Goal: Task Accomplishment & Management: Complete application form

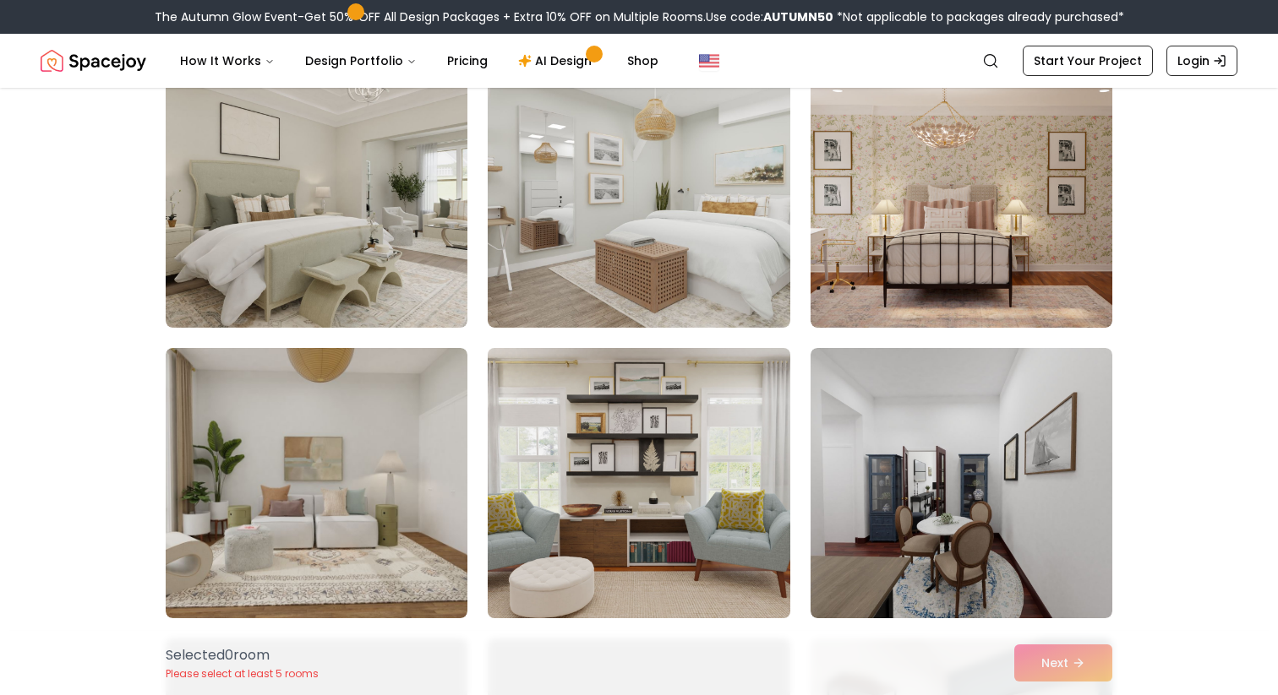
scroll to position [171, 0]
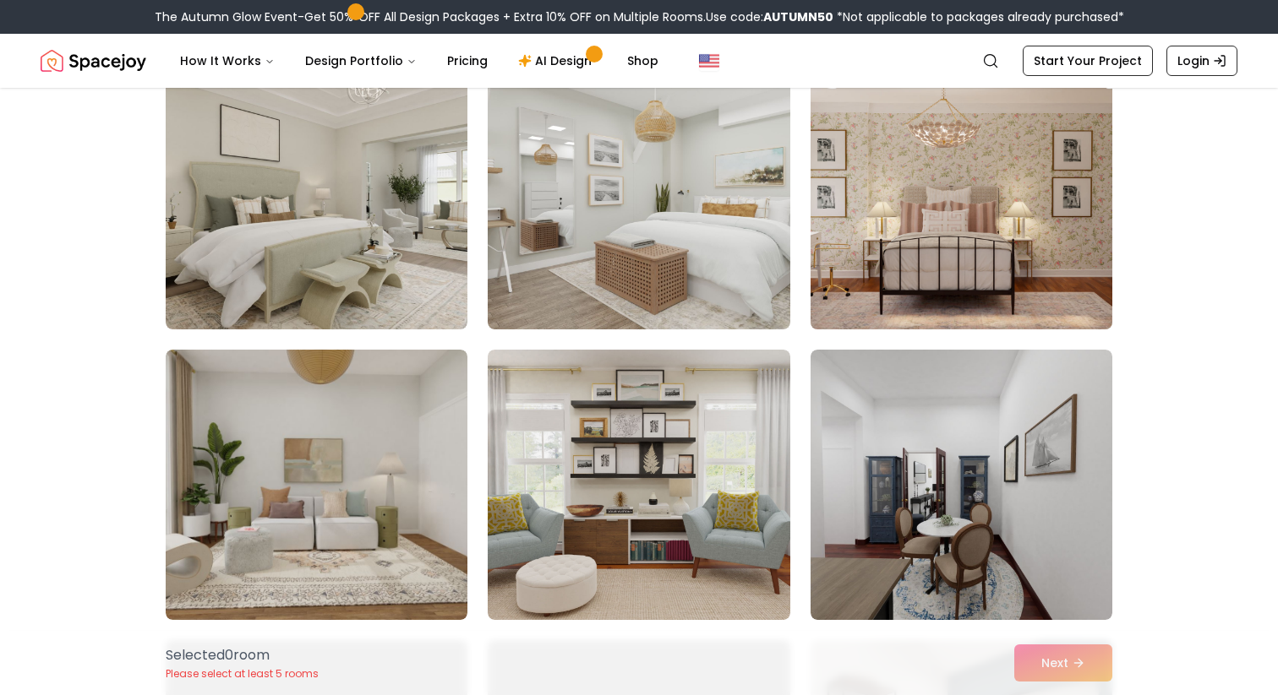
click at [924, 233] on img at bounding box center [961, 194] width 317 height 284
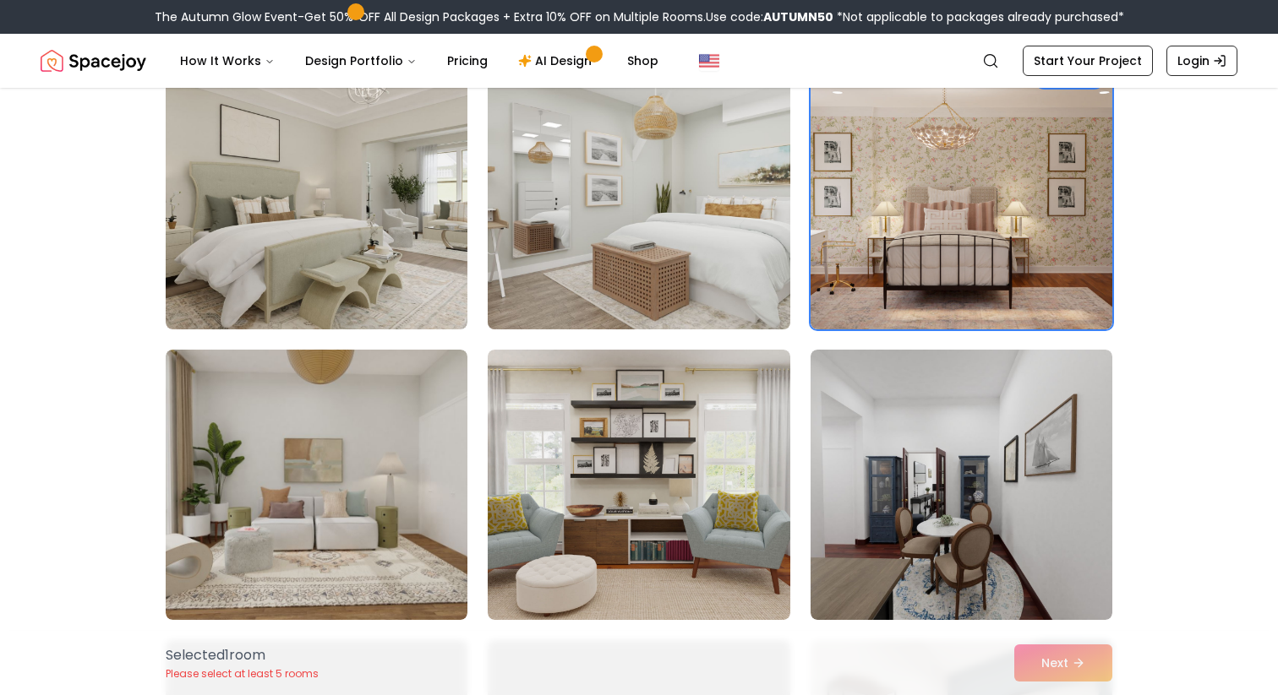
click at [644, 213] on img at bounding box center [638, 194] width 317 height 284
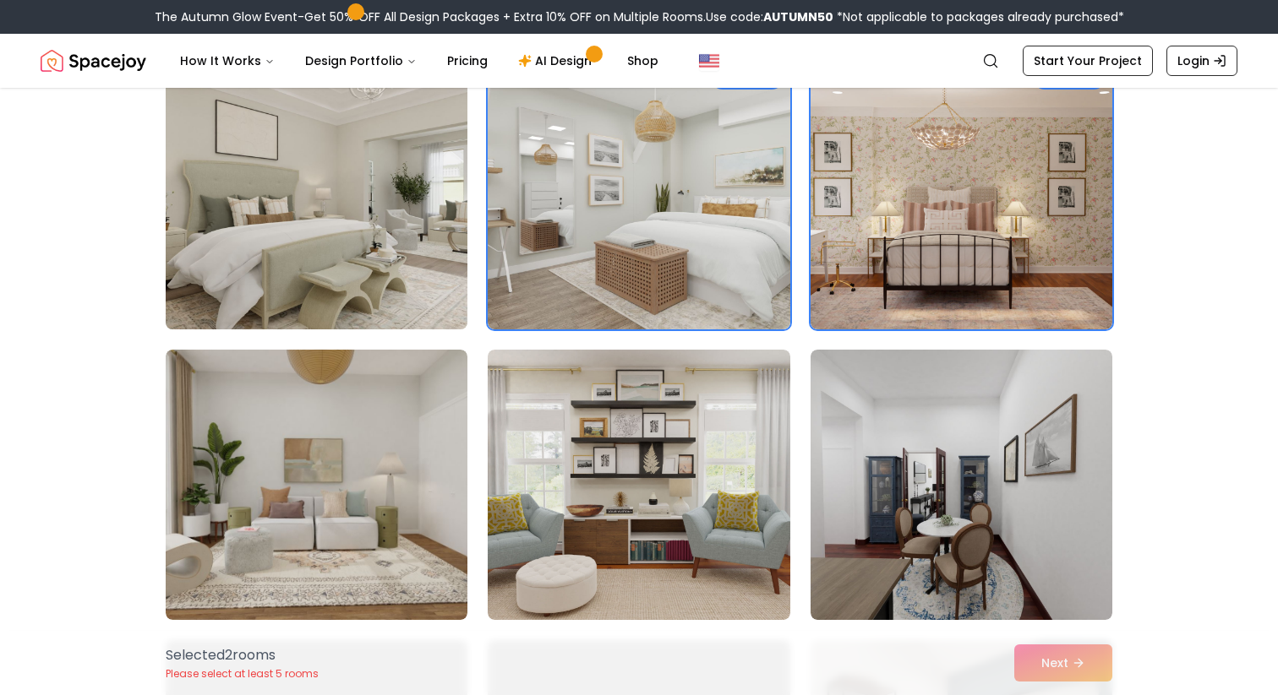
click at [337, 213] on img at bounding box center [316, 194] width 317 height 284
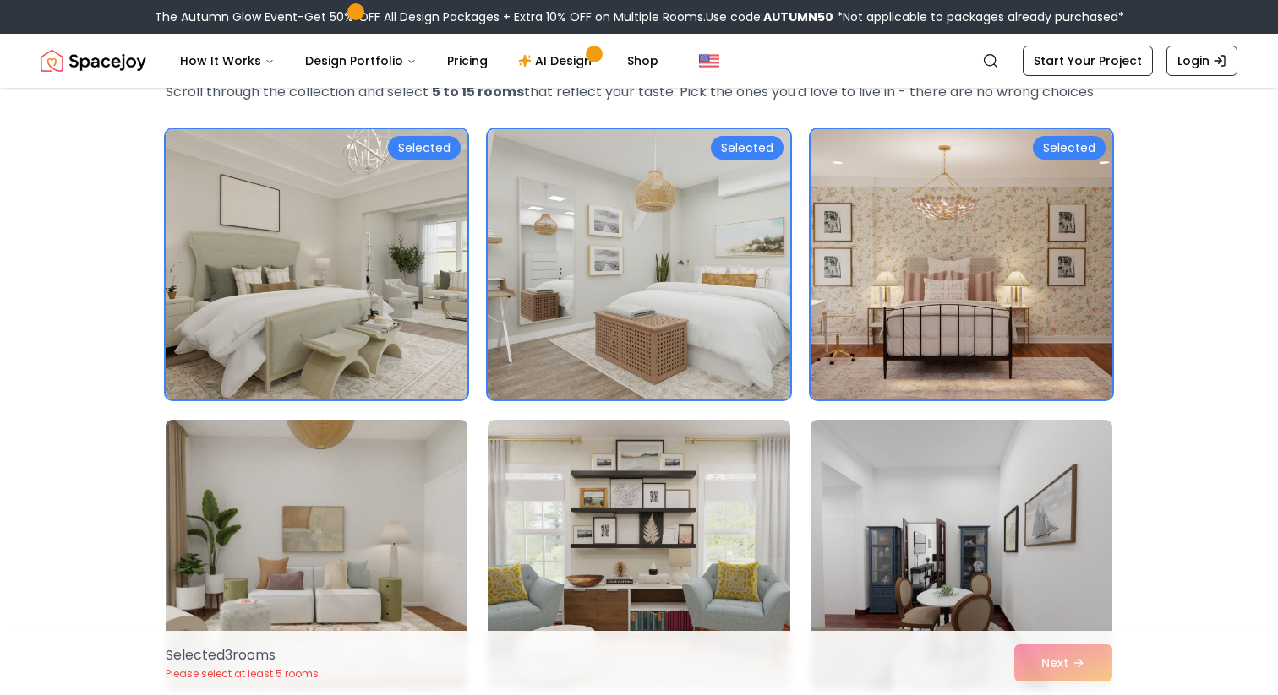
scroll to position [46, 0]
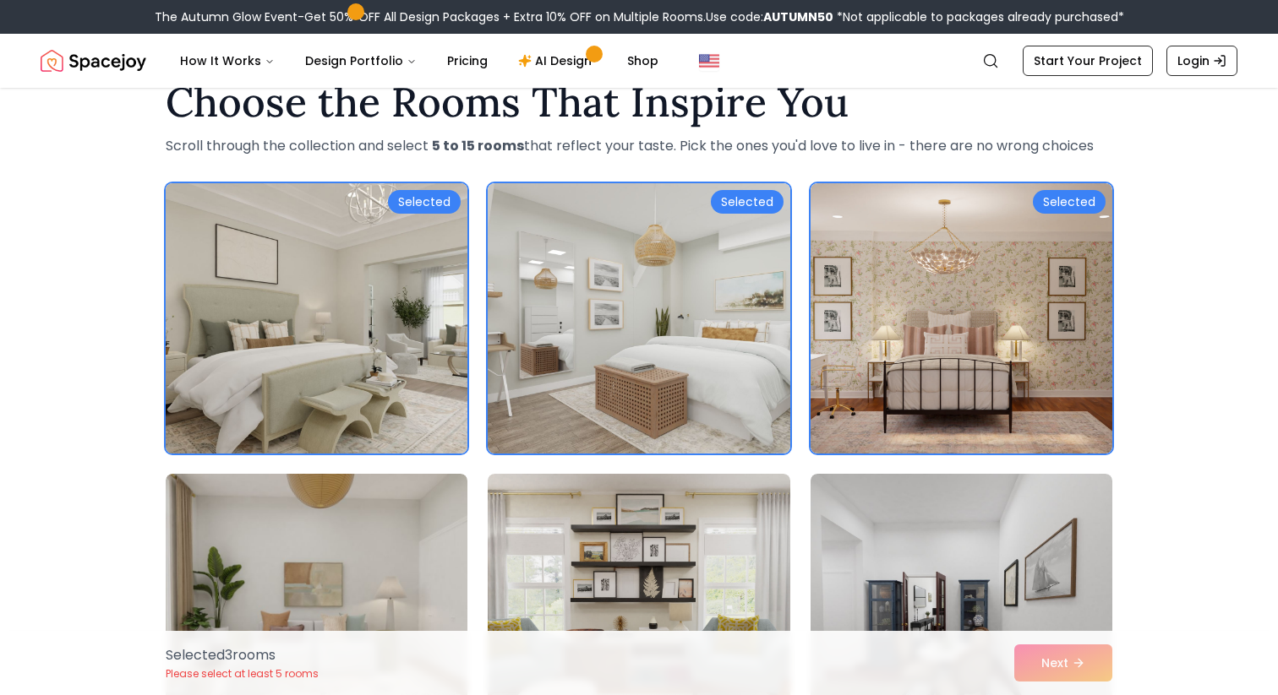
click at [349, 294] on img at bounding box center [316, 319] width 317 height 284
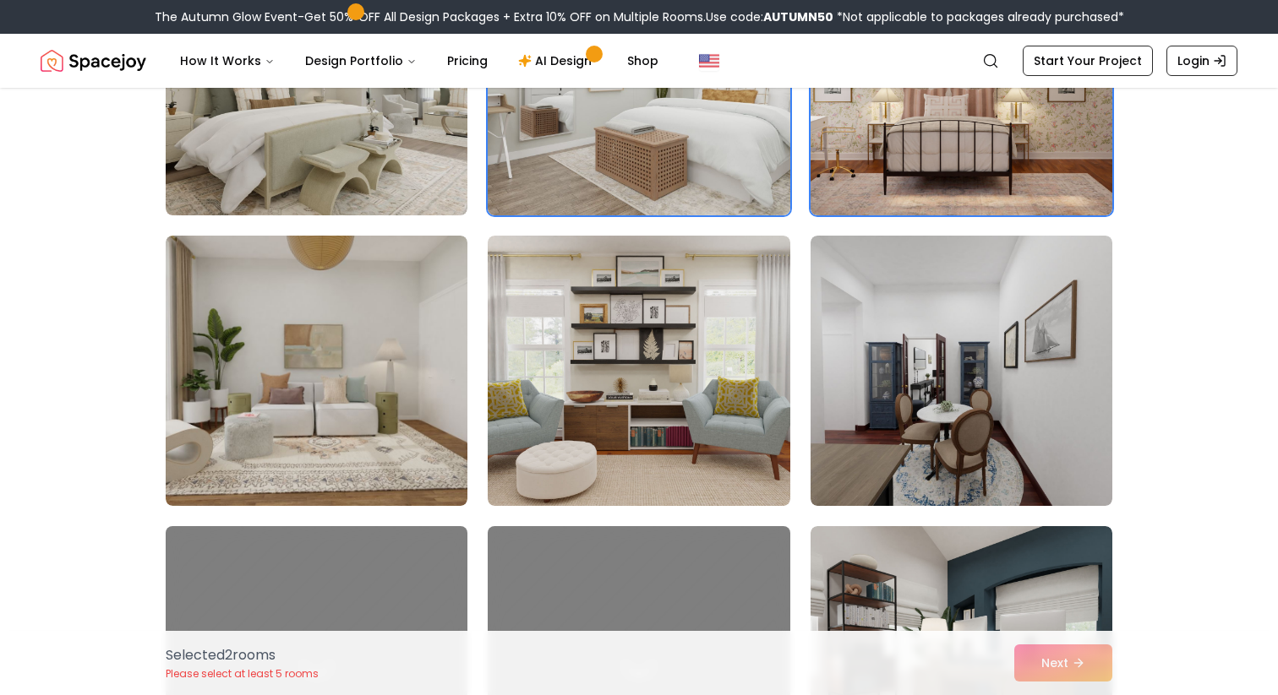
scroll to position [275, 0]
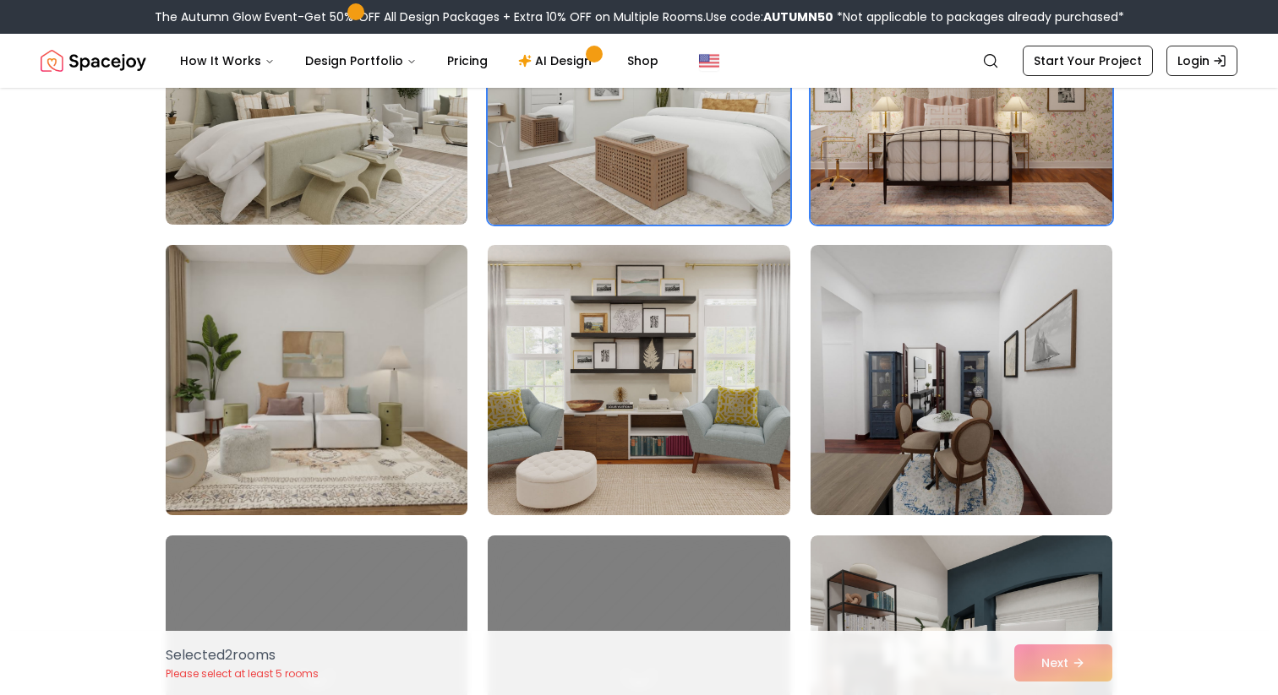
click at [382, 345] on img at bounding box center [316, 380] width 317 height 284
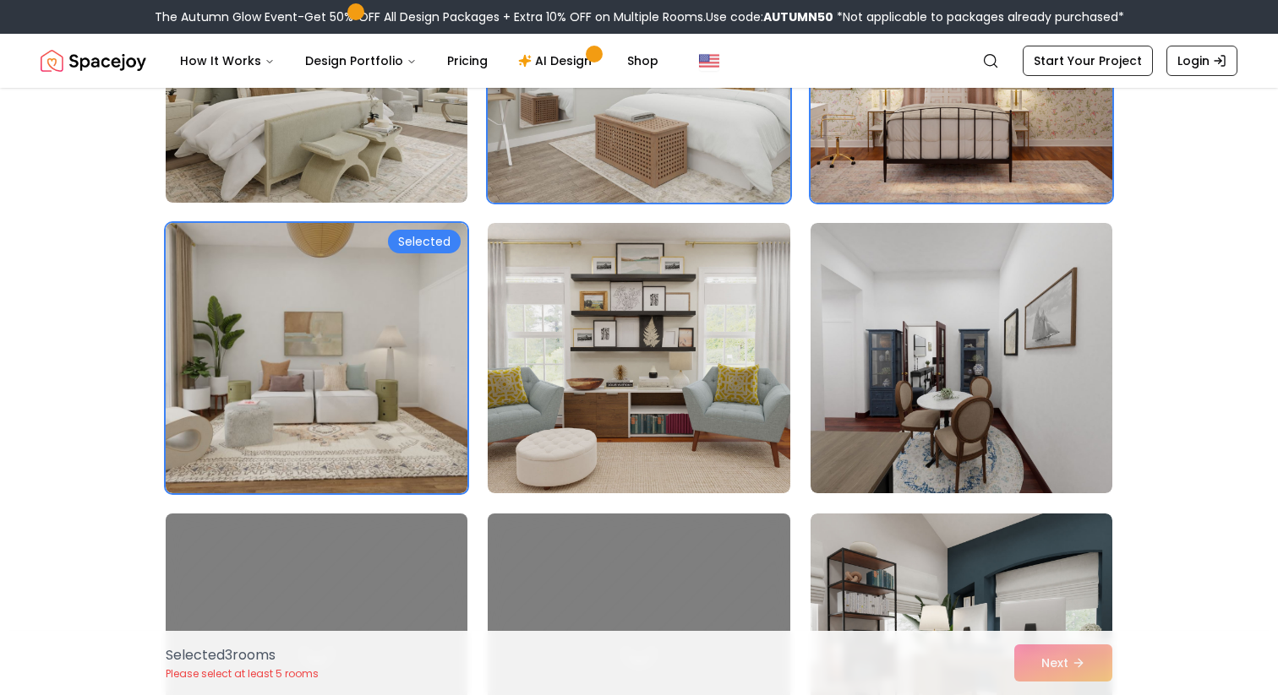
scroll to position [0, 0]
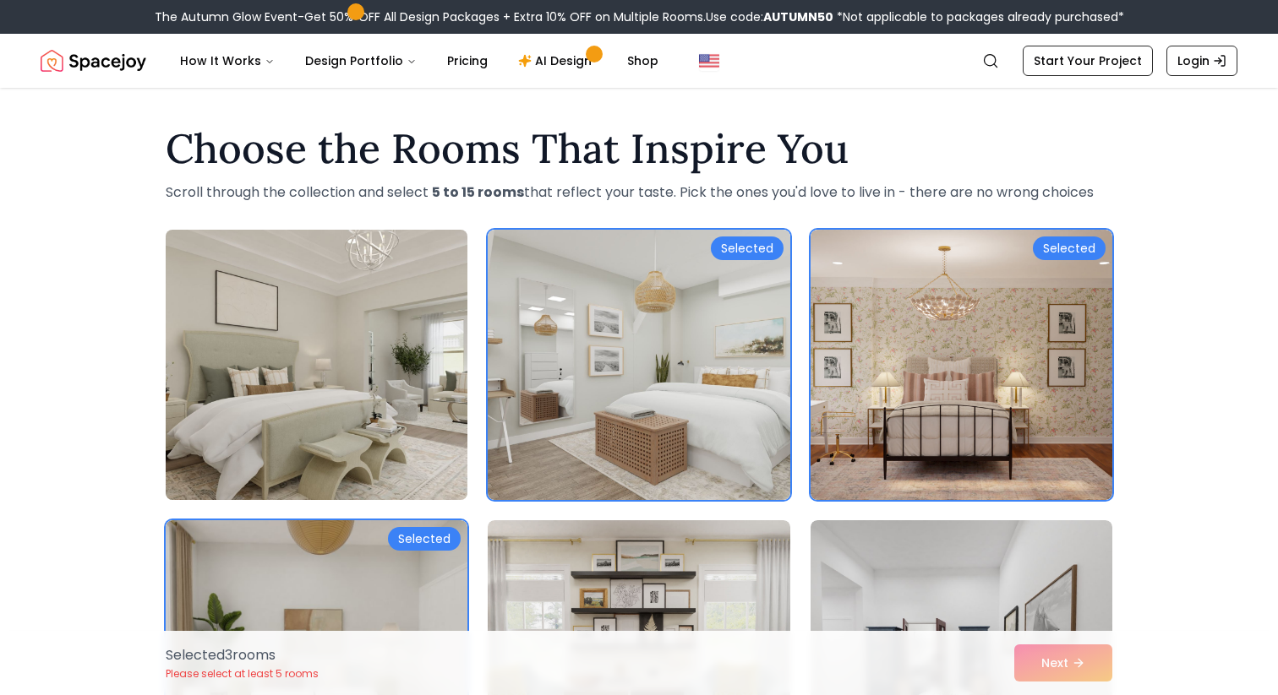
click at [316, 339] on img at bounding box center [316, 365] width 317 height 284
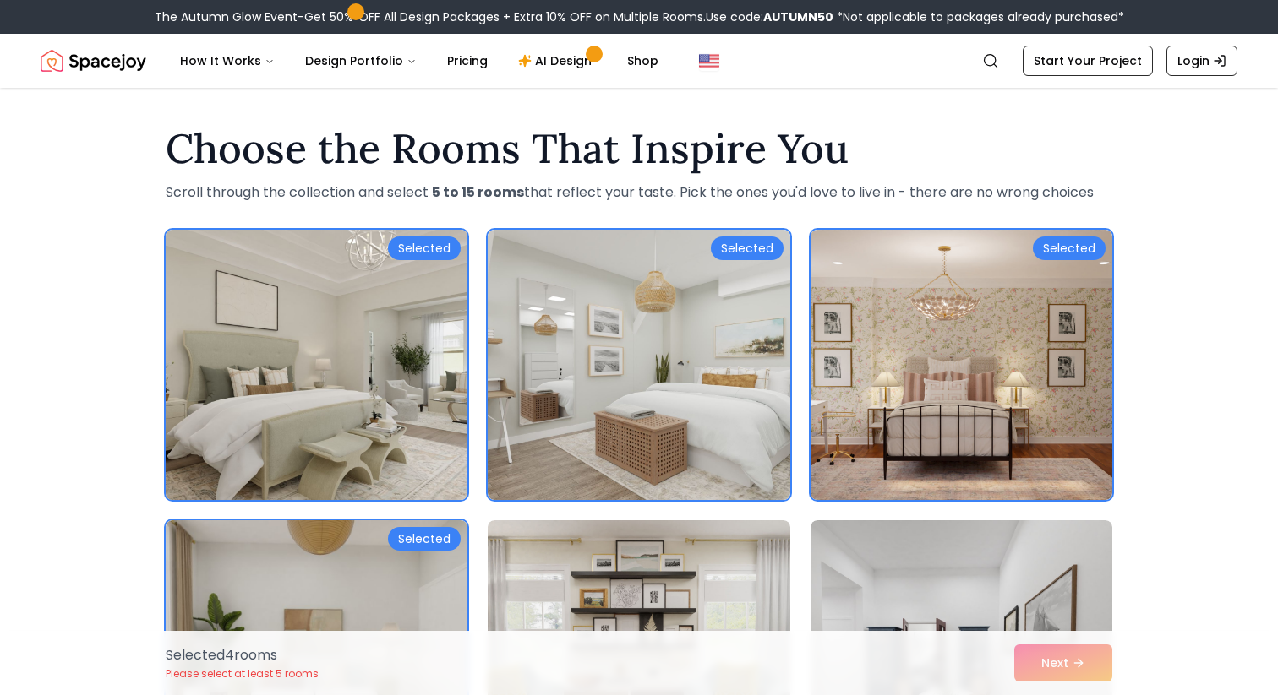
click at [346, 355] on img at bounding box center [316, 365] width 317 height 284
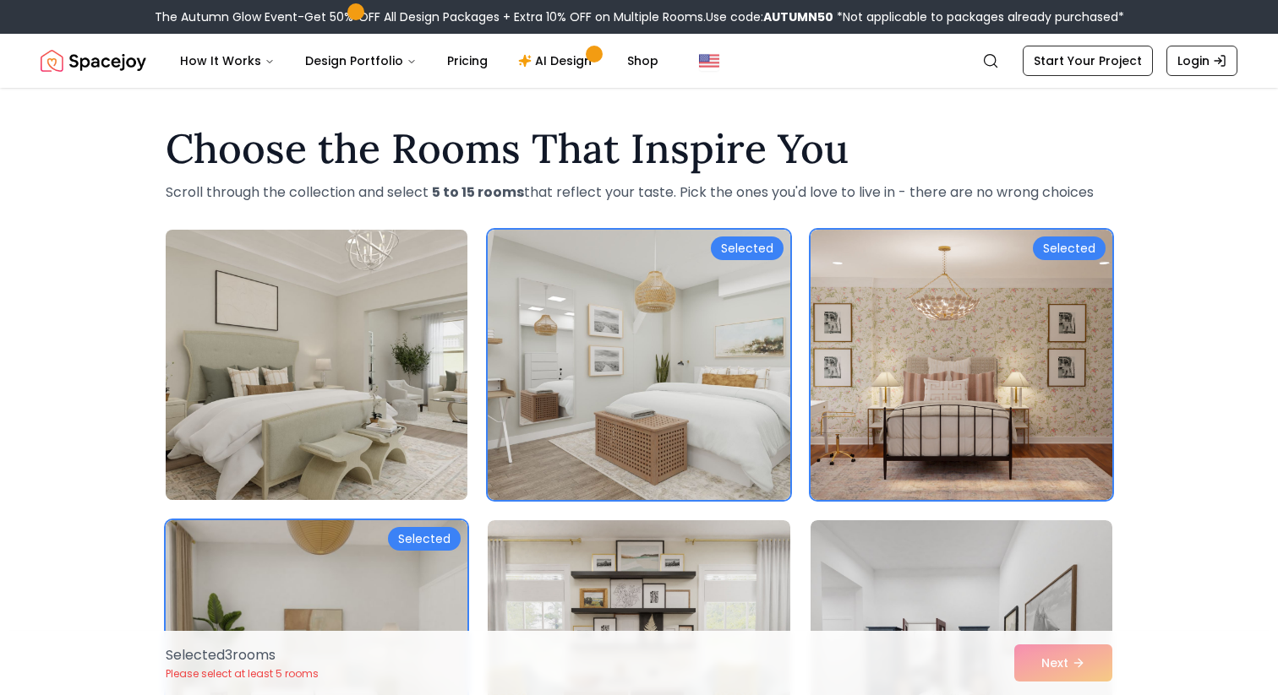
click at [357, 403] on img at bounding box center [316, 365] width 317 height 284
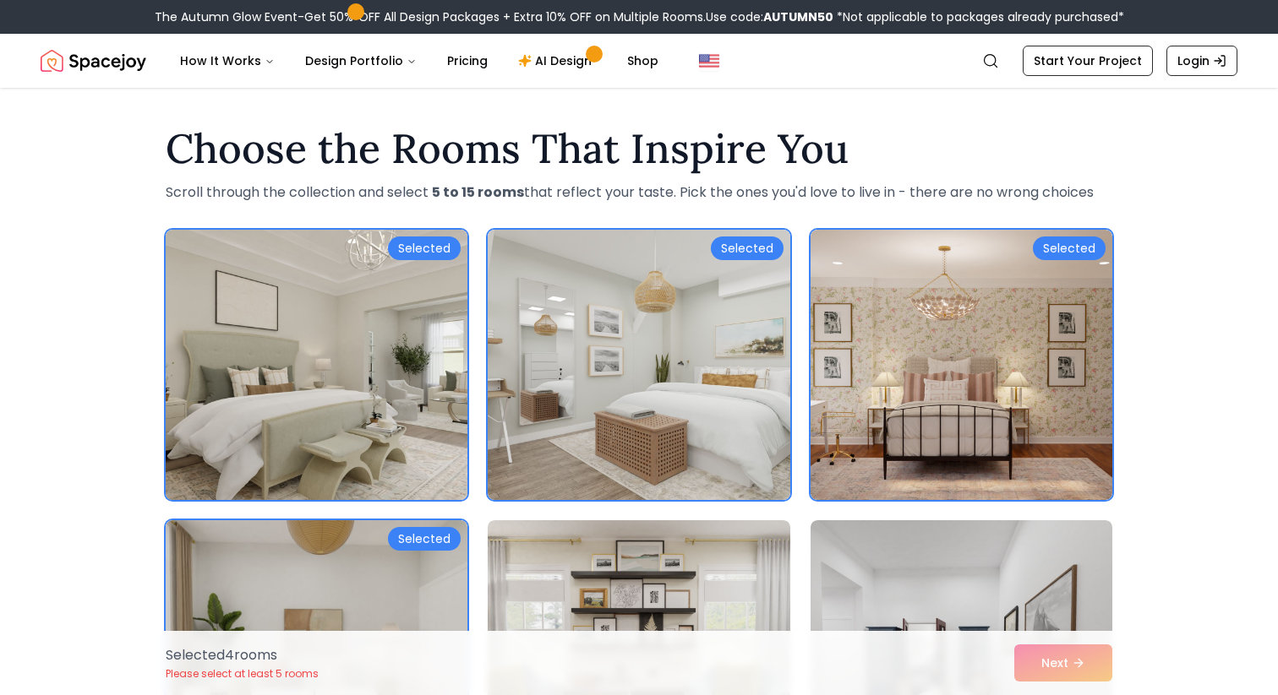
click at [357, 403] on img at bounding box center [316, 365] width 317 height 284
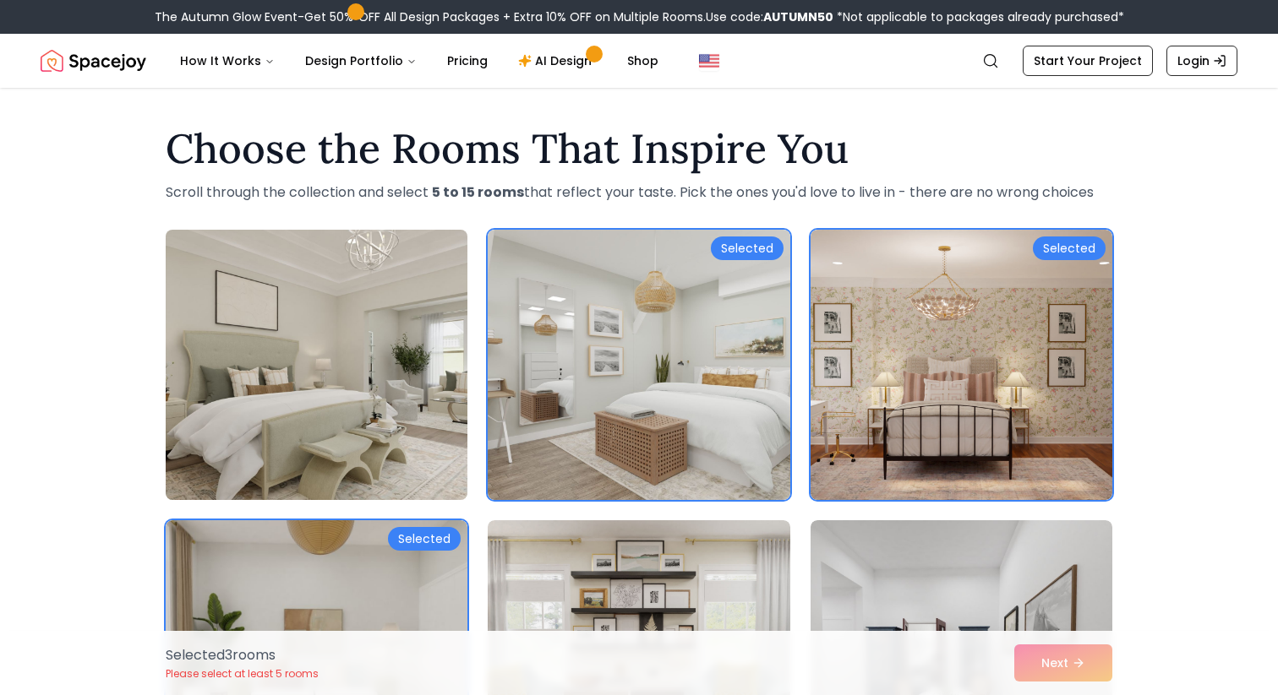
click at [357, 403] on img at bounding box center [316, 365] width 317 height 284
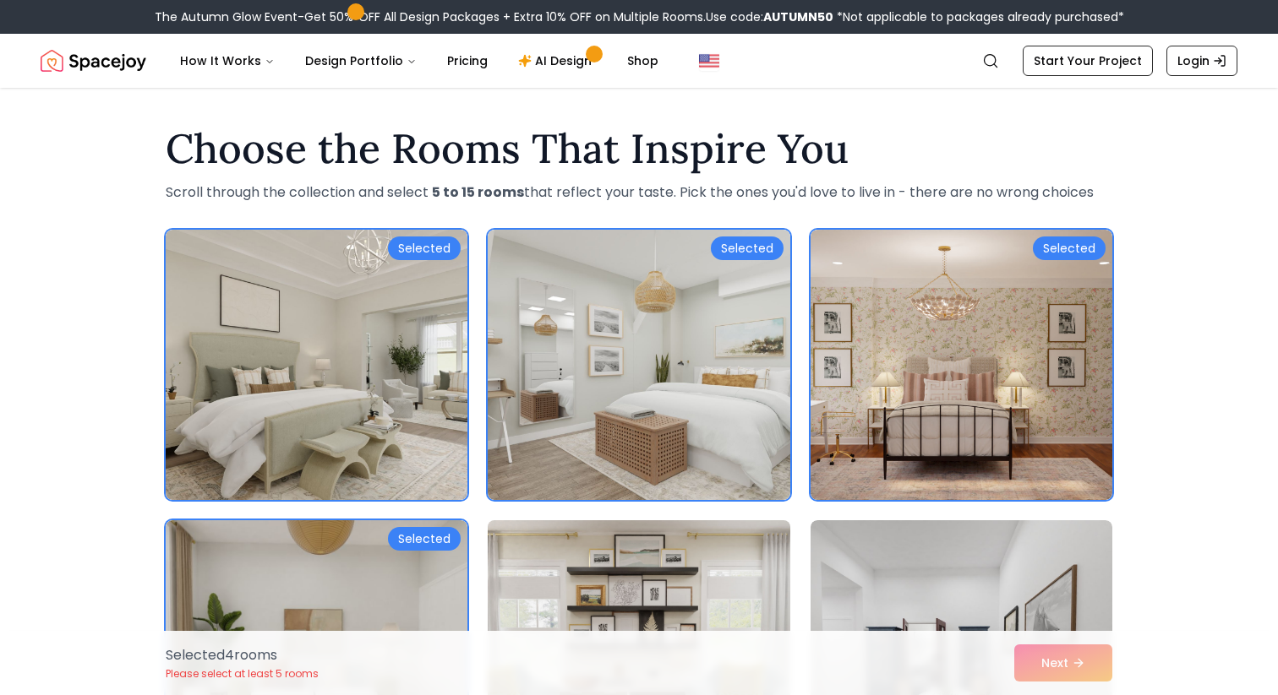
click at [618, 576] on img at bounding box center [638, 656] width 317 height 284
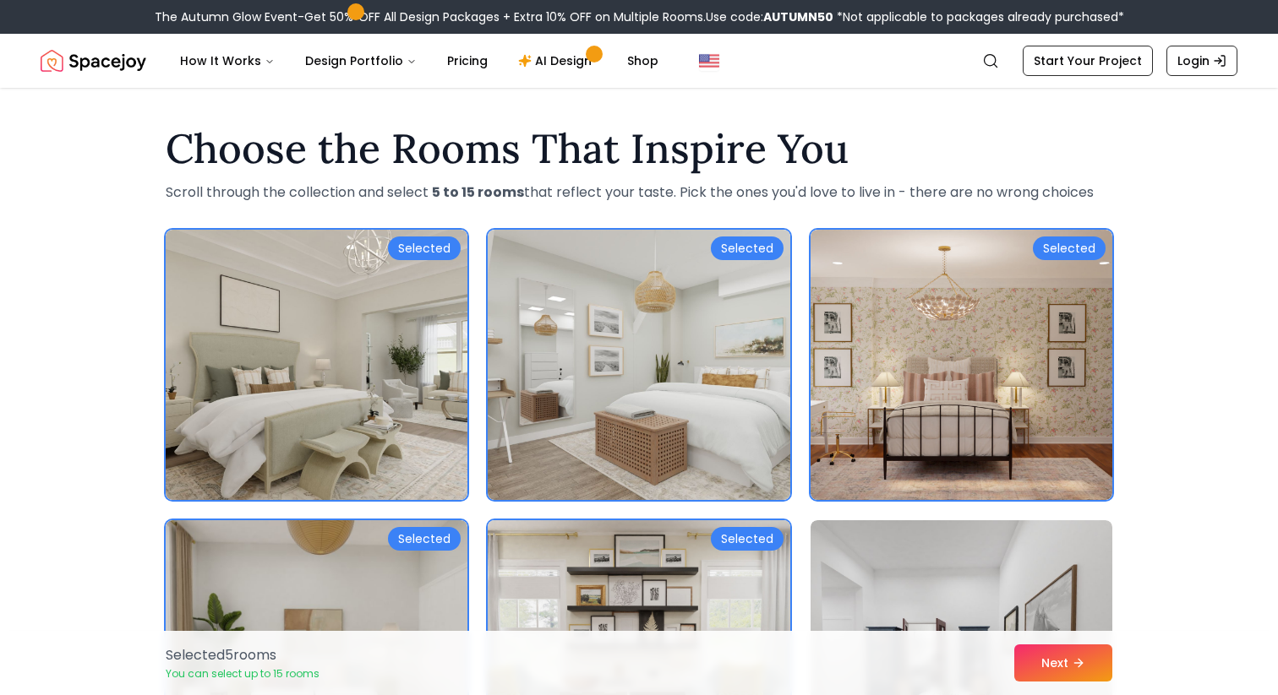
click at [617, 576] on img at bounding box center [638, 656] width 317 height 284
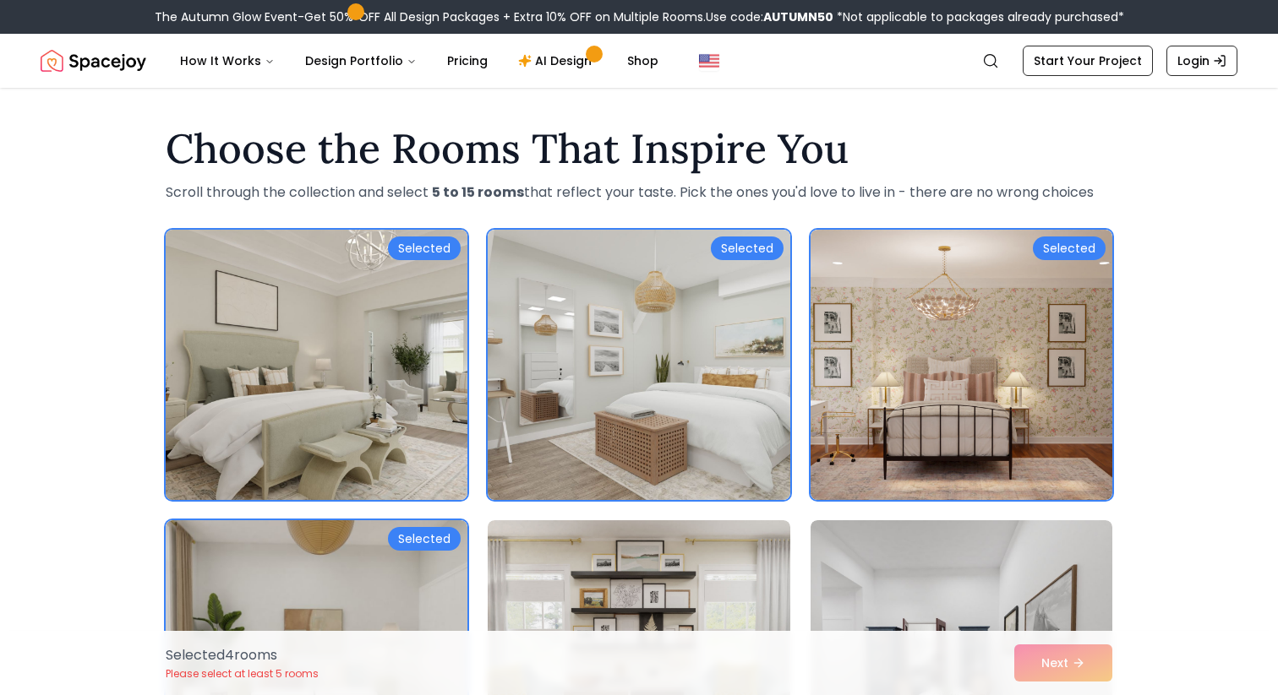
click at [346, 424] on img at bounding box center [316, 365] width 317 height 284
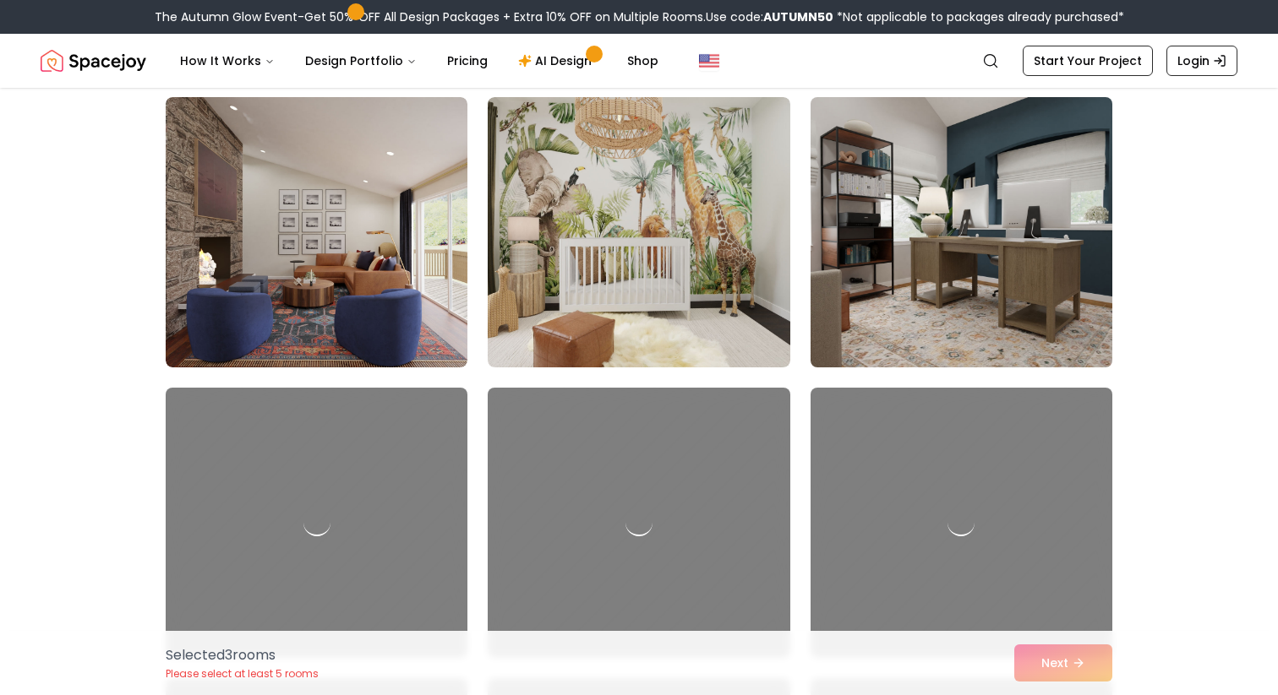
scroll to position [702, 0]
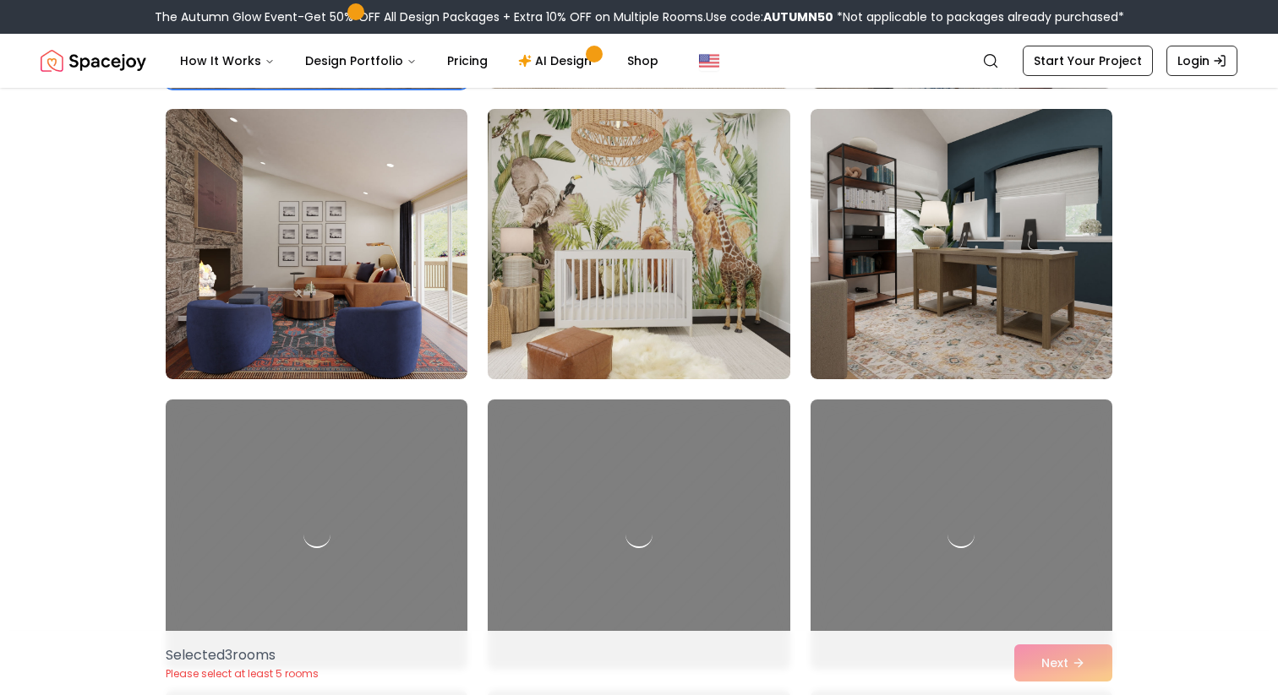
click at [689, 294] on img at bounding box center [638, 244] width 317 height 284
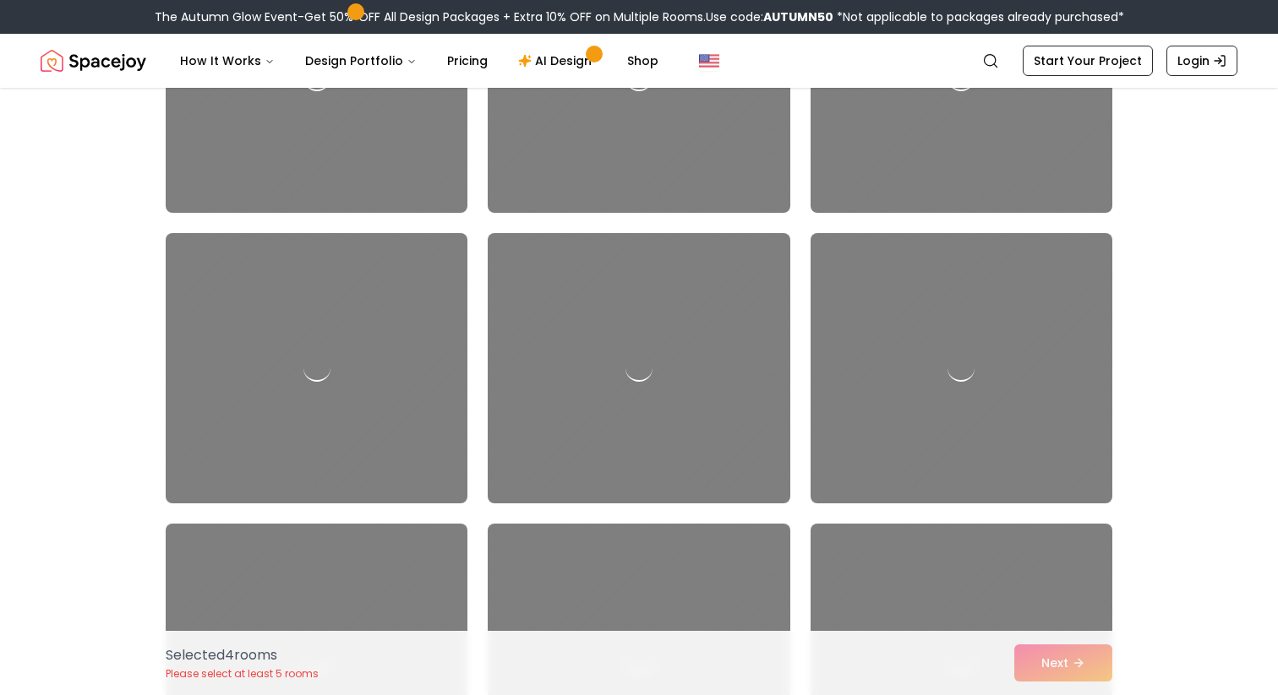
scroll to position [1161, 0]
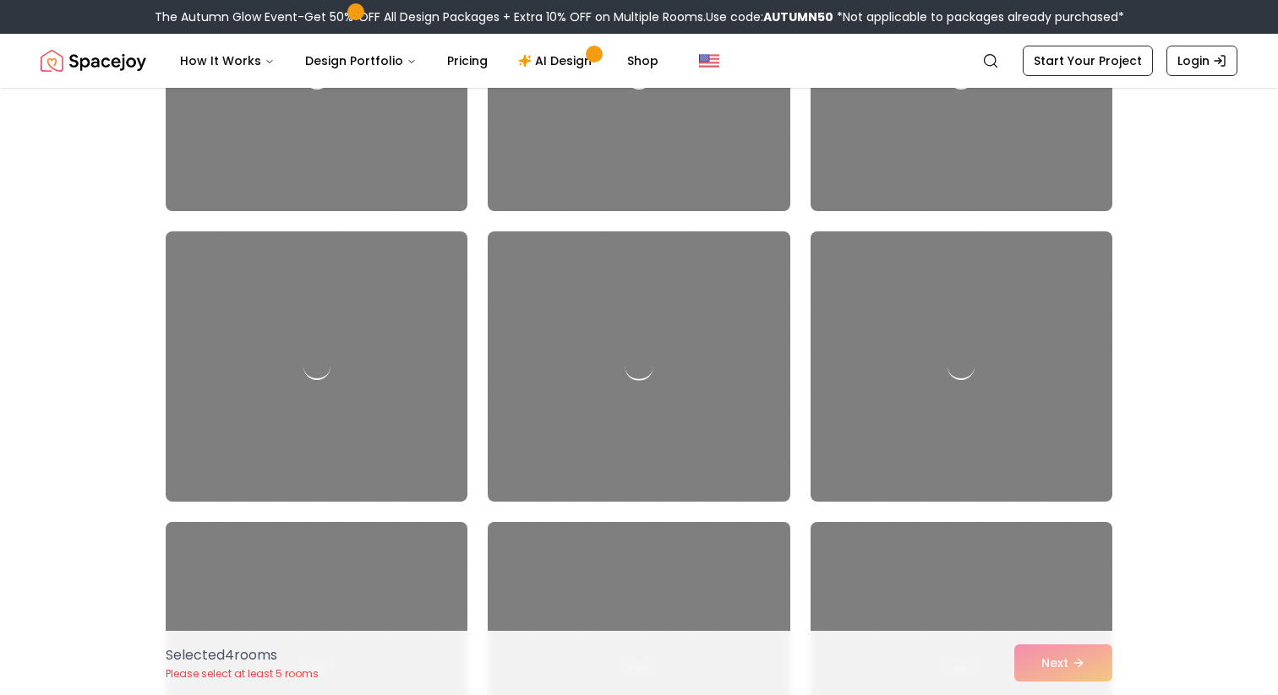
click at [565, 367] on div at bounding box center [638, 367] width 317 height 284
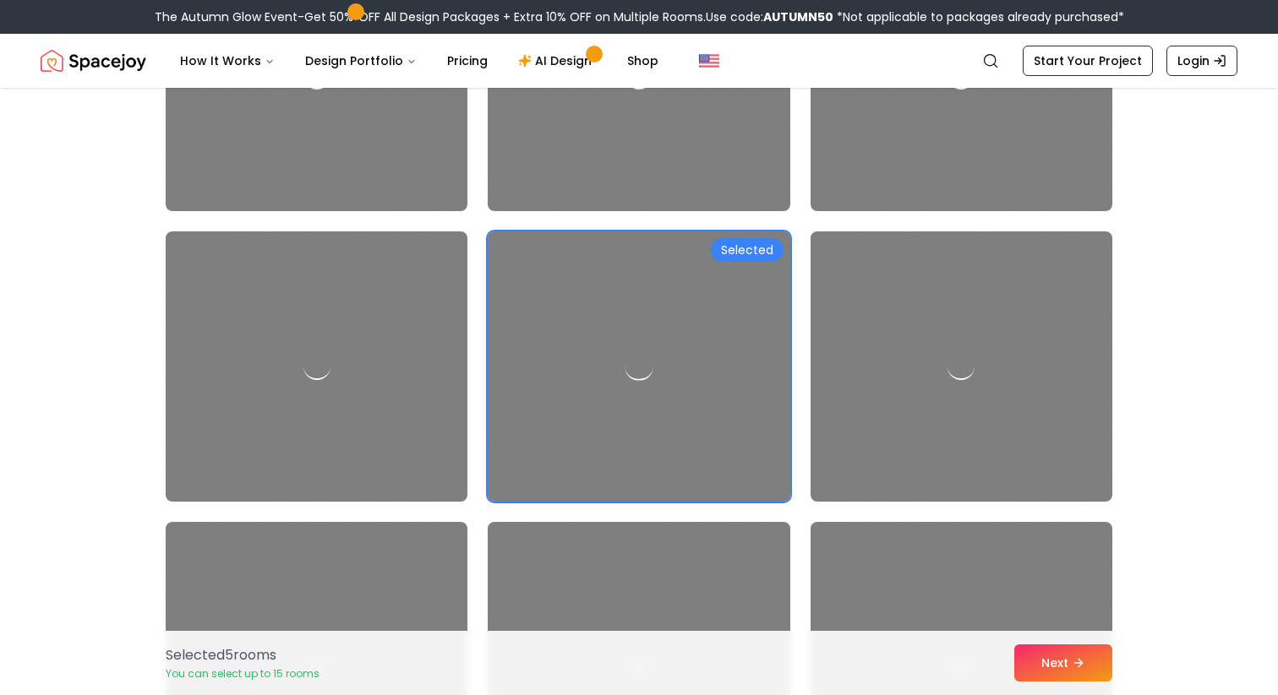
click at [565, 367] on div at bounding box center [638, 367] width 317 height 284
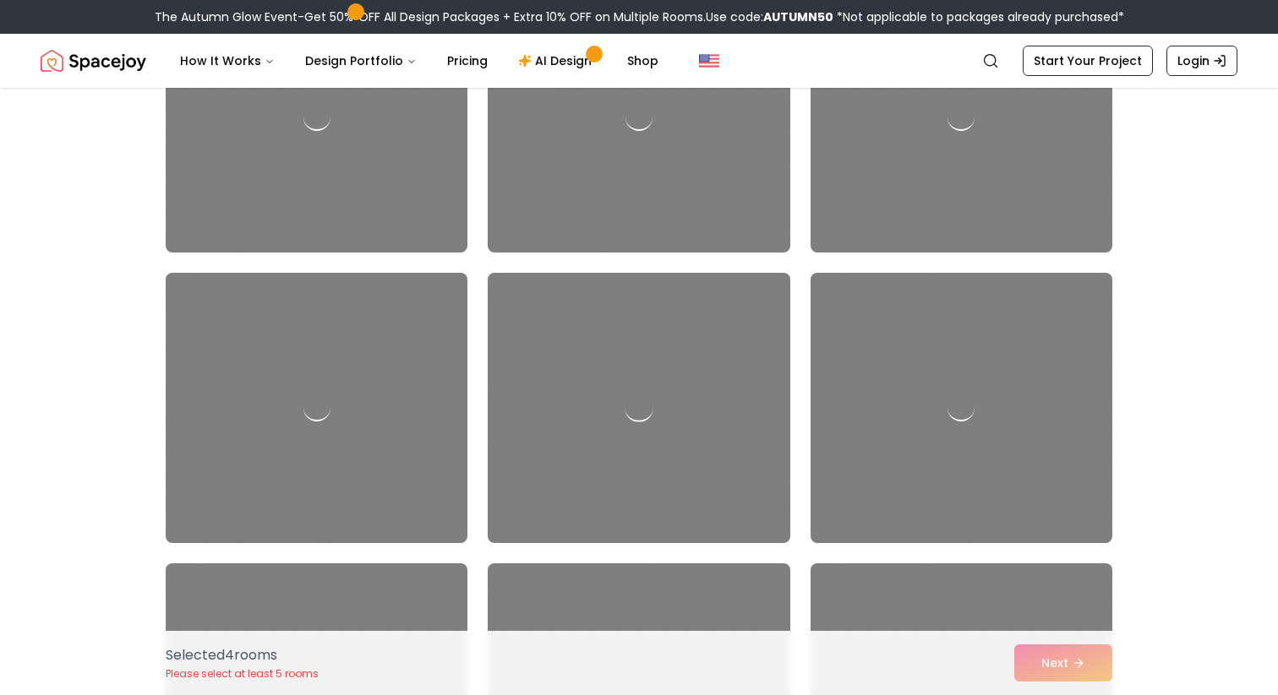
scroll to position [820, 0]
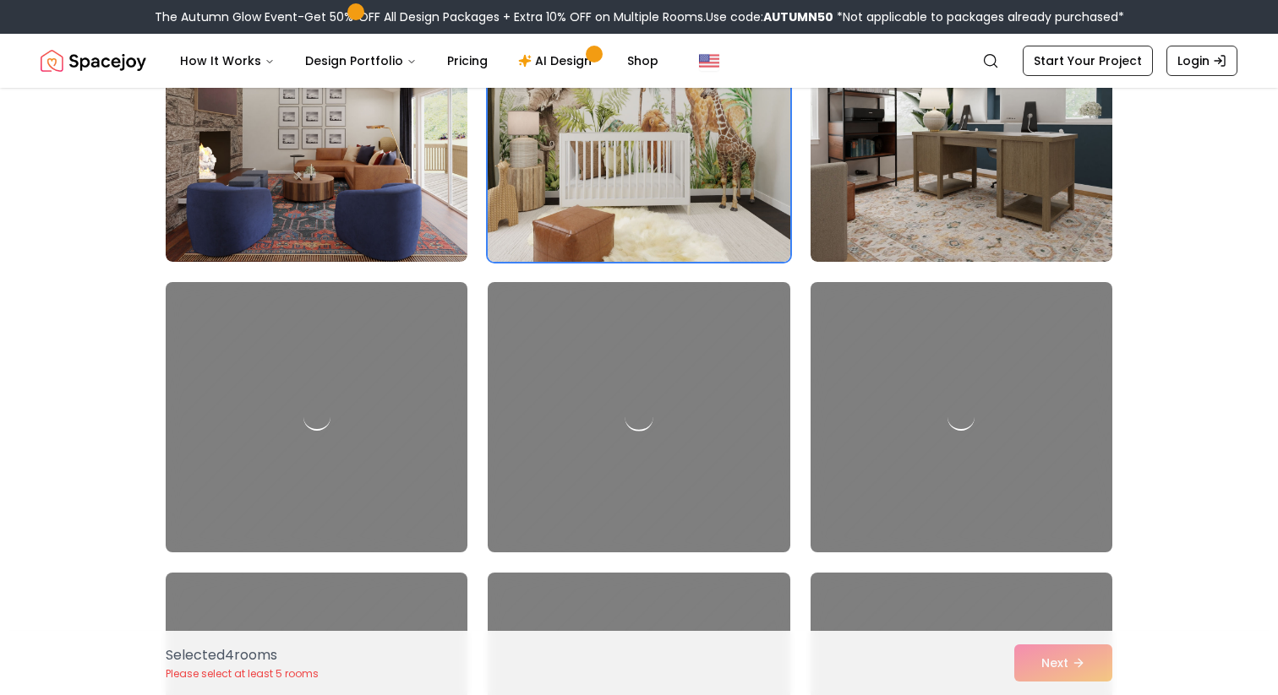
click at [590, 511] on div at bounding box center [638, 417] width 317 height 284
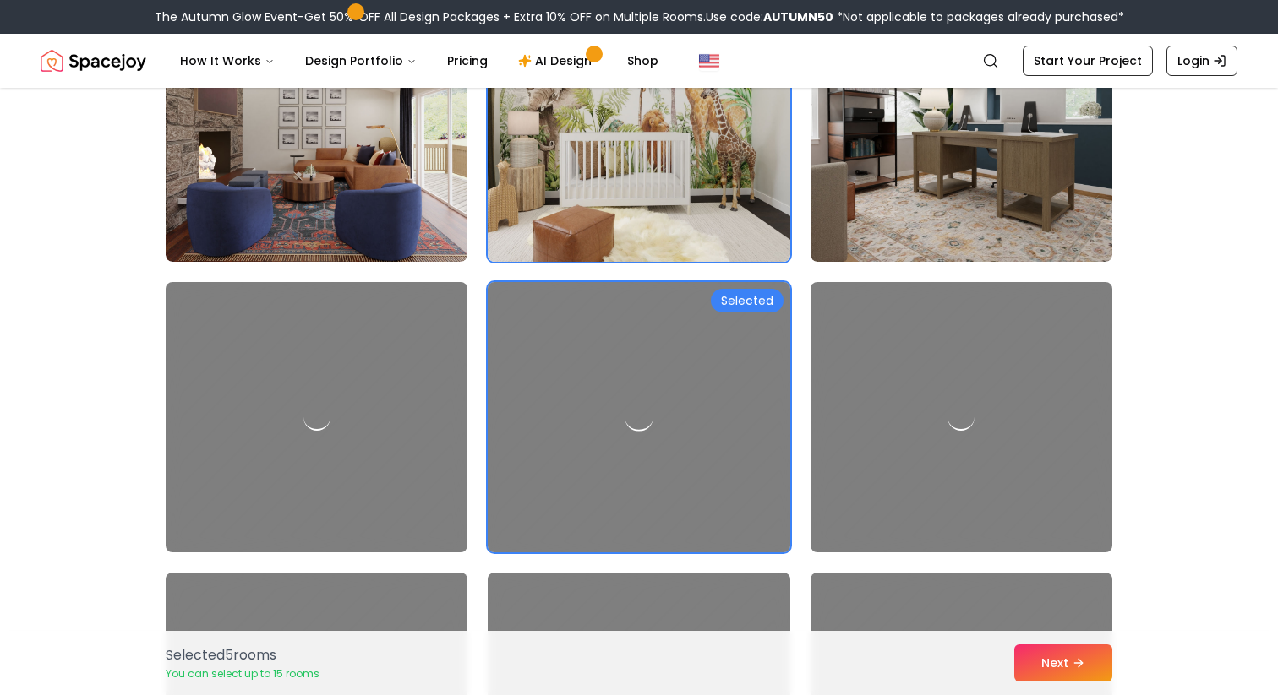
click at [597, 512] on div at bounding box center [638, 417] width 317 height 284
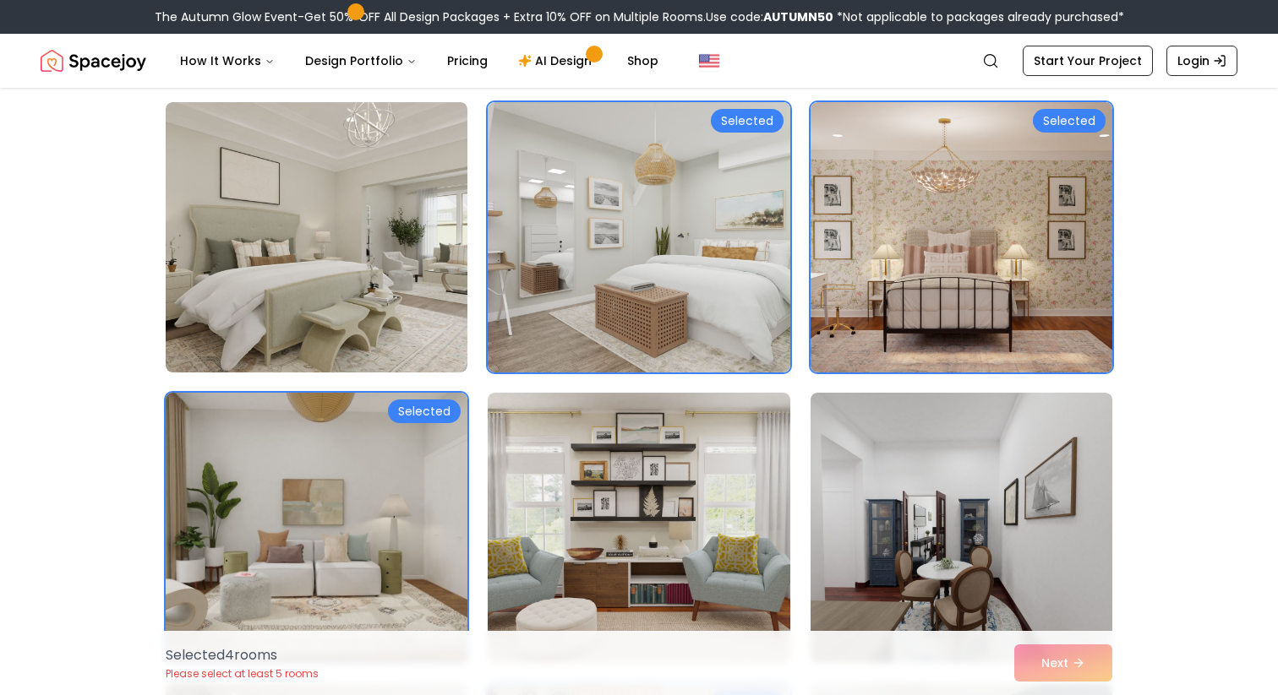
click at [408, 473] on img at bounding box center [316, 528] width 317 height 284
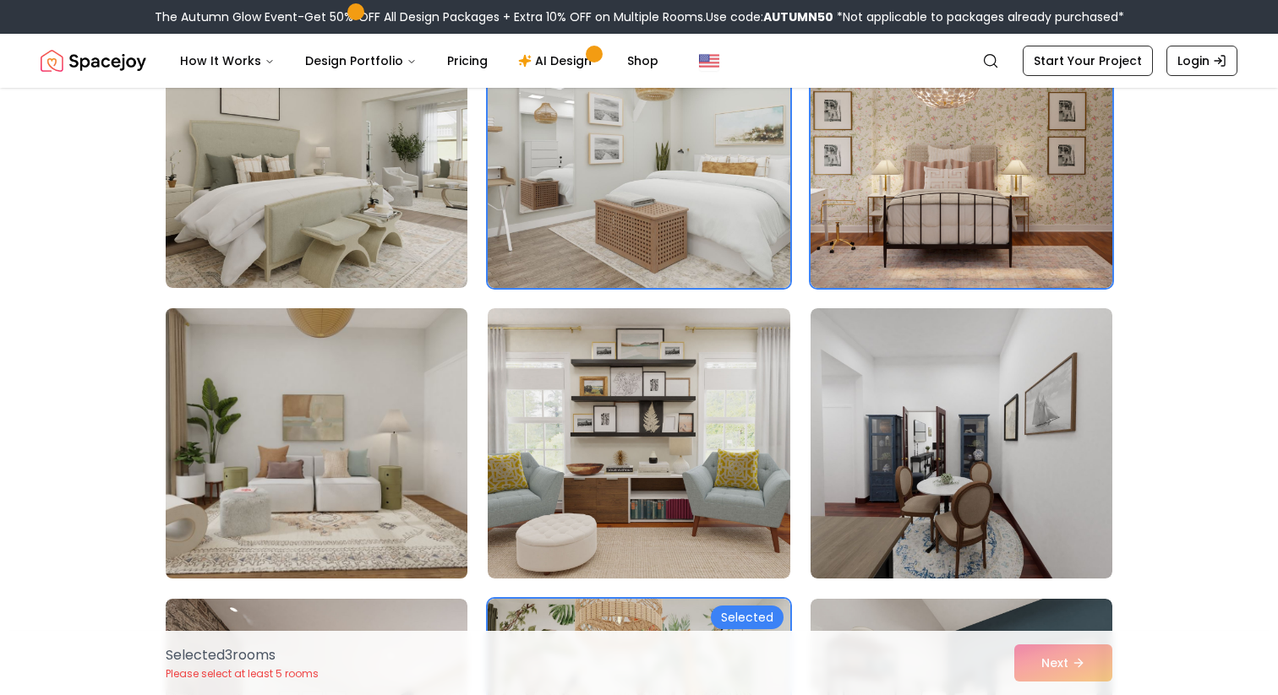
scroll to position [227, 0]
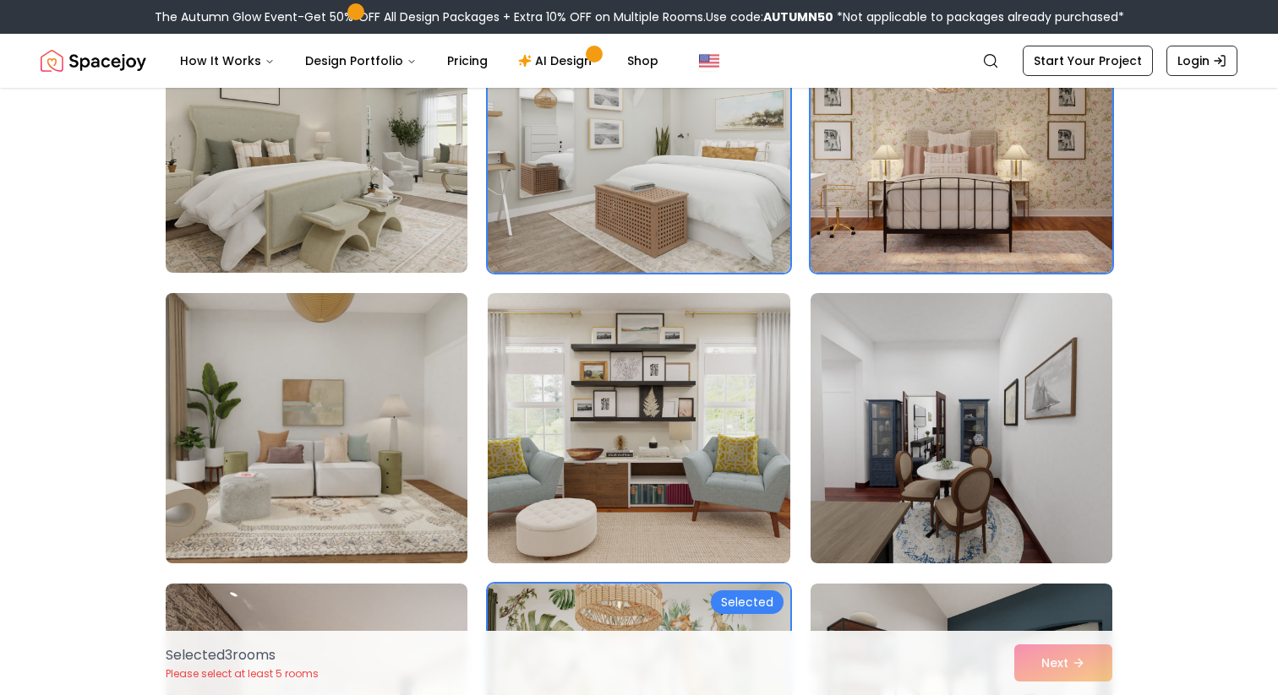
click at [409, 473] on img at bounding box center [316, 428] width 317 height 284
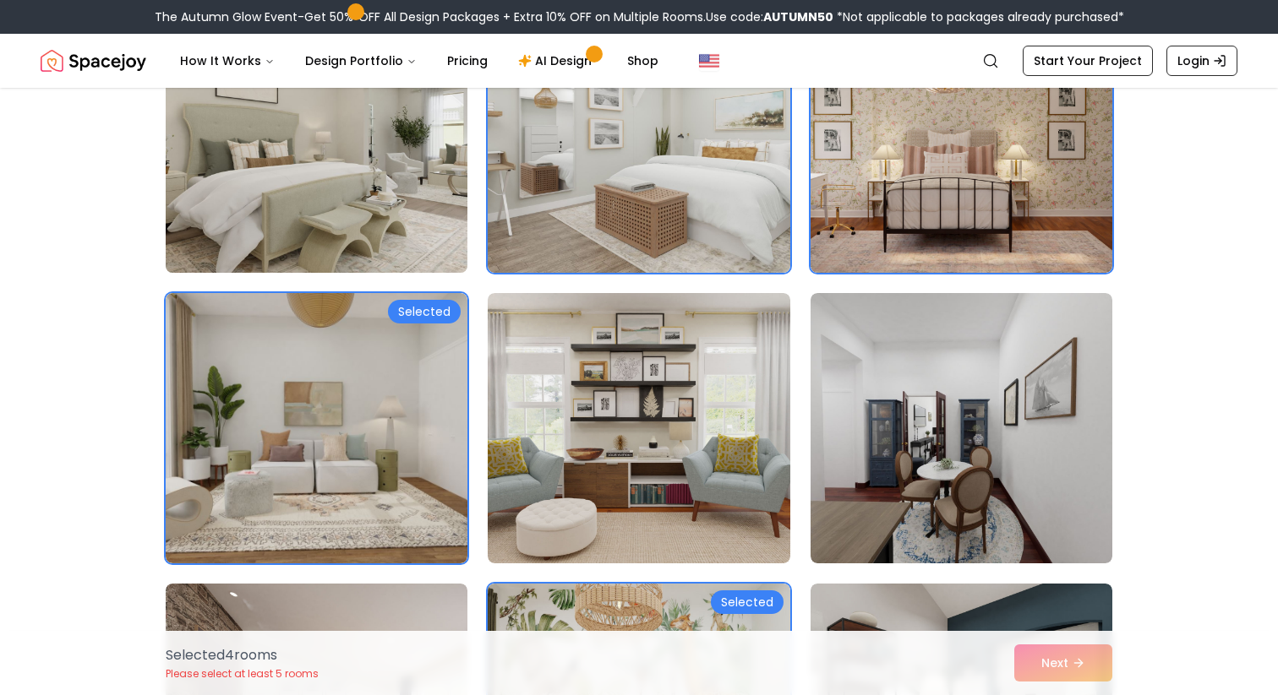
click at [360, 199] on img at bounding box center [316, 138] width 317 height 284
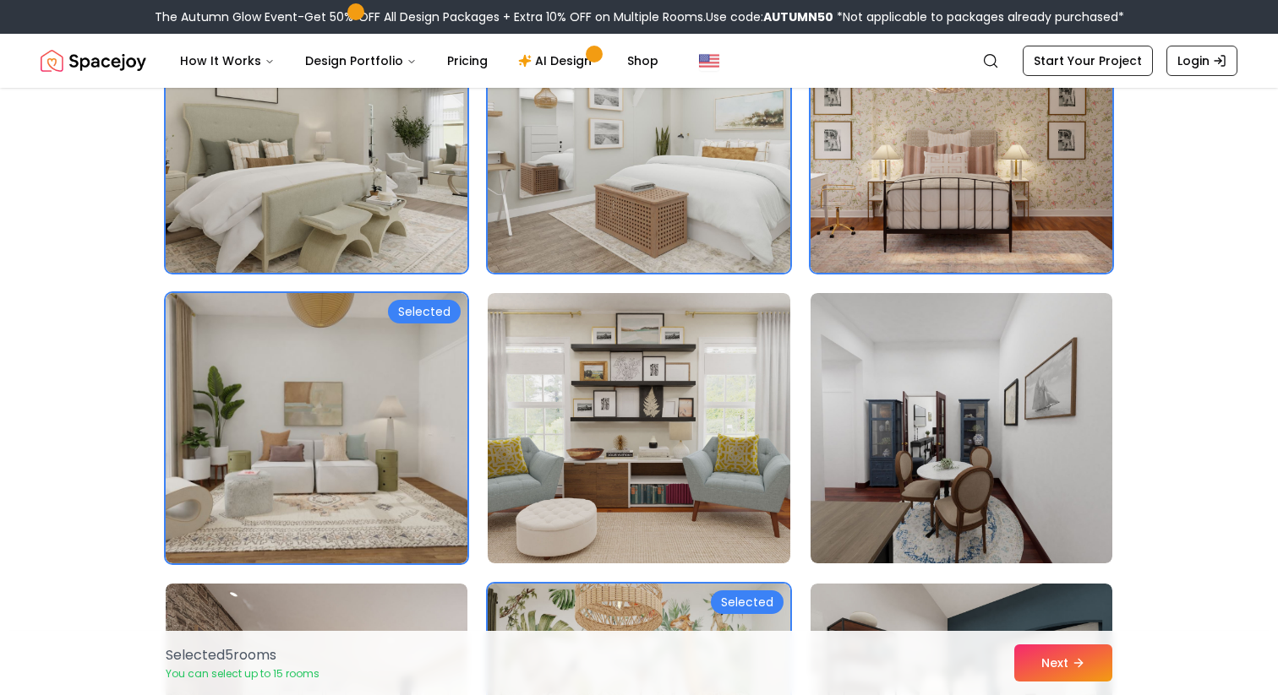
click at [360, 199] on img at bounding box center [316, 138] width 317 height 284
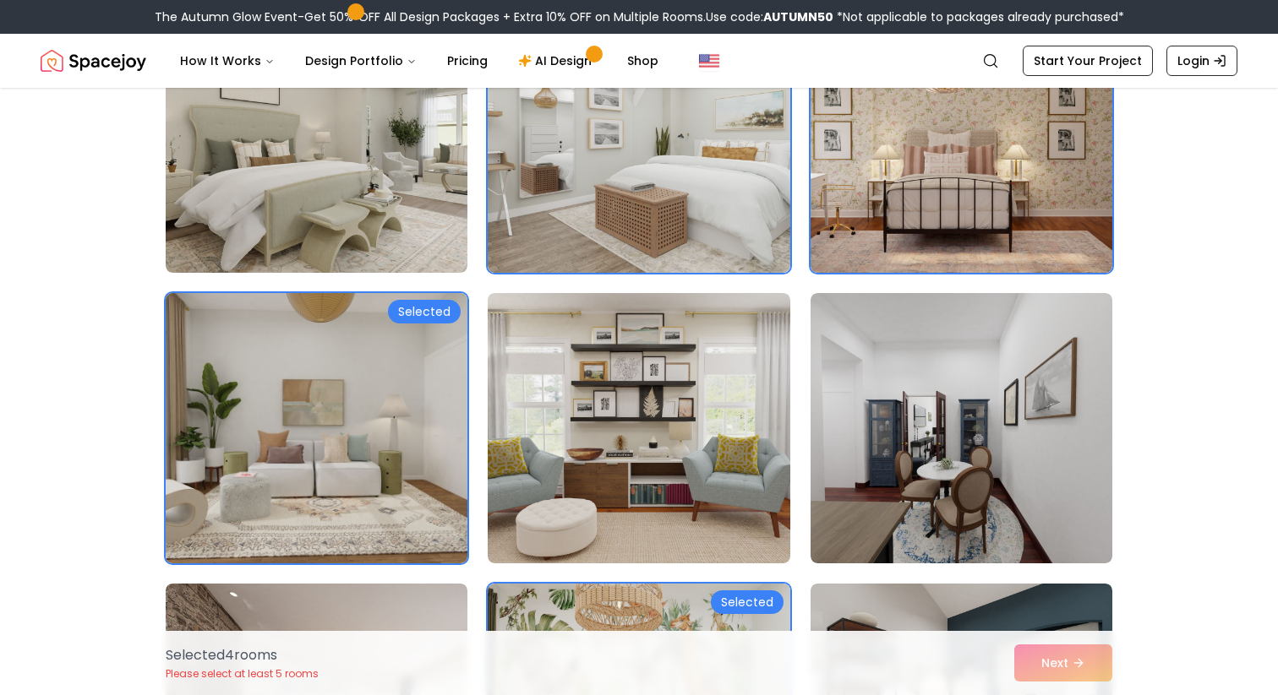
click at [372, 326] on img at bounding box center [316, 428] width 317 height 284
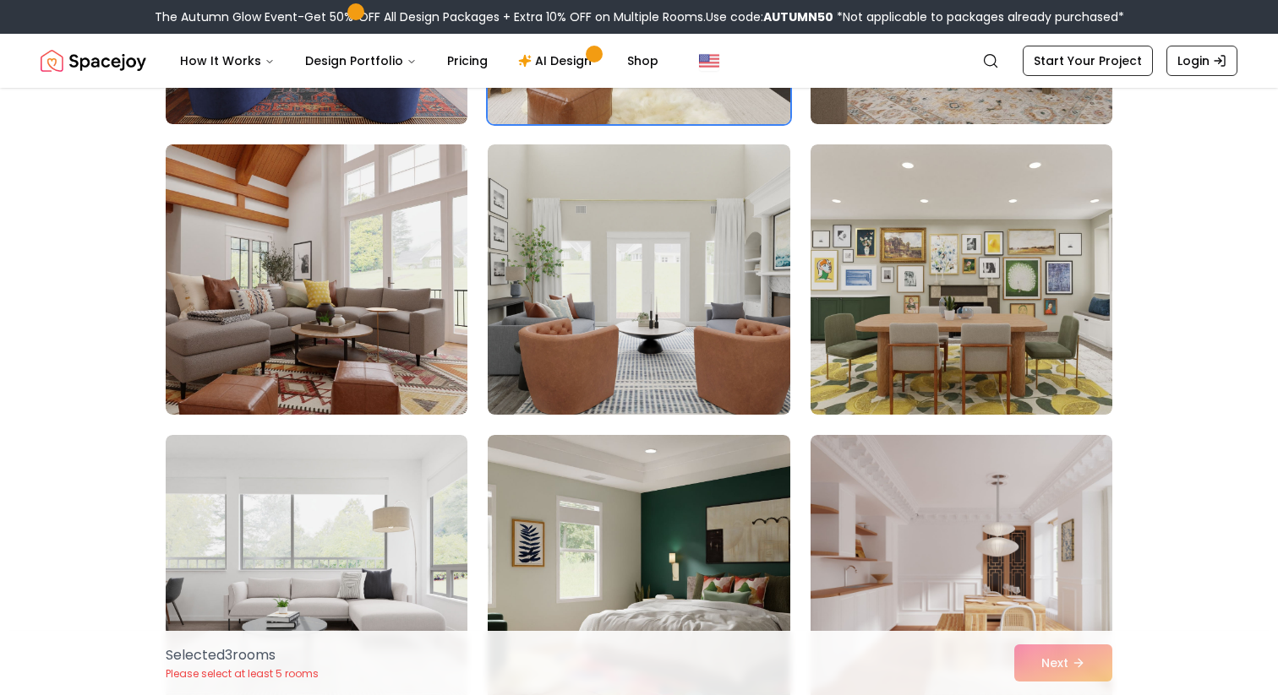
scroll to position [962, 0]
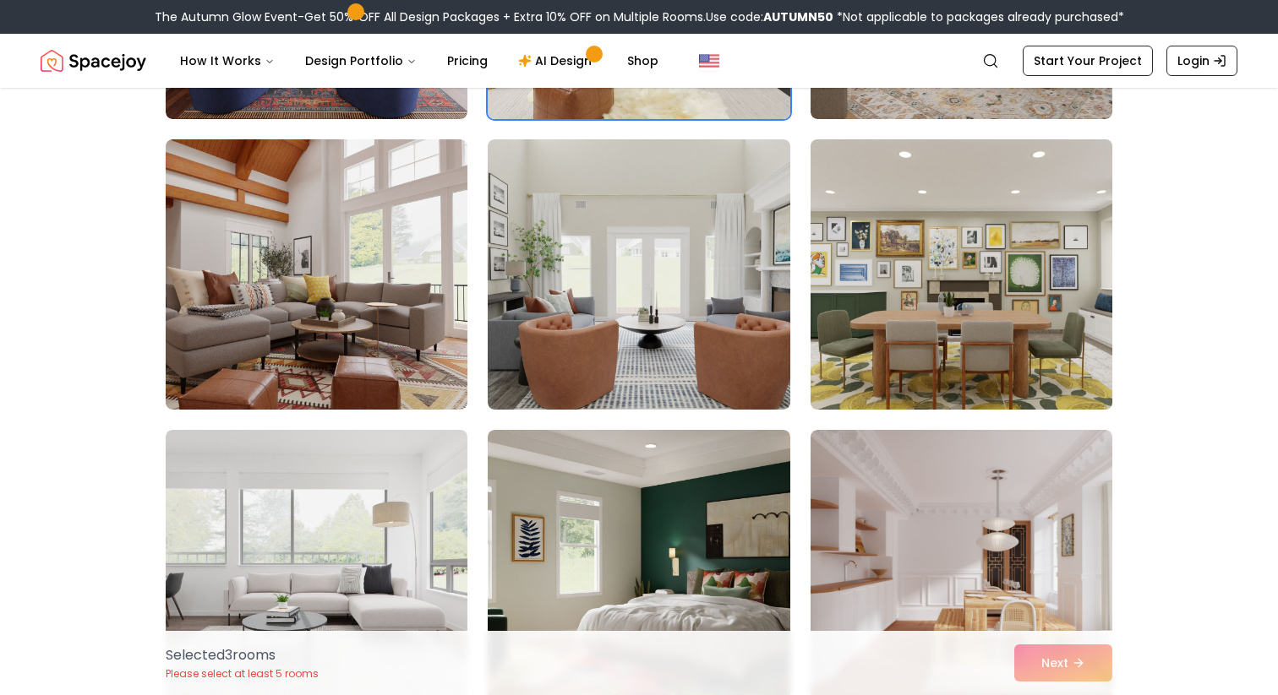
click at [909, 287] on img at bounding box center [961, 275] width 317 height 284
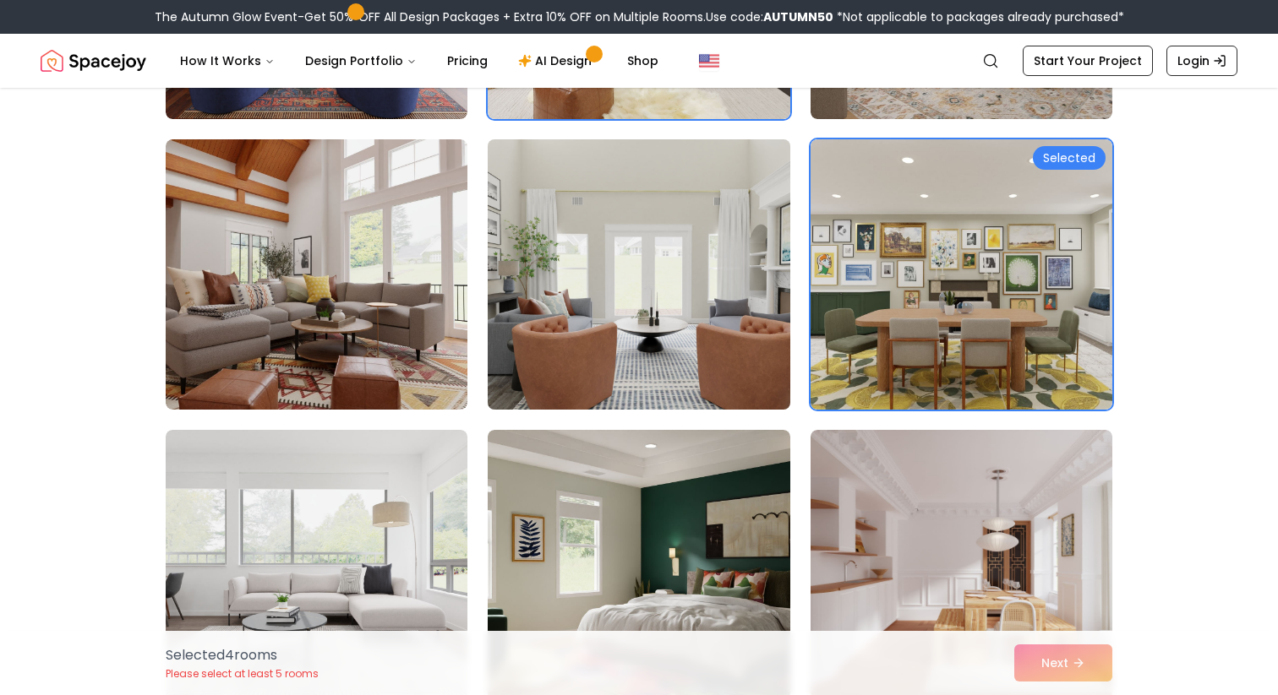
click at [549, 312] on img at bounding box center [638, 275] width 317 height 284
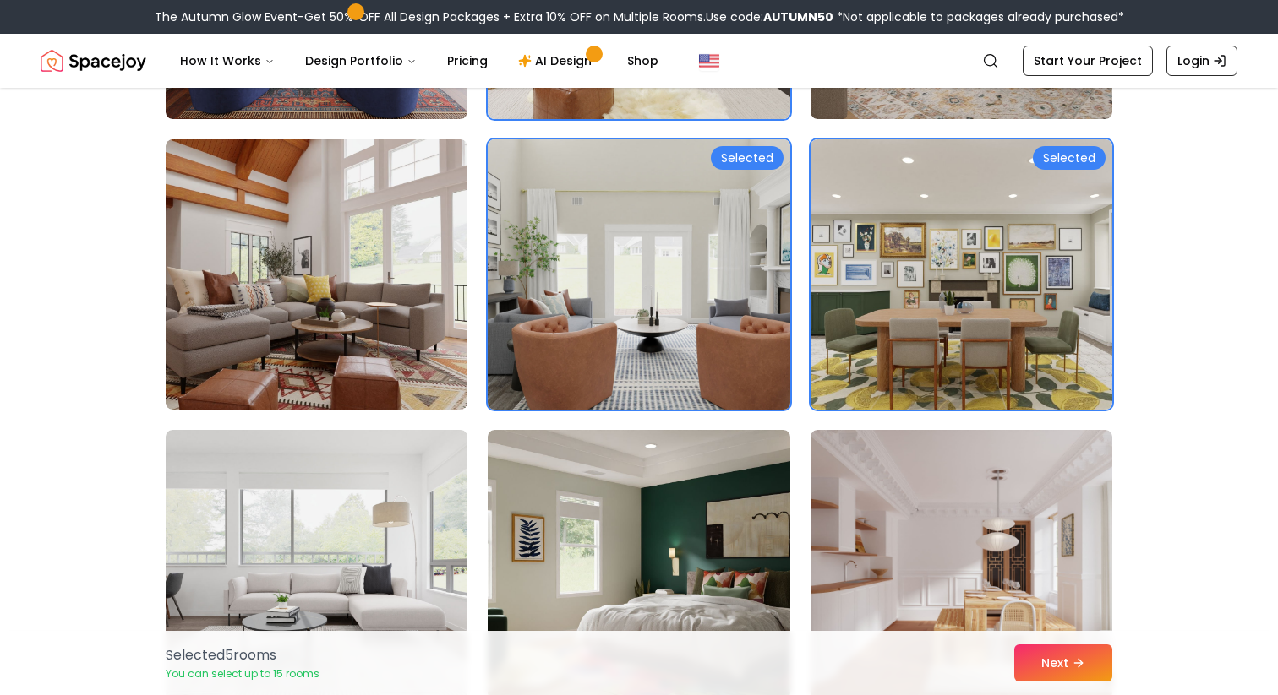
click at [543, 310] on img at bounding box center [638, 275] width 317 height 284
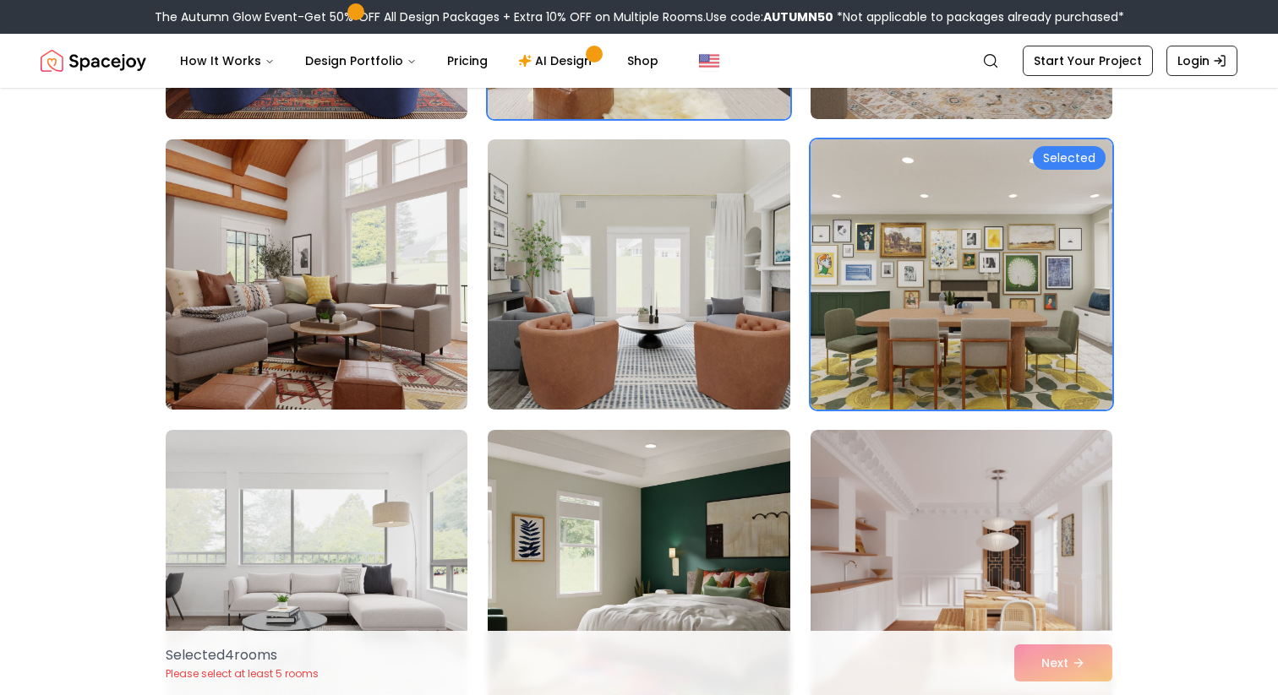
click at [205, 286] on img at bounding box center [316, 275] width 317 height 284
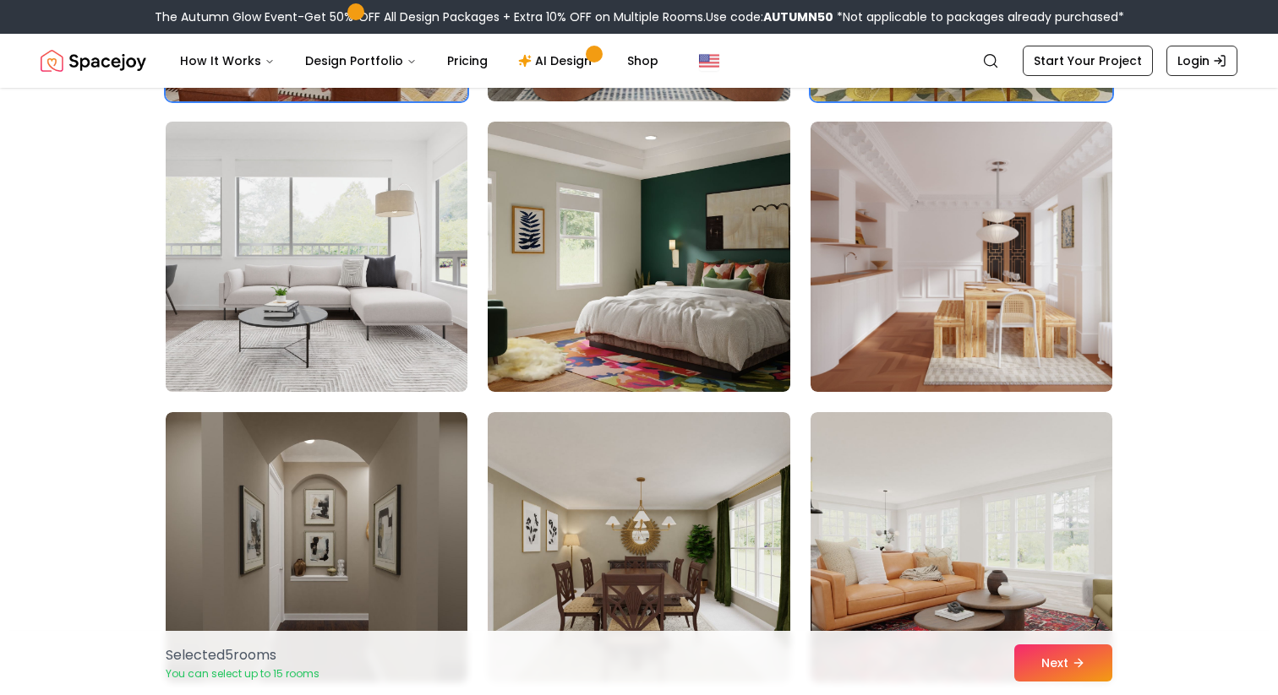
scroll to position [1269, 0]
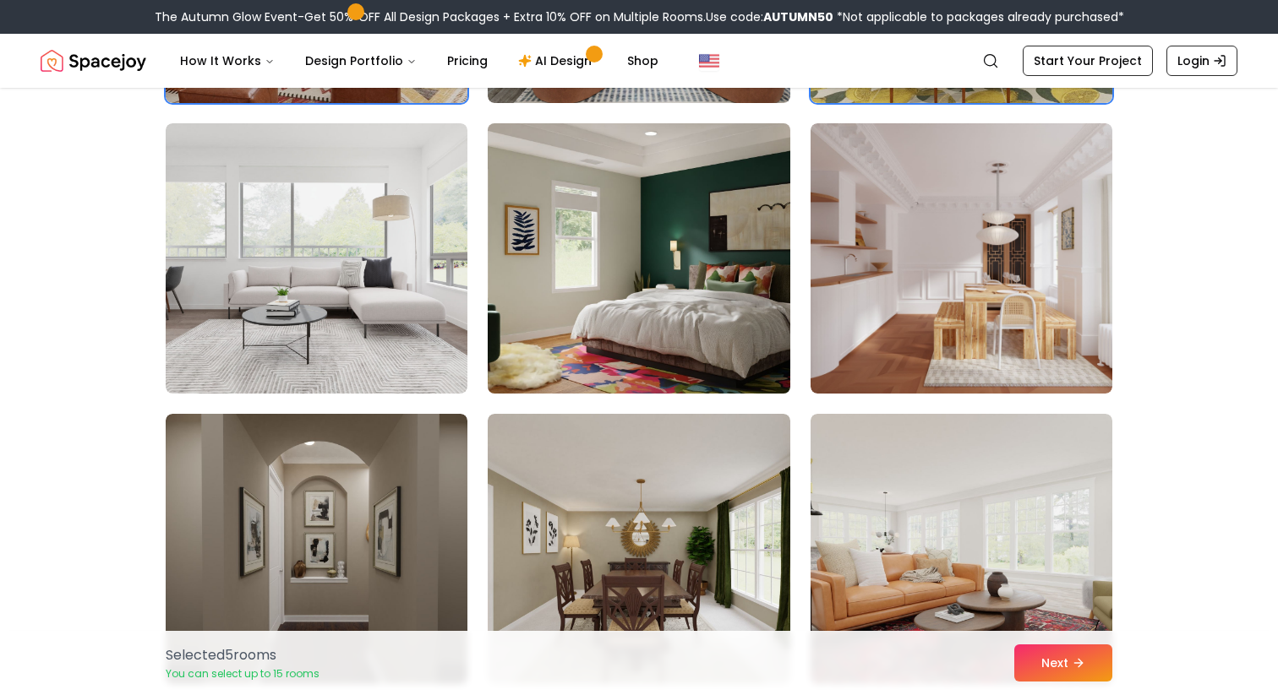
click at [736, 280] on img at bounding box center [638, 259] width 317 height 284
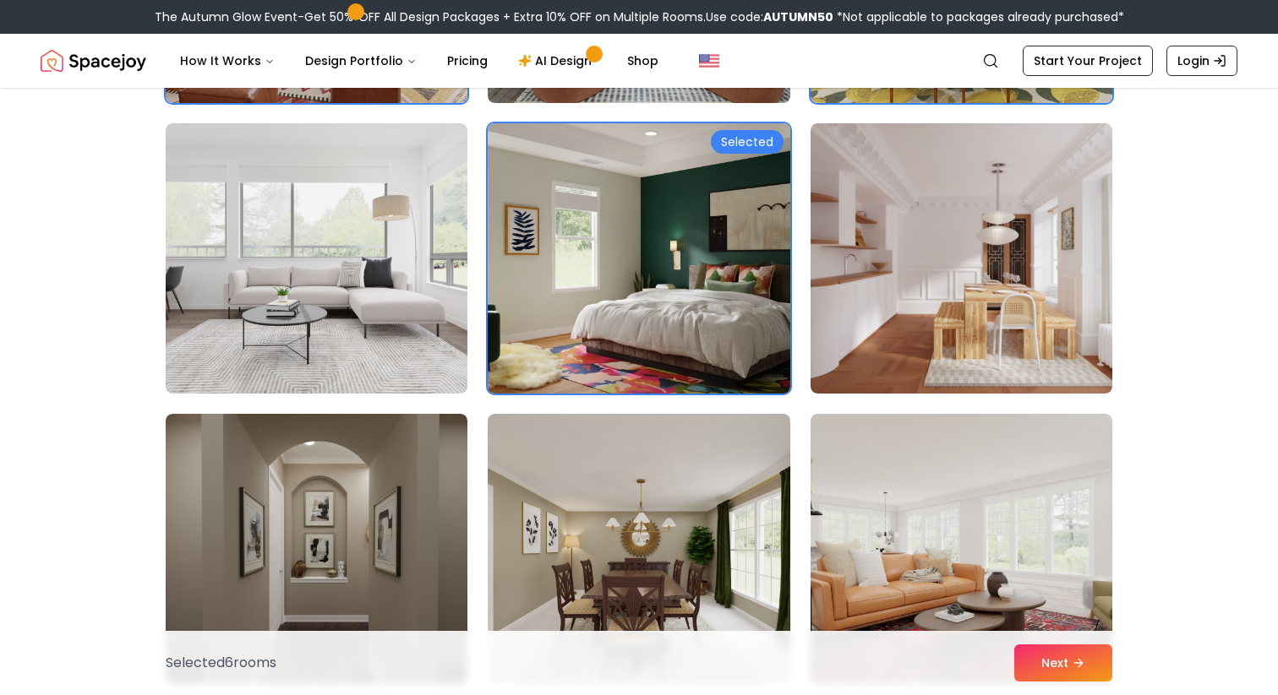
click at [776, 279] on img at bounding box center [638, 259] width 317 height 284
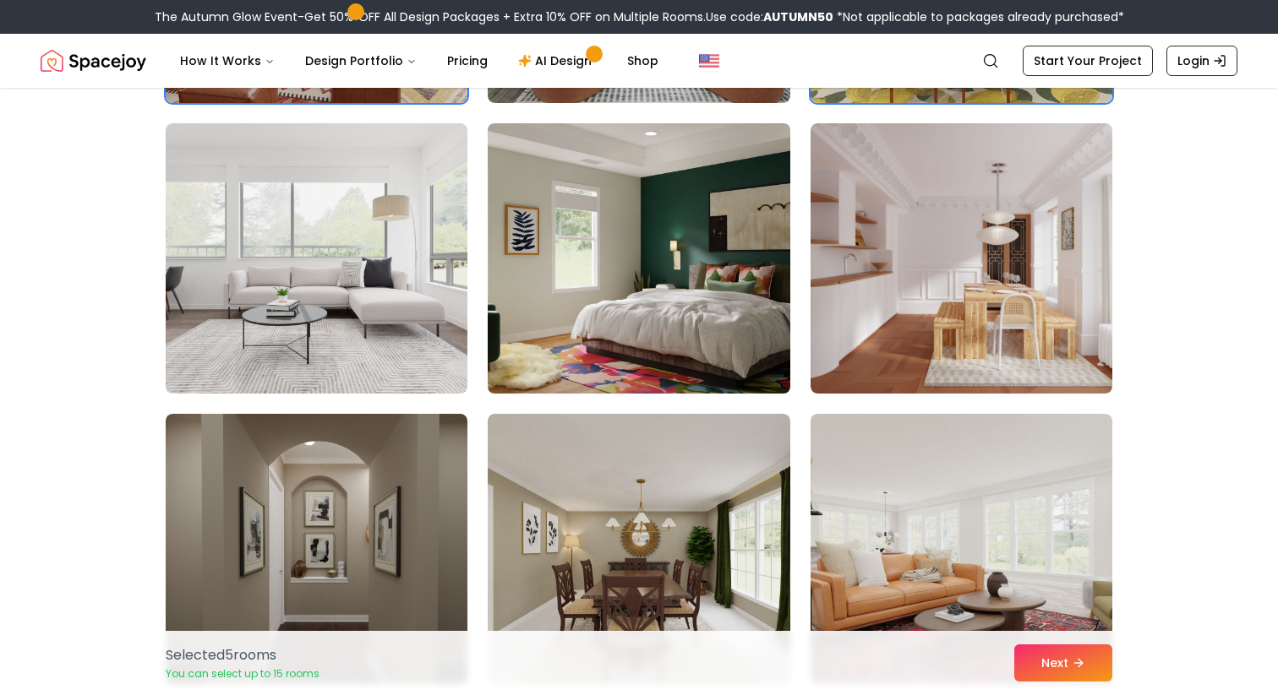
click at [779, 281] on img at bounding box center [638, 259] width 317 height 284
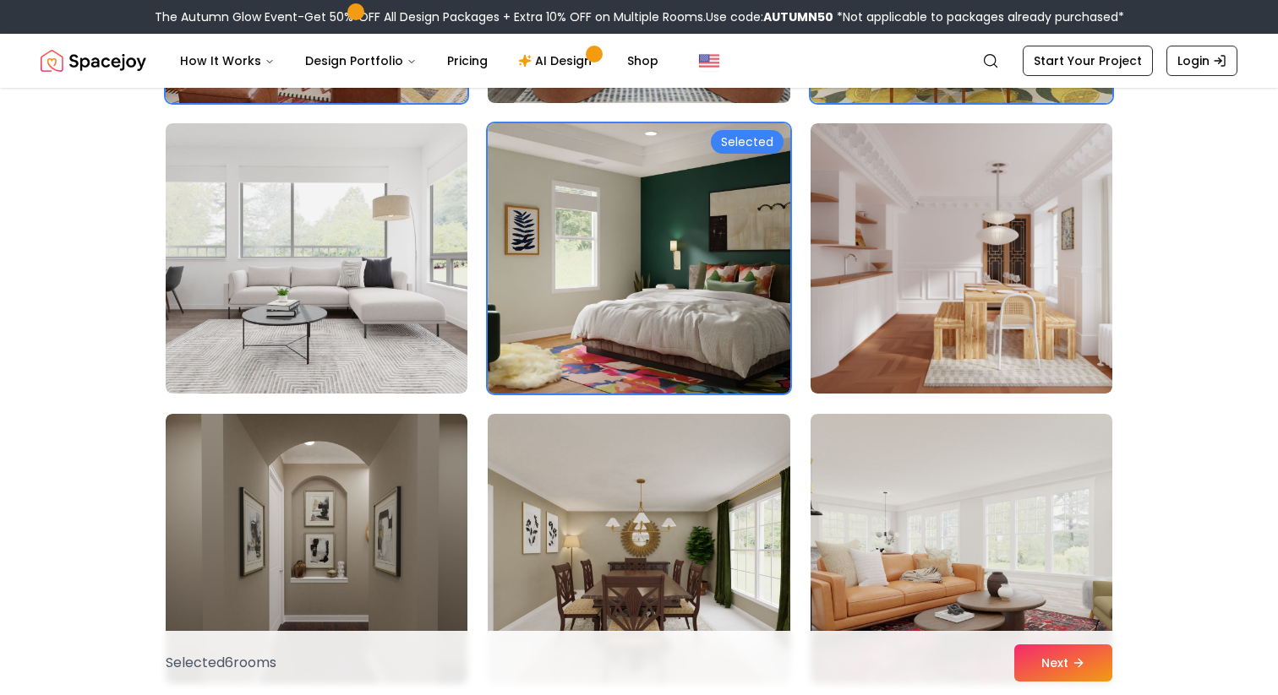
click at [745, 271] on img at bounding box center [638, 259] width 317 height 284
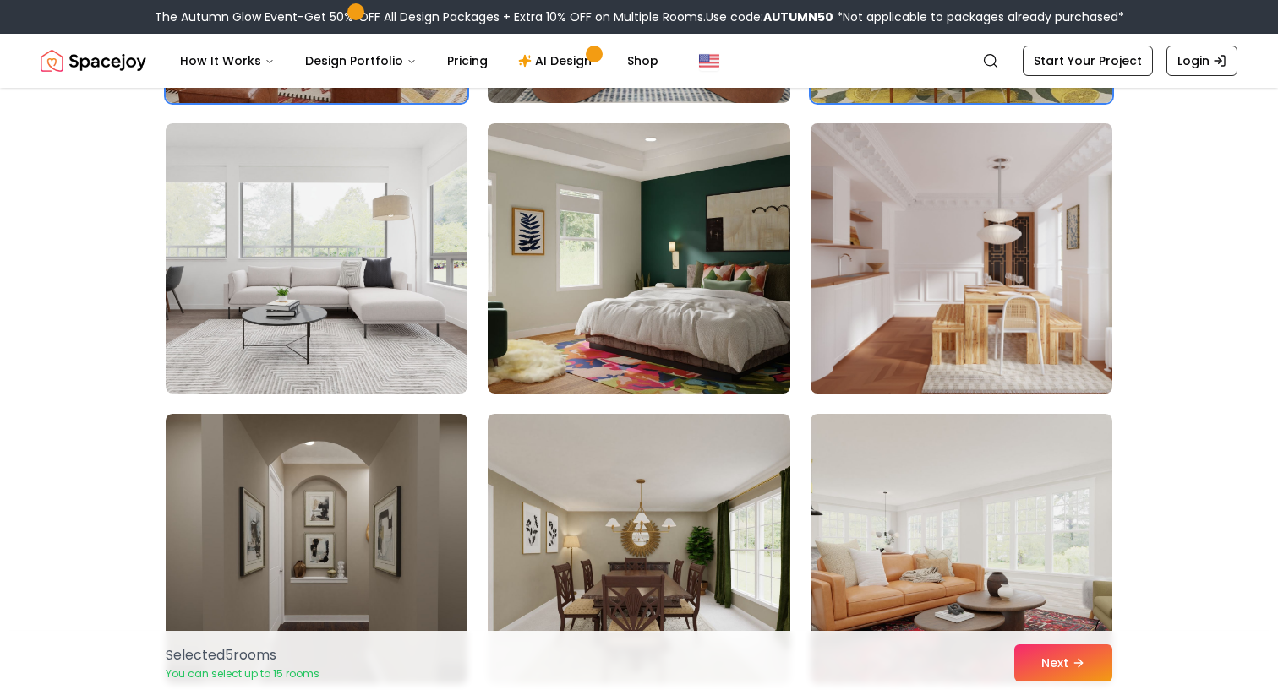
click at [885, 267] on img at bounding box center [961, 259] width 317 height 284
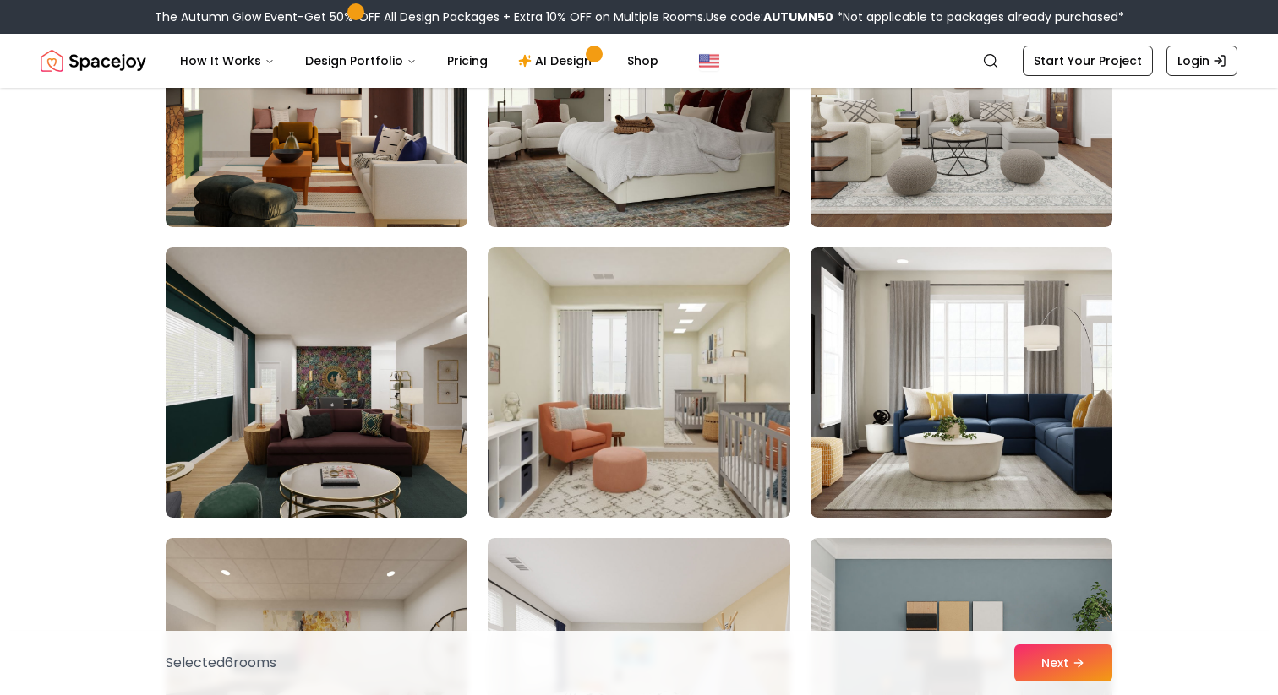
scroll to position [2017, 0]
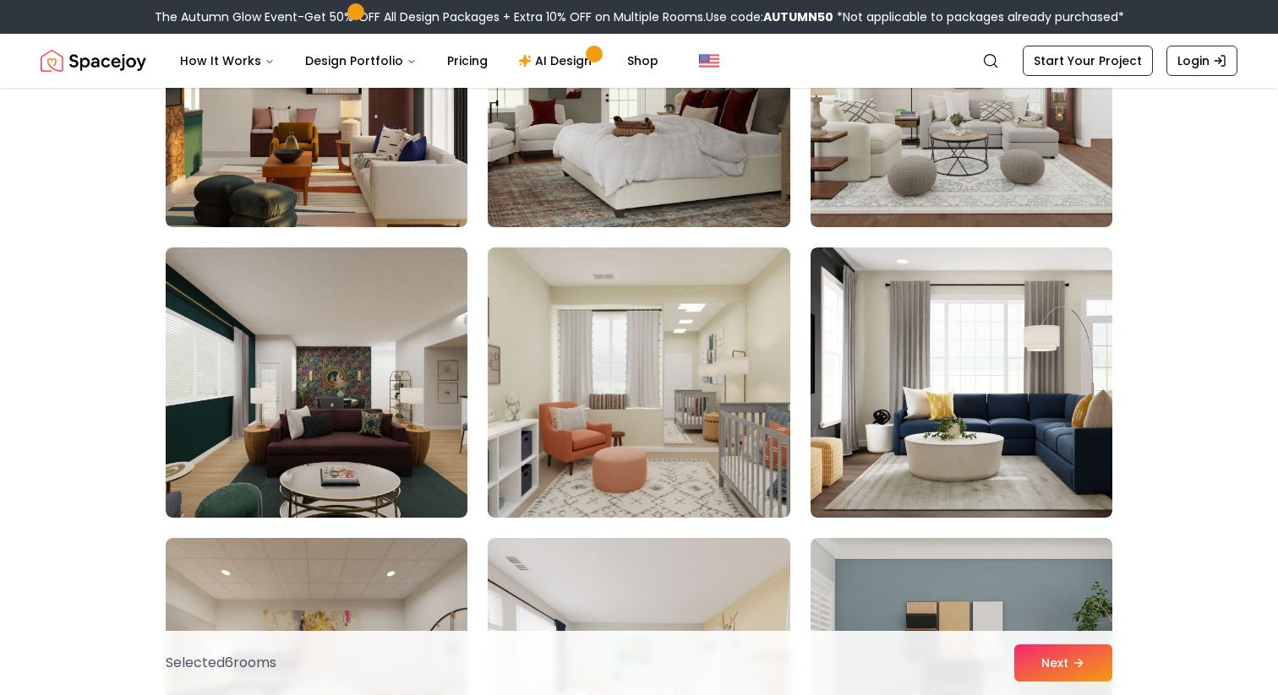
click at [612, 170] on img at bounding box center [638, 92] width 317 height 284
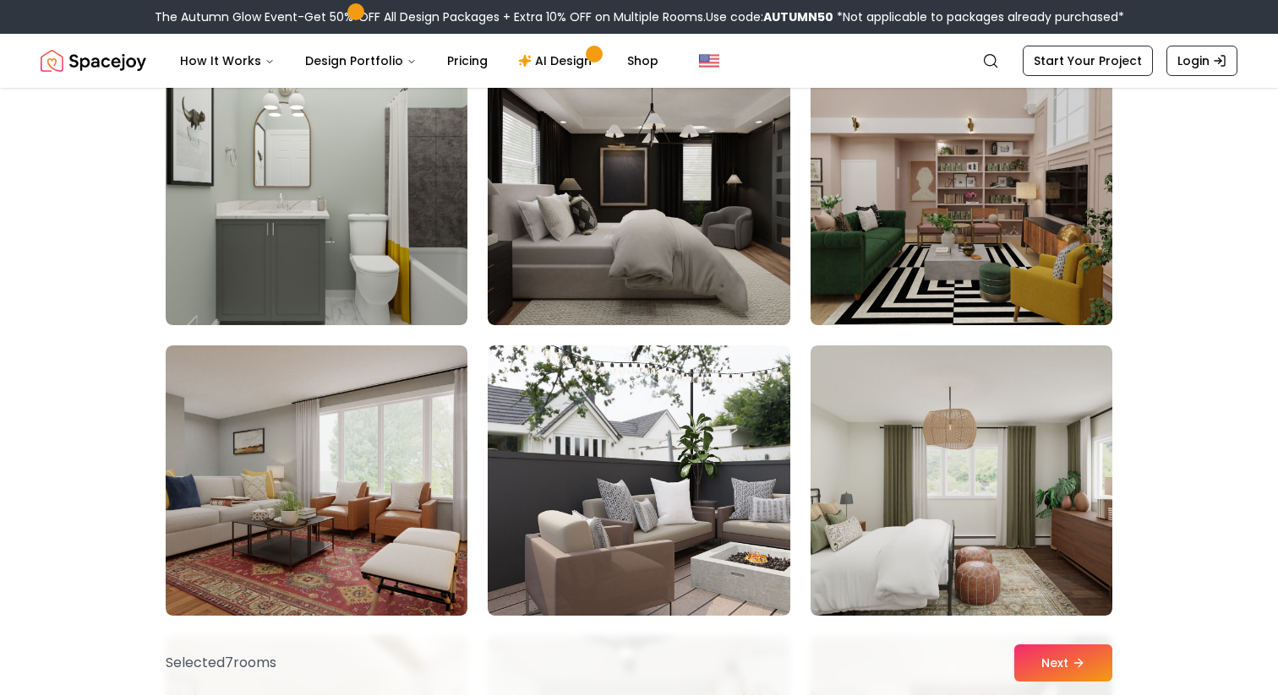
scroll to position [2794, 0]
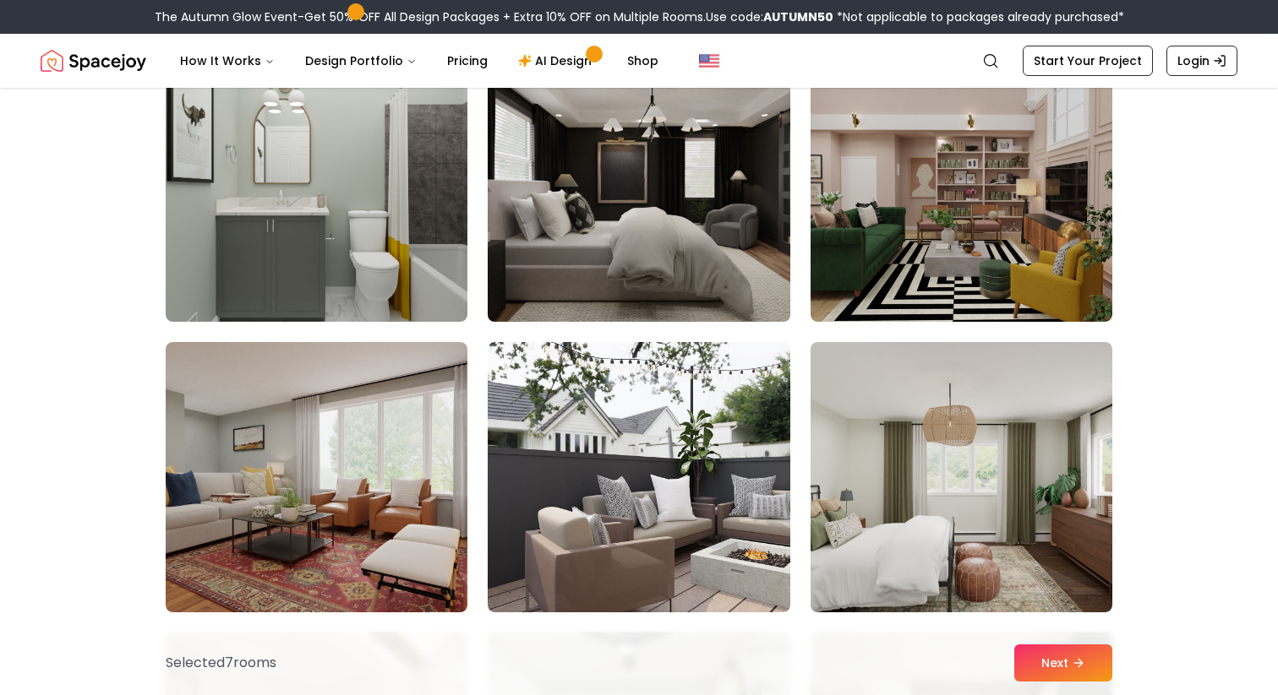
click at [587, 249] on img at bounding box center [638, 187] width 317 height 284
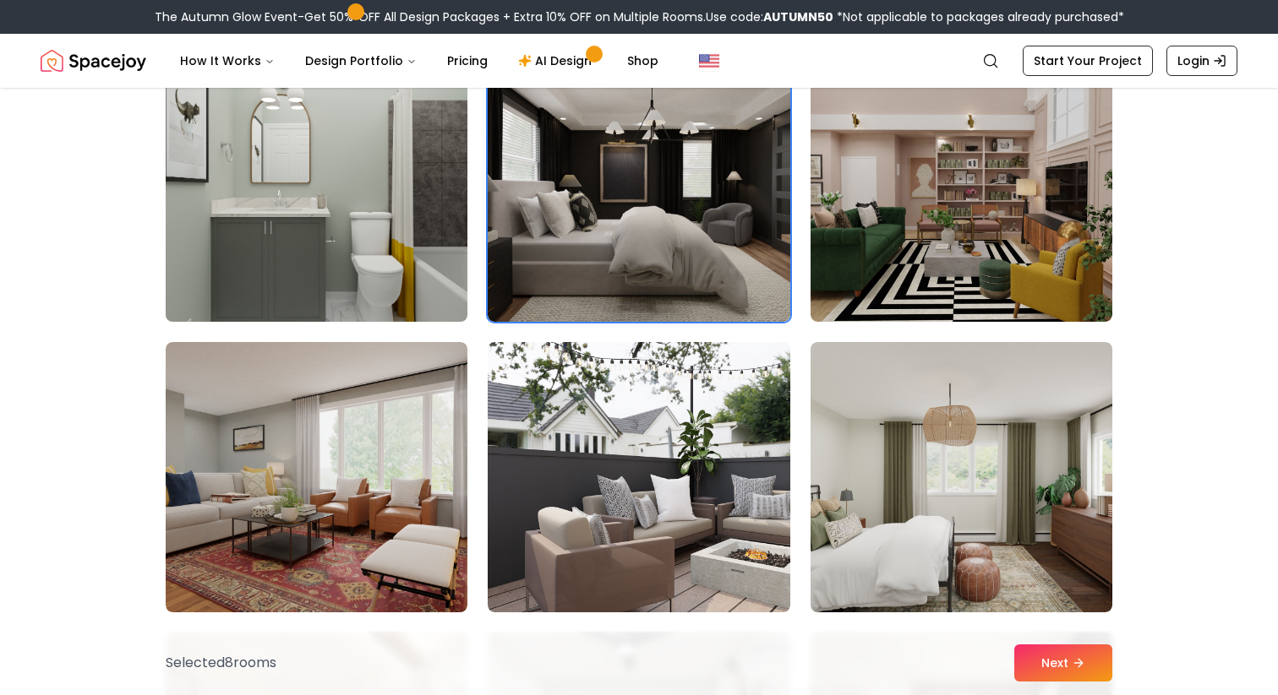
click at [366, 235] on img at bounding box center [316, 187] width 317 height 284
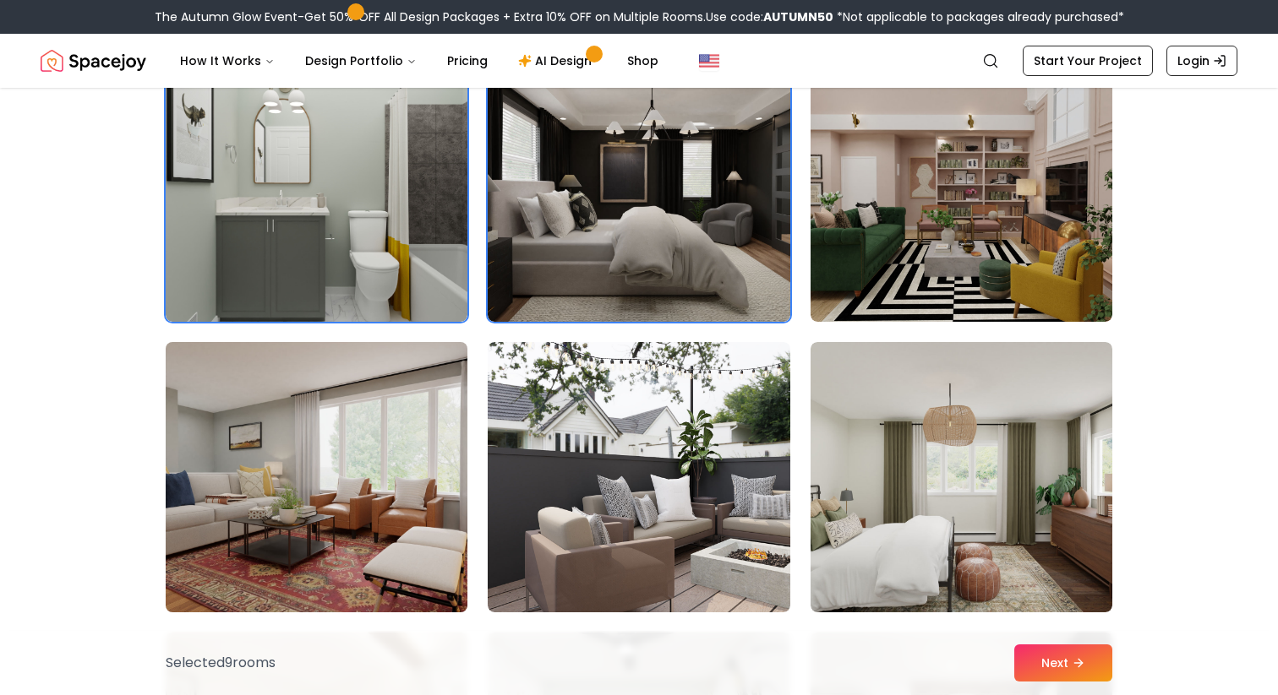
click at [396, 393] on img at bounding box center [316, 477] width 317 height 284
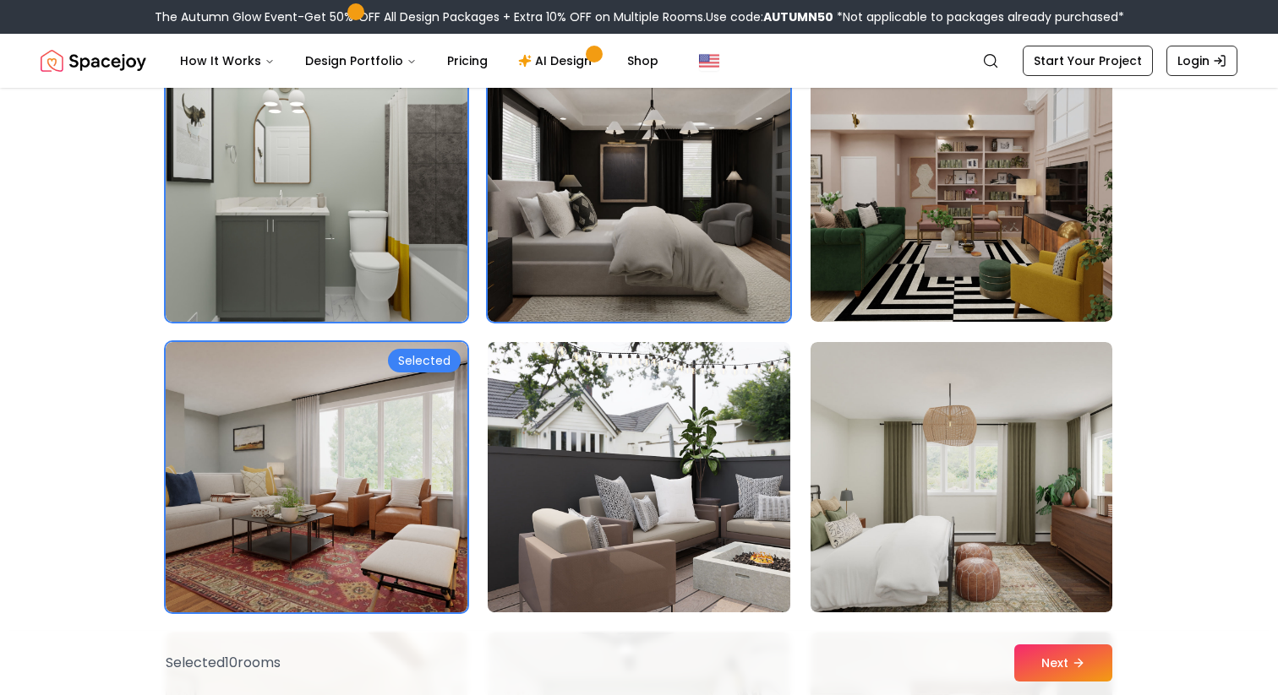
click at [610, 390] on img at bounding box center [638, 477] width 317 height 284
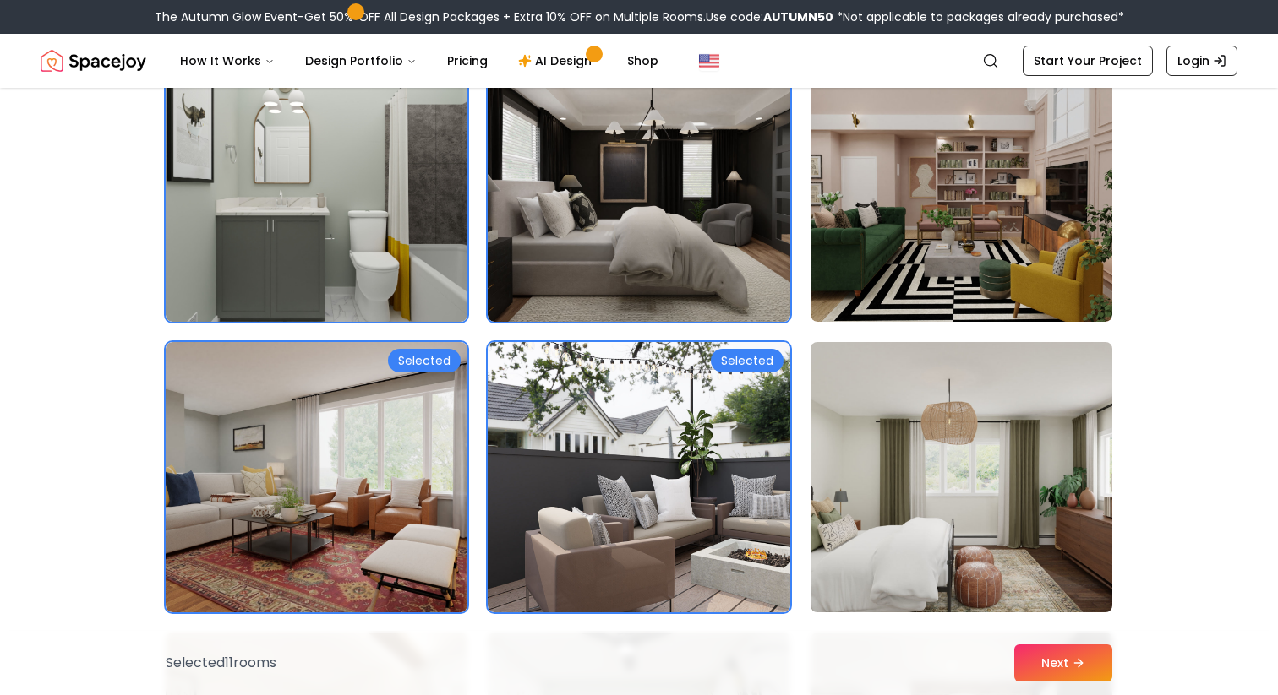
click at [909, 429] on img at bounding box center [961, 477] width 317 height 284
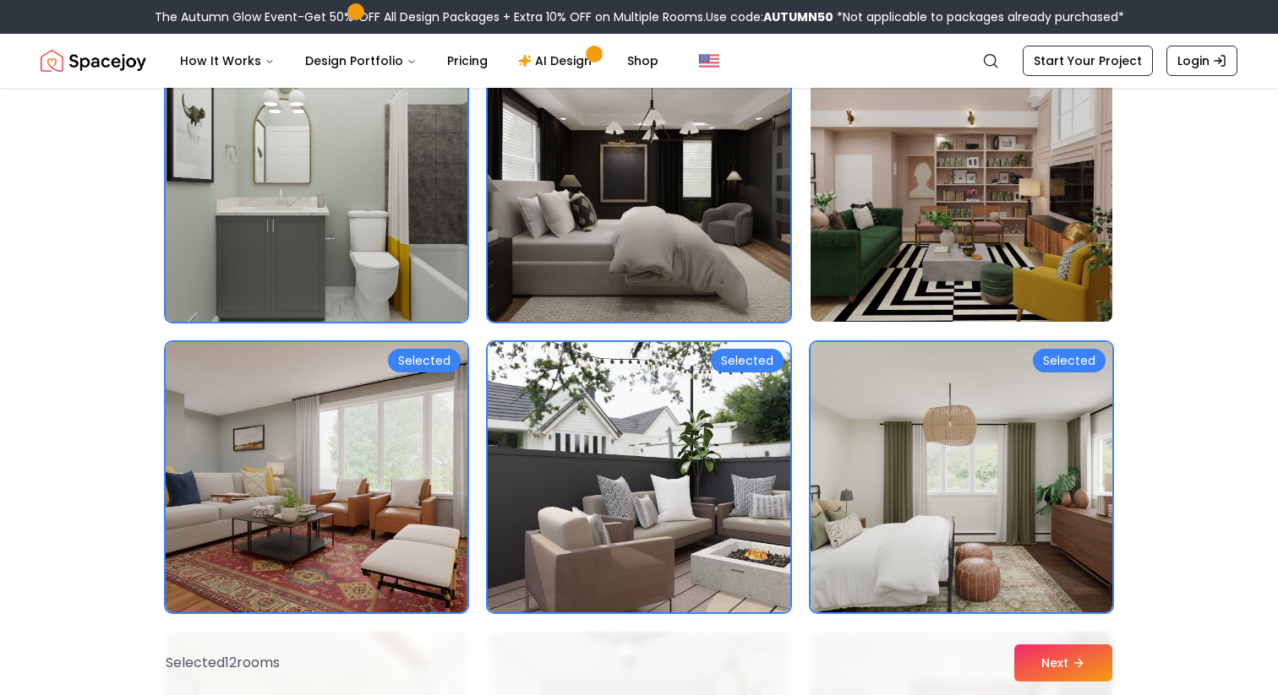
click at [891, 251] on img at bounding box center [961, 187] width 317 height 284
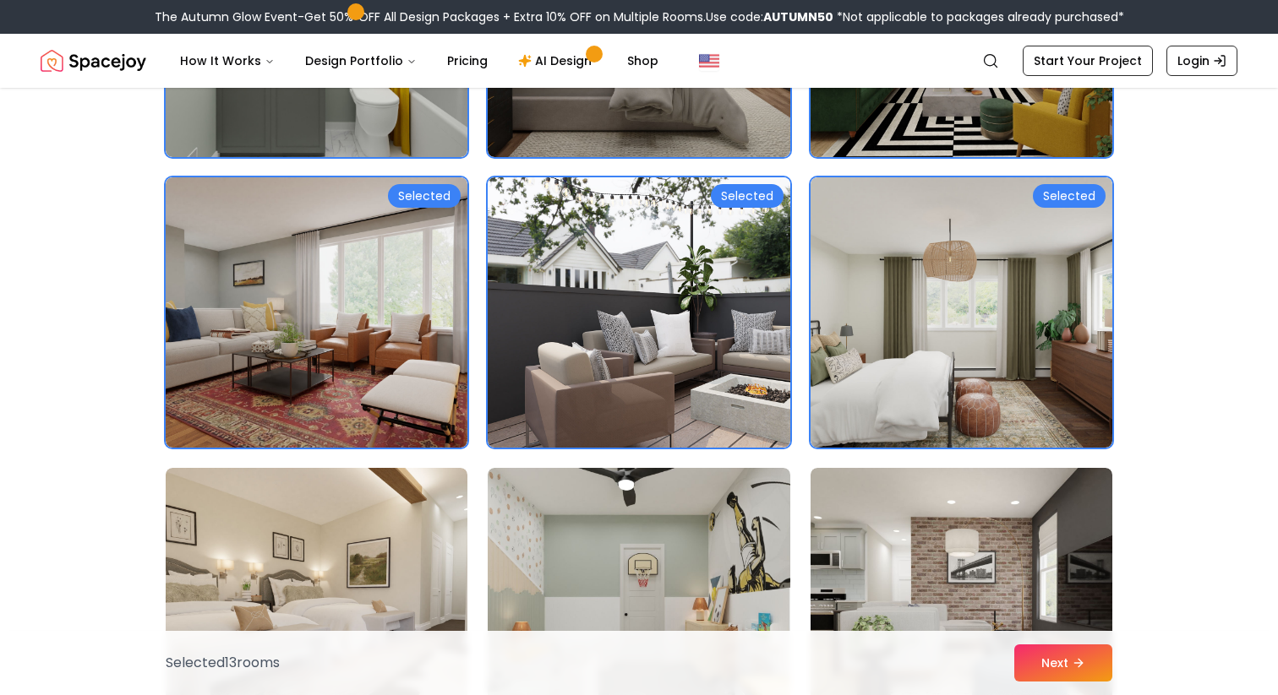
scroll to position [3039, 0]
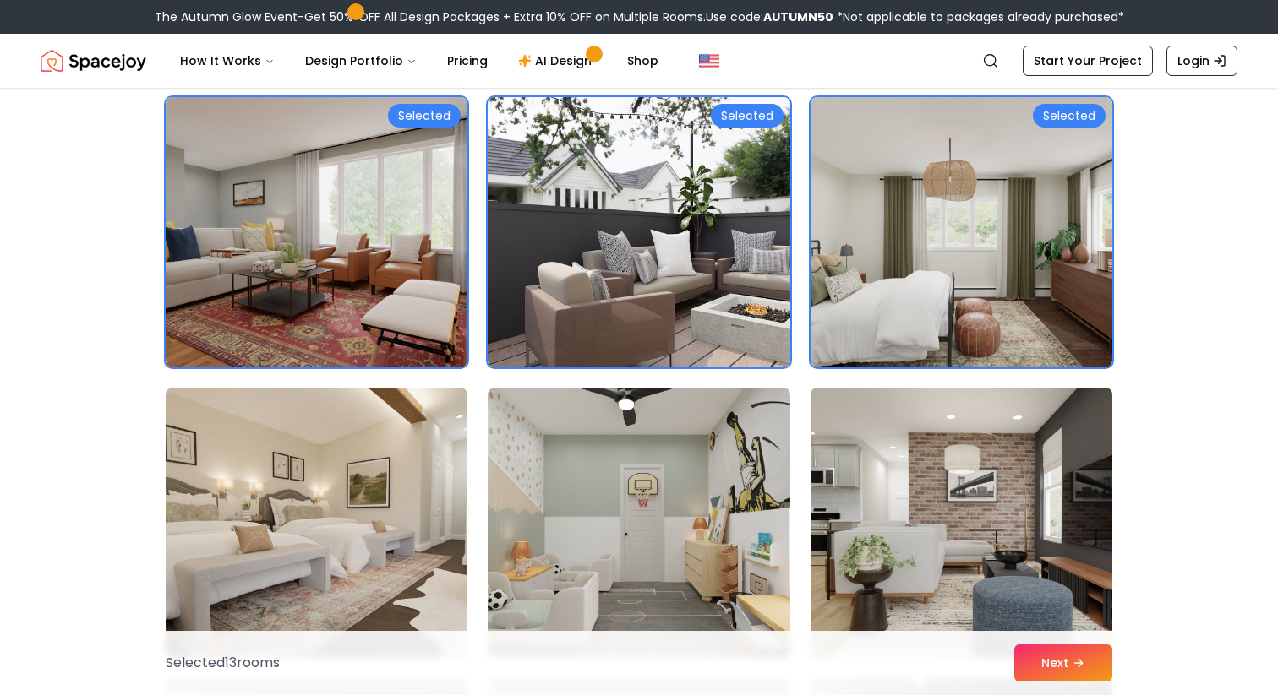
click at [891, 439] on img at bounding box center [961, 523] width 317 height 284
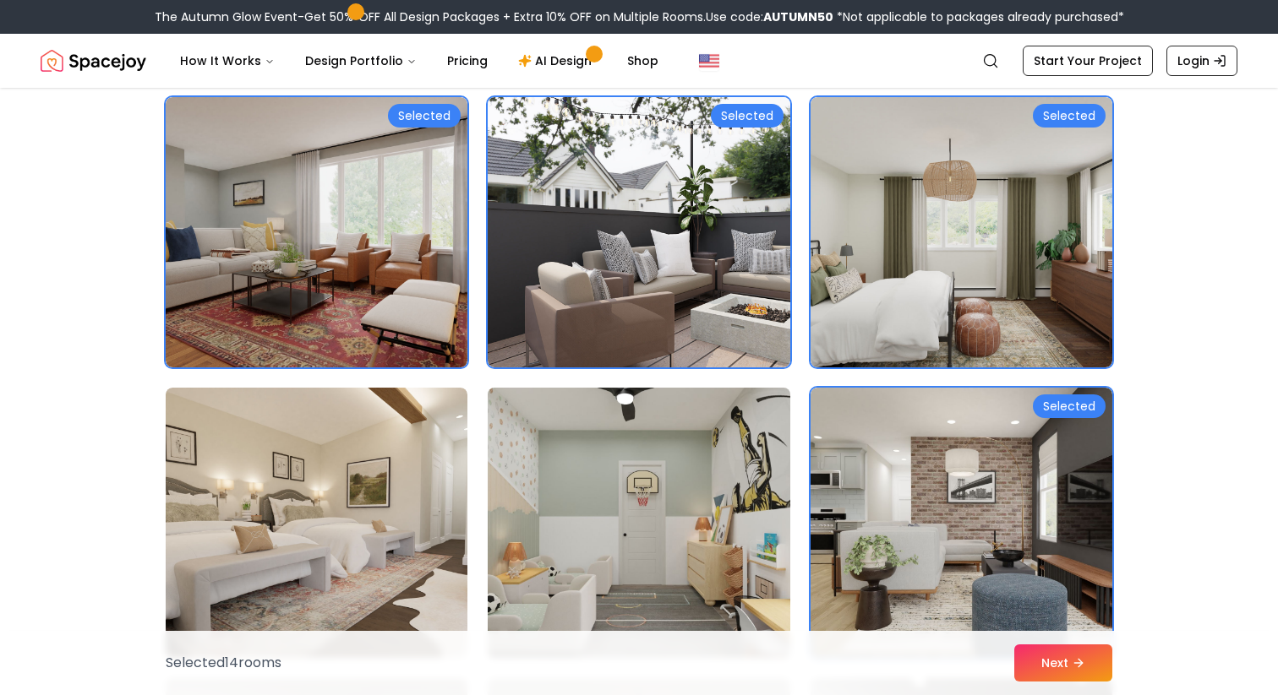
click at [633, 498] on img at bounding box center [638, 523] width 317 height 284
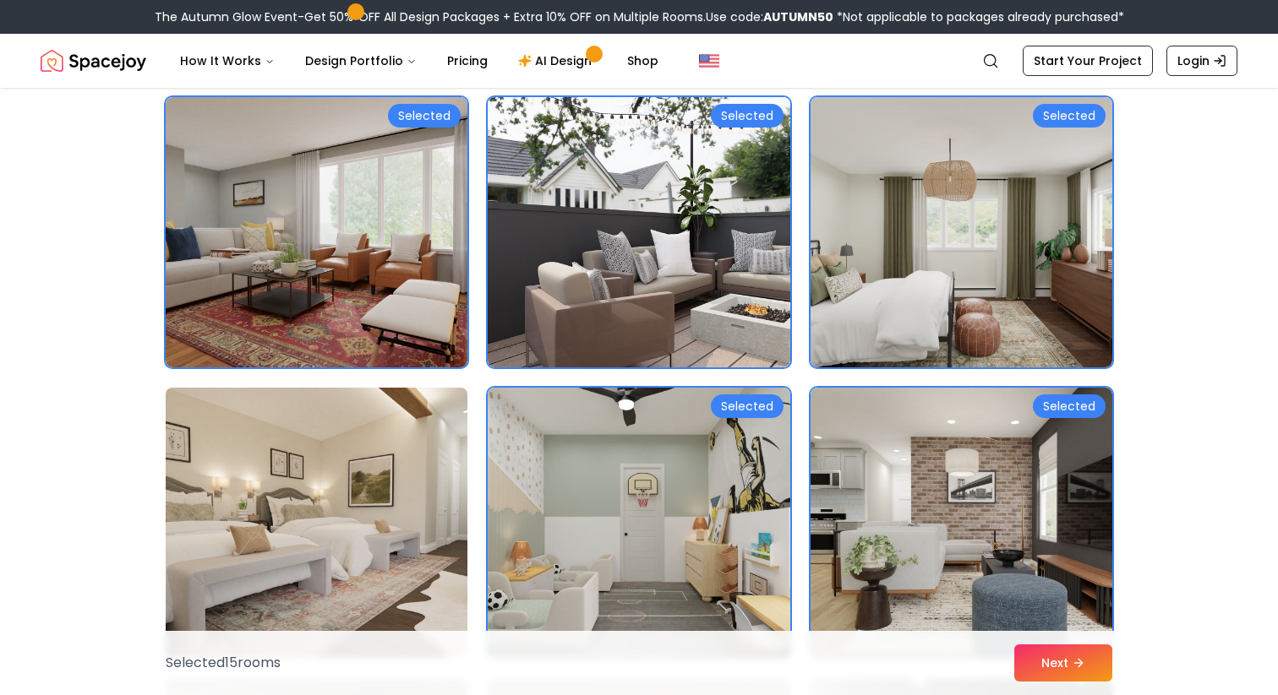
click at [309, 502] on img at bounding box center [316, 523] width 317 height 284
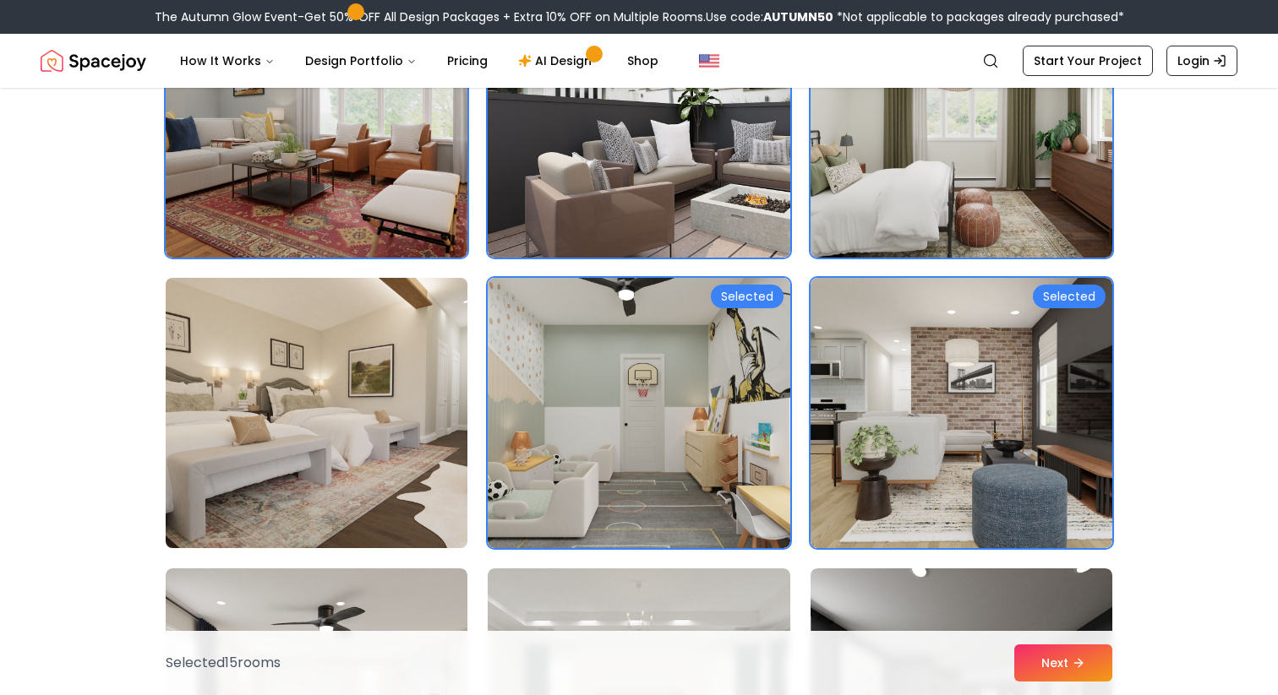
scroll to position [3175, 0]
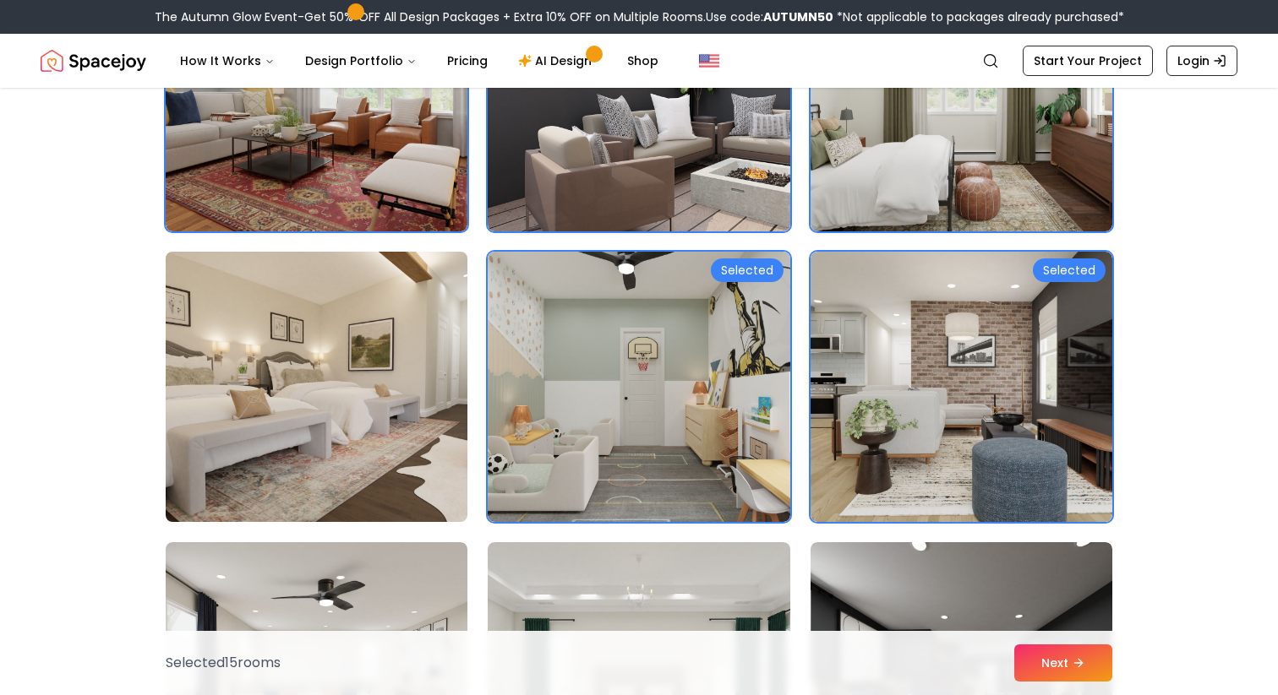
click at [315, 440] on img at bounding box center [316, 387] width 317 height 284
click at [305, 460] on img at bounding box center [316, 387] width 317 height 284
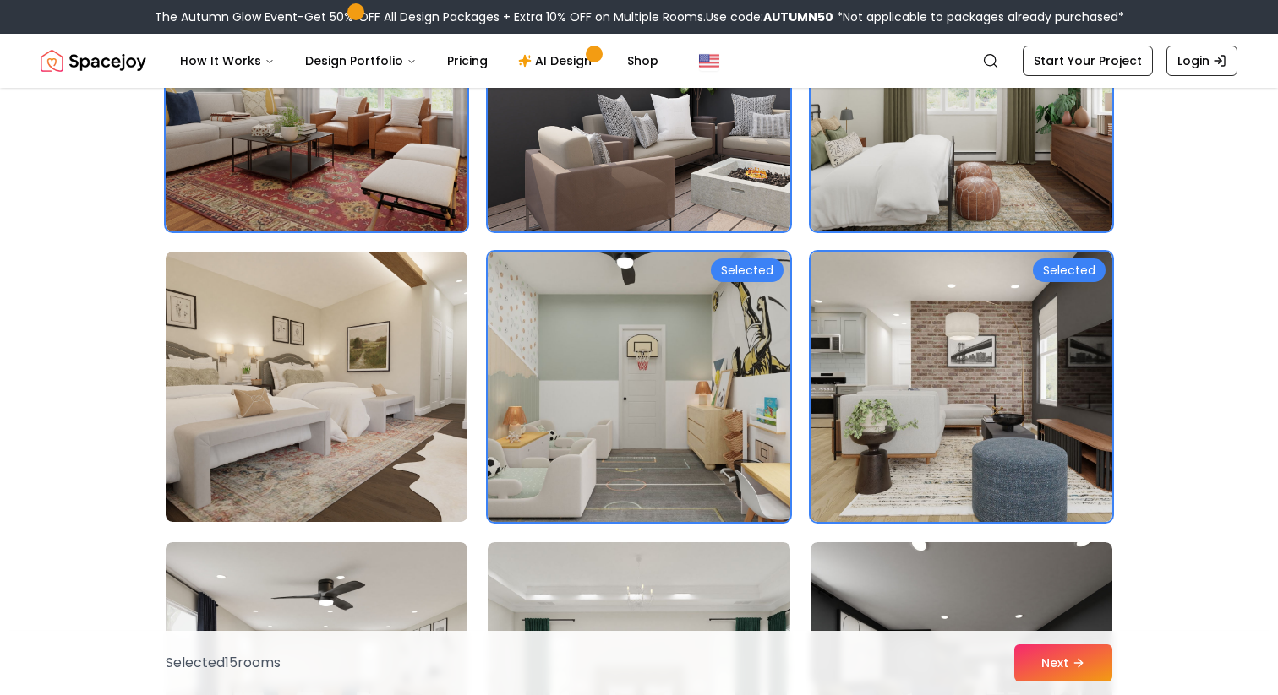
click at [614, 408] on img at bounding box center [638, 387] width 317 height 284
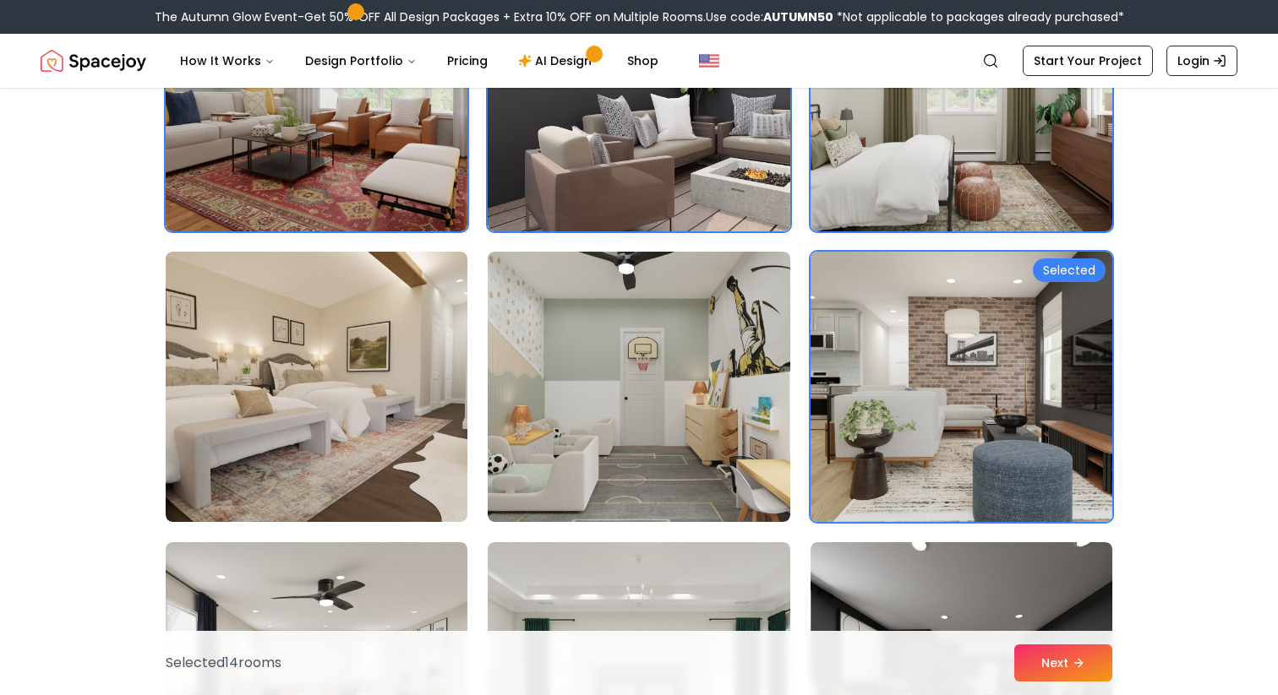
click at [965, 359] on img at bounding box center [961, 387] width 317 height 284
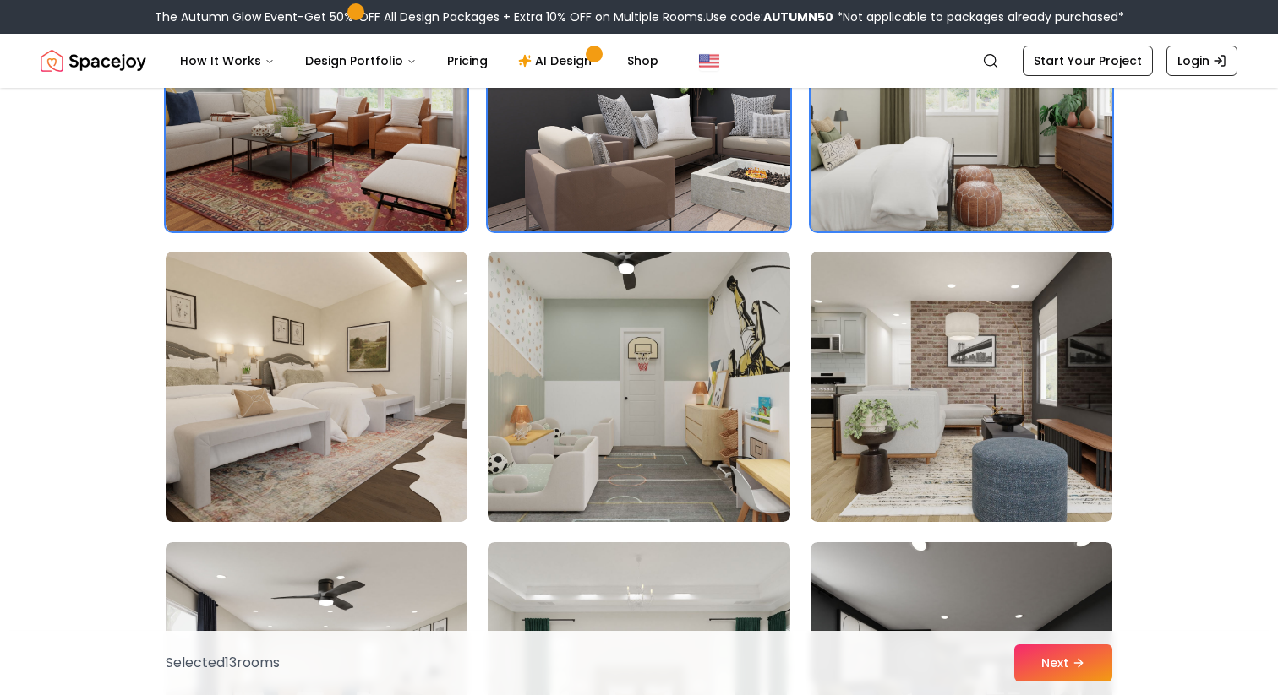
click at [947, 221] on img at bounding box center [961, 96] width 317 height 284
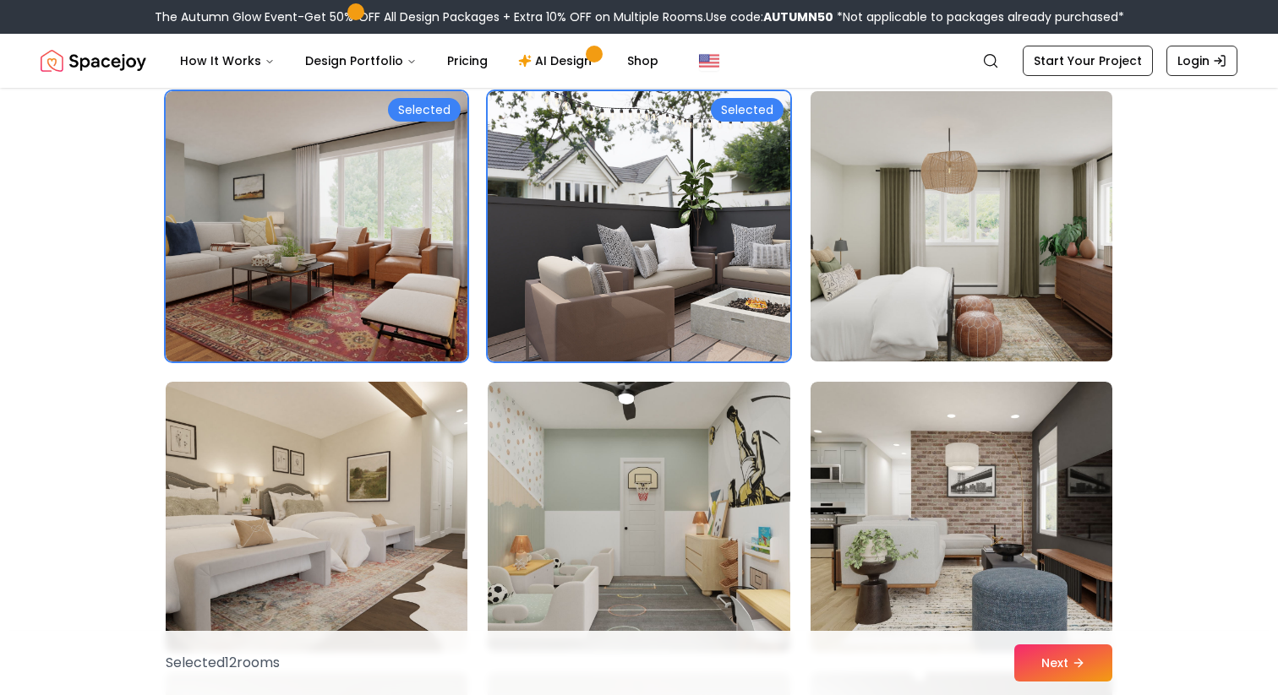
scroll to position [2980, 0]
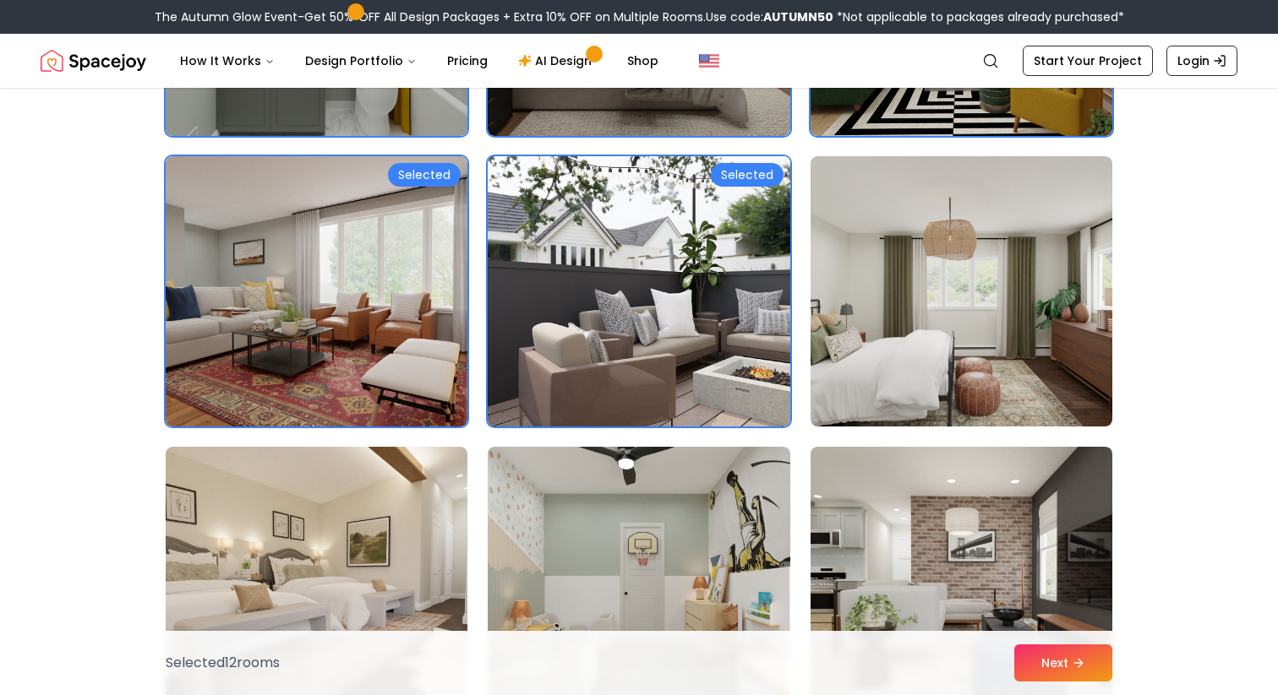
click at [735, 270] on img at bounding box center [638, 292] width 317 height 284
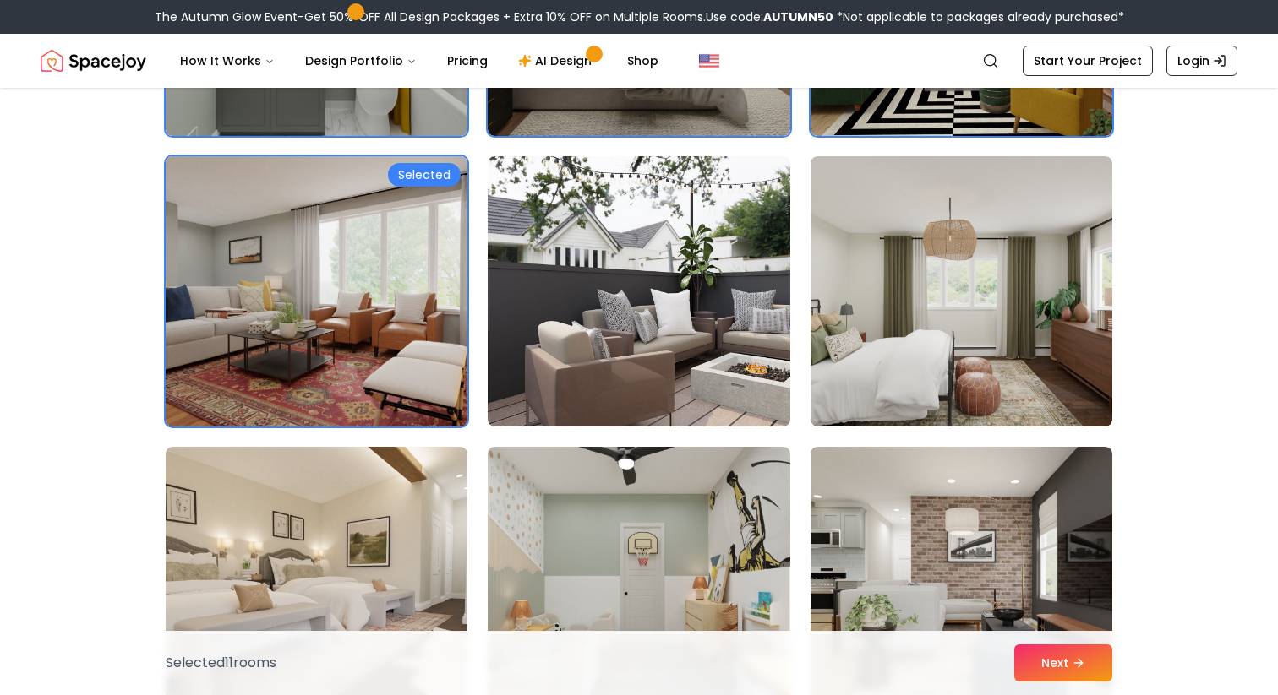
click at [415, 266] on img at bounding box center [316, 292] width 317 height 284
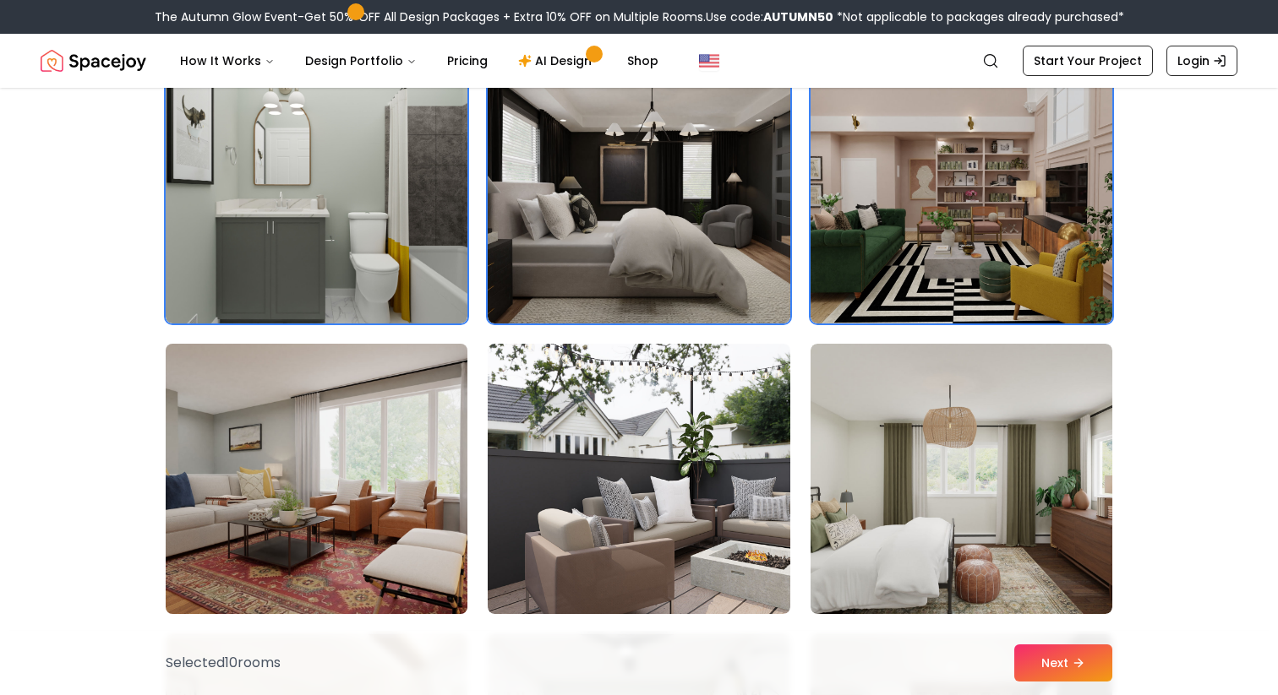
scroll to position [2660, 0]
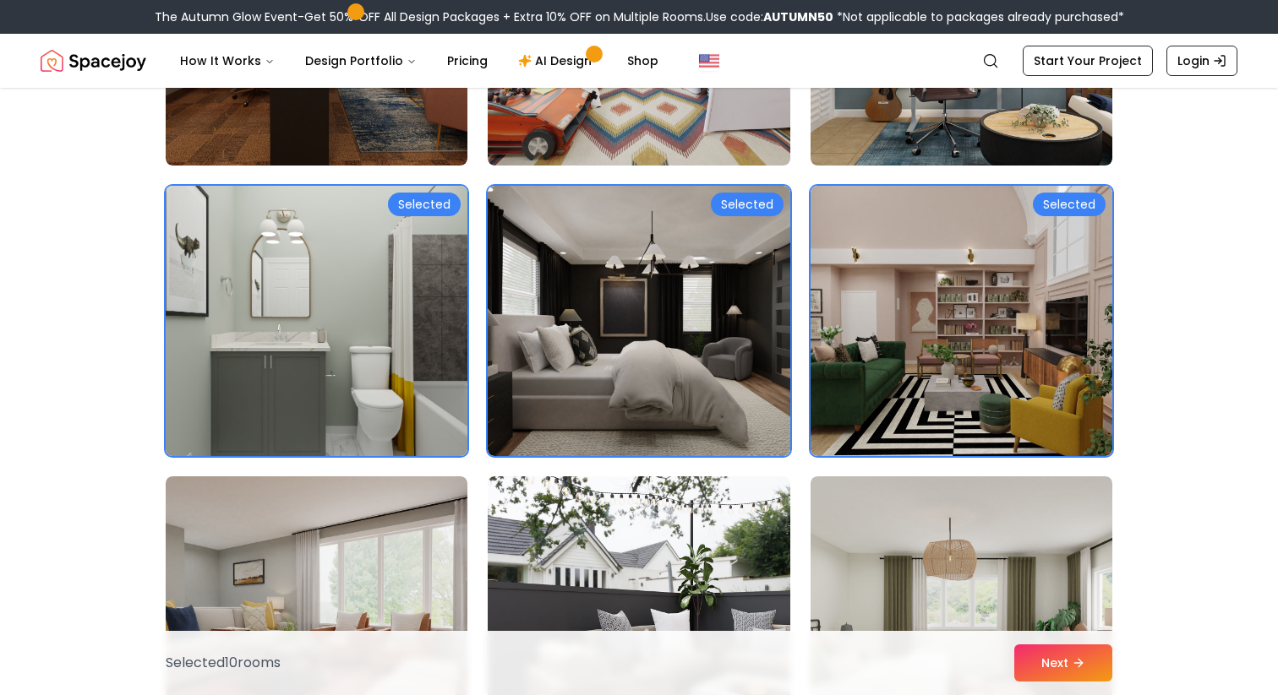
click at [408, 235] on img at bounding box center [316, 321] width 317 height 284
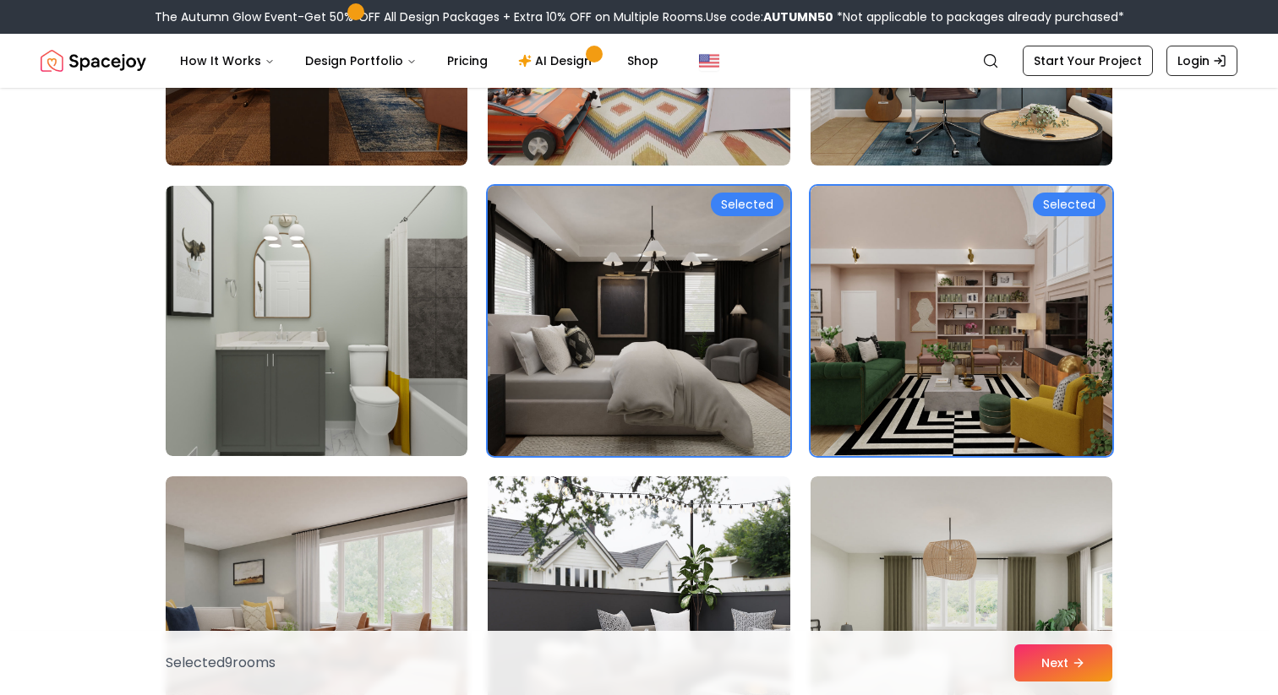
click at [632, 294] on img at bounding box center [638, 321] width 317 height 284
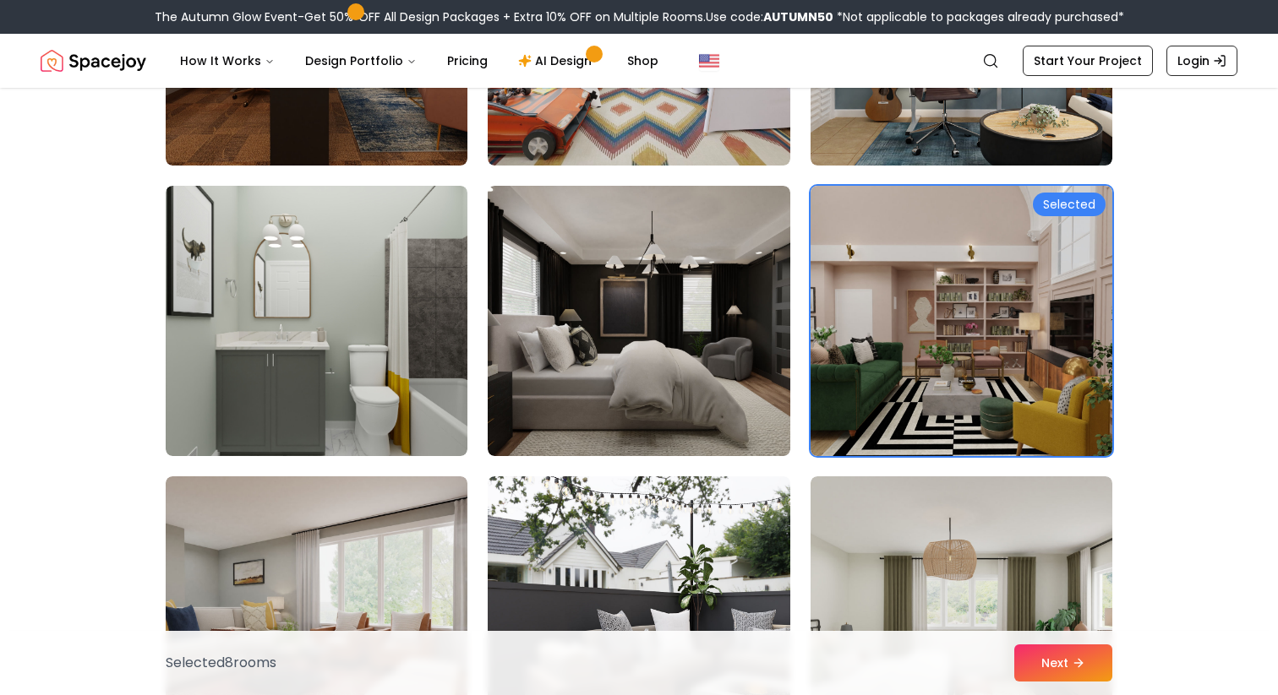
click at [965, 313] on img at bounding box center [961, 321] width 317 height 284
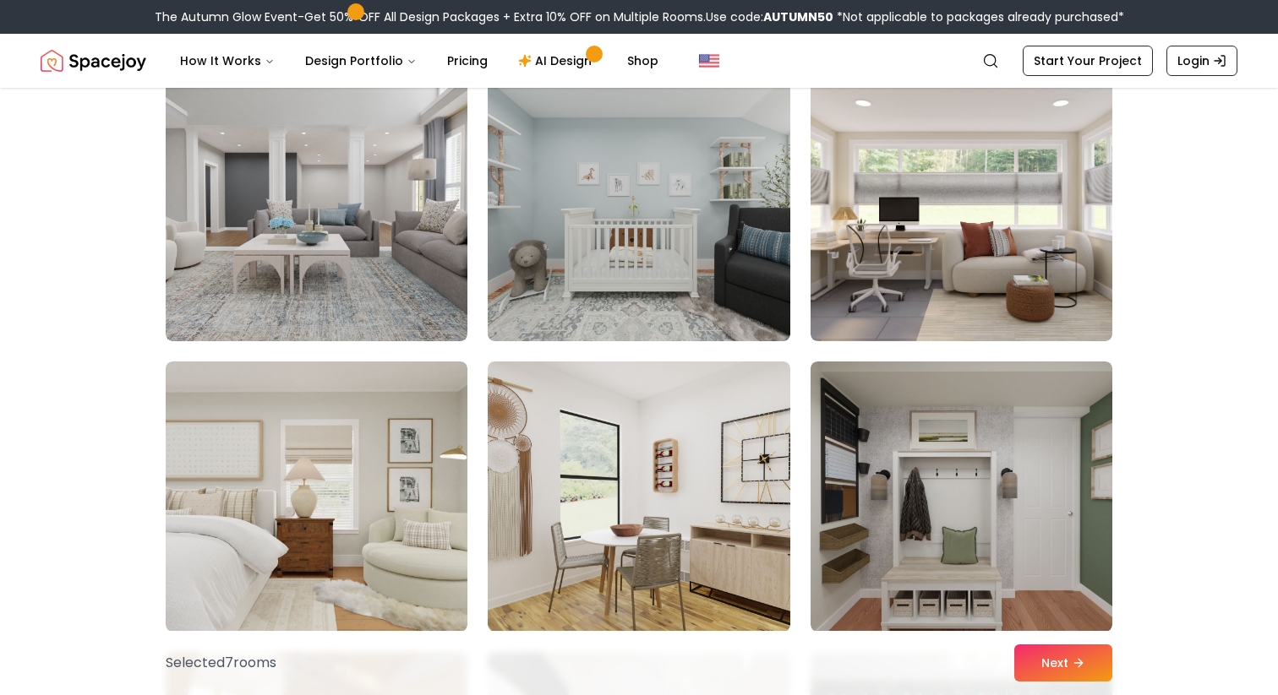
scroll to position [3935, 0]
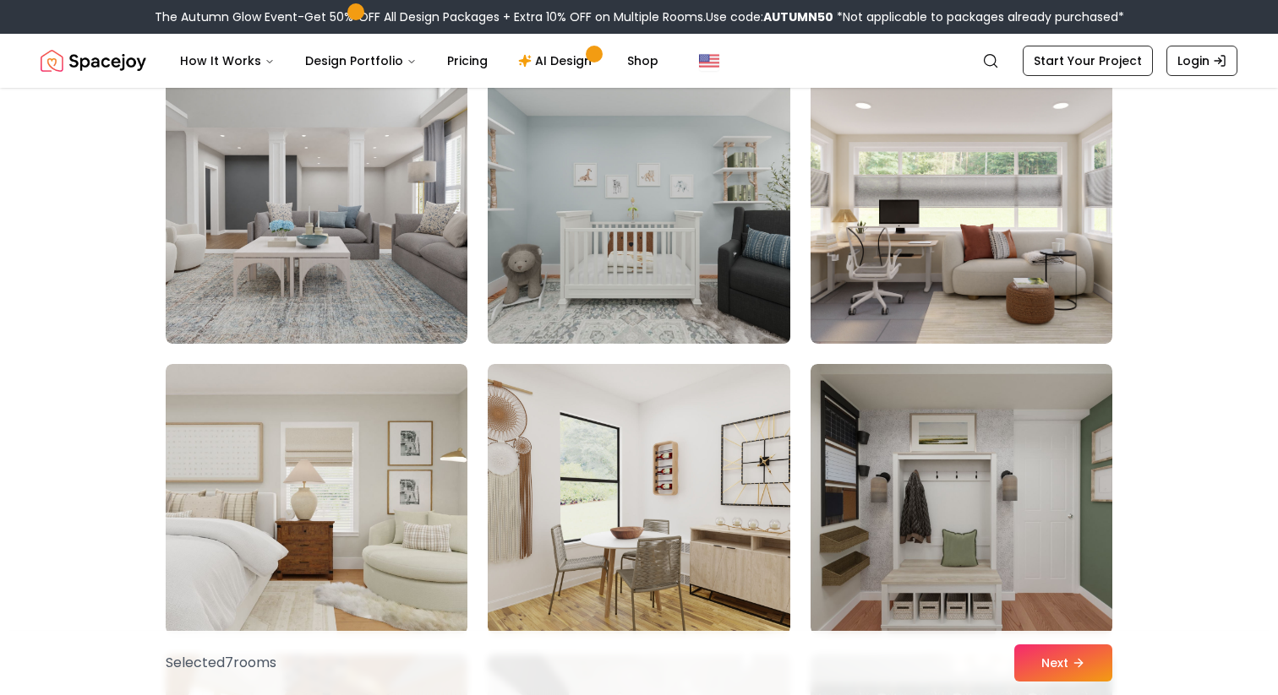
click at [701, 199] on img at bounding box center [638, 209] width 317 height 284
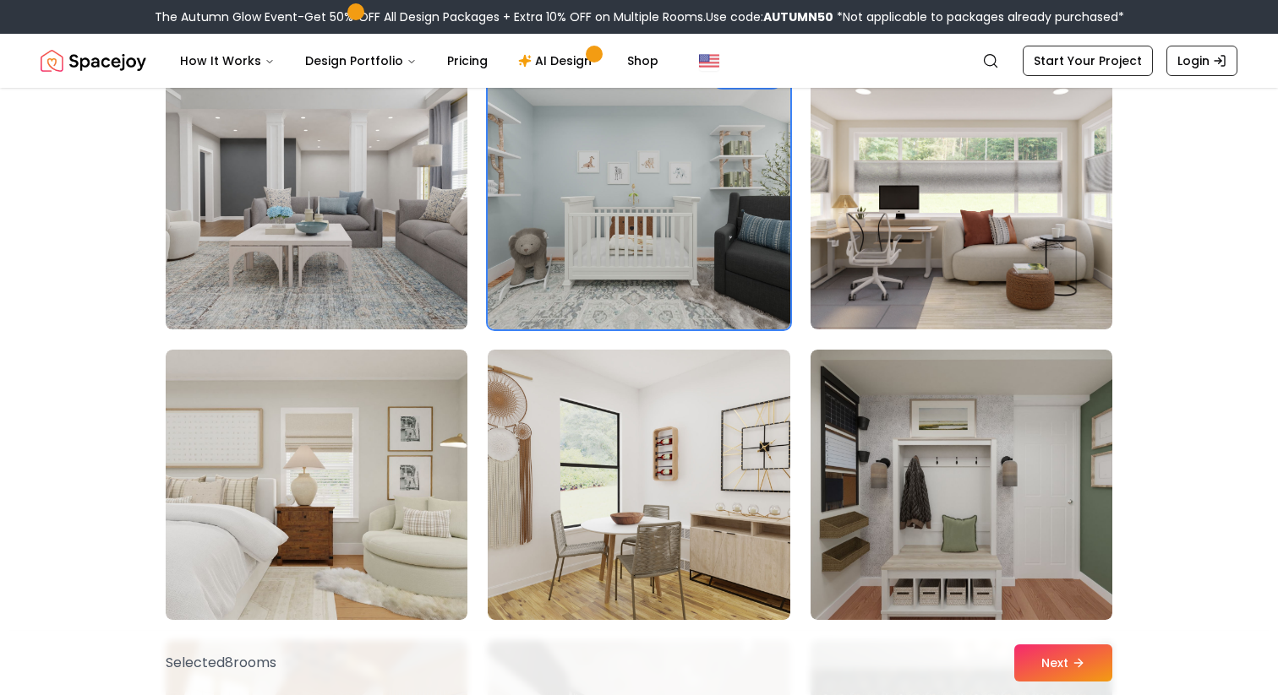
scroll to position [3951, 0]
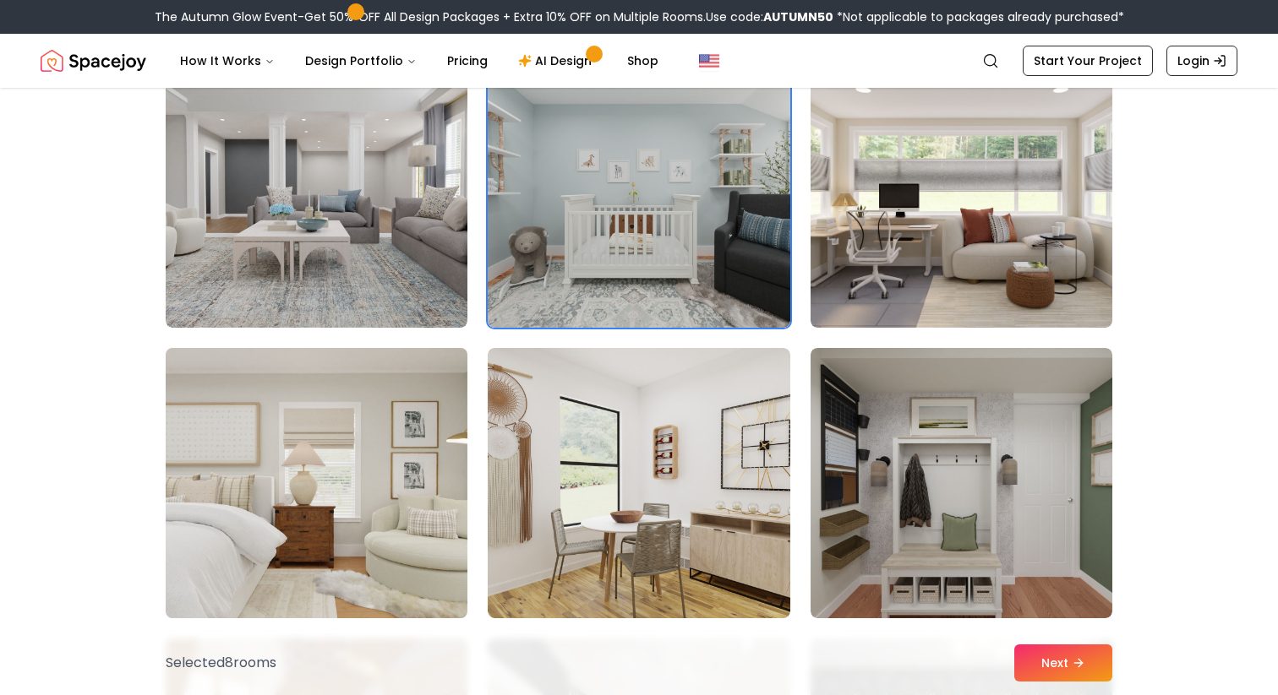
click at [277, 473] on img at bounding box center [316, 483] width 317 height 284
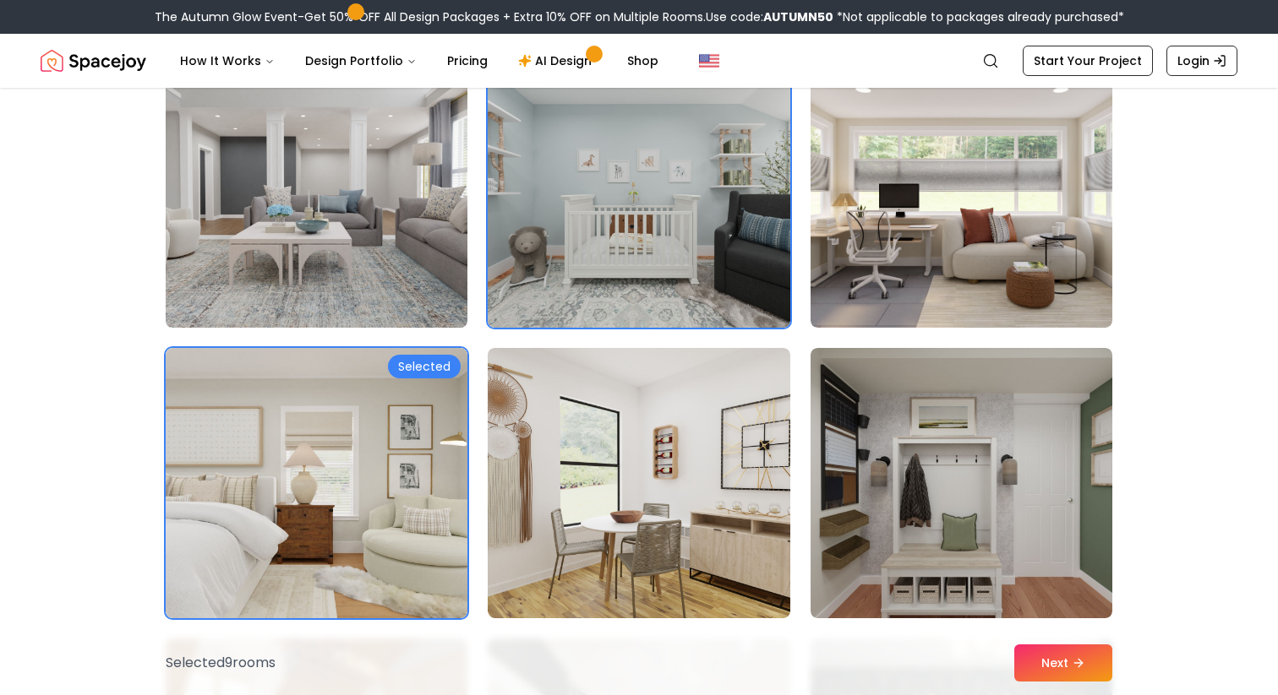
click at [308, 267] on img at bounding box center [316, 193] width 317 height 284
click at [311, 264] on img at bounding box center [316, 193] width 317 height 284
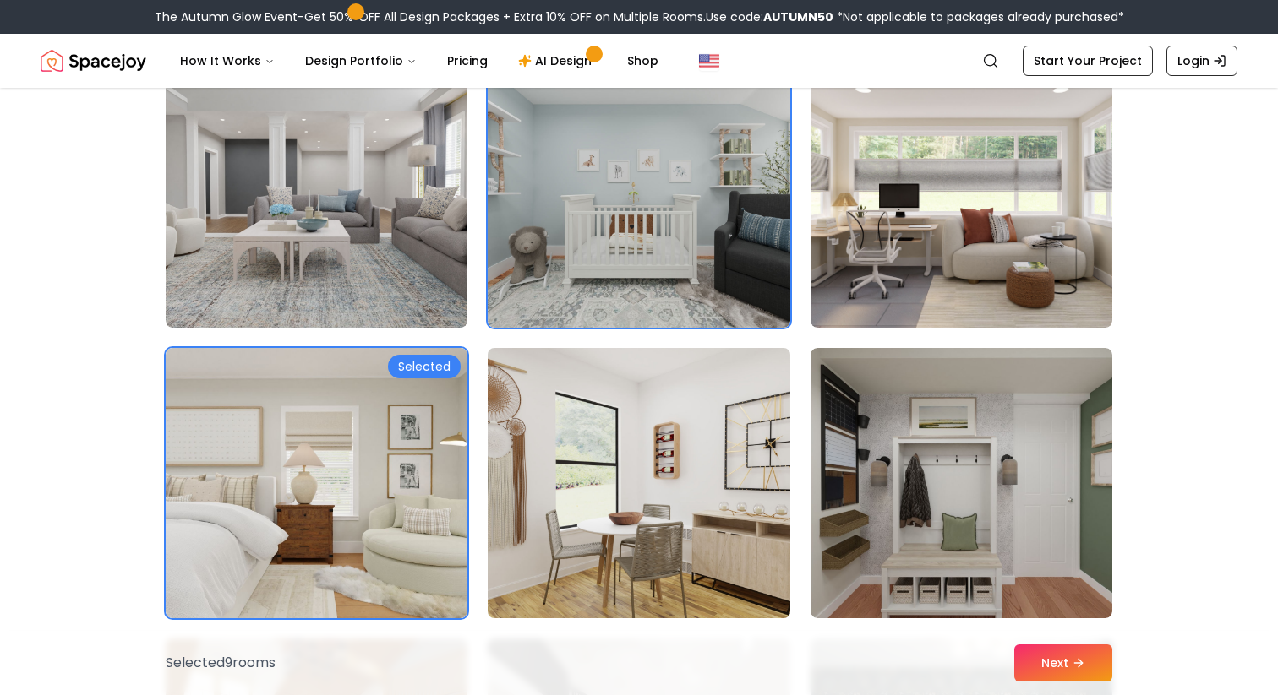
click at [630, 450] on img at bounding box center [638, 483] width 317 height 284
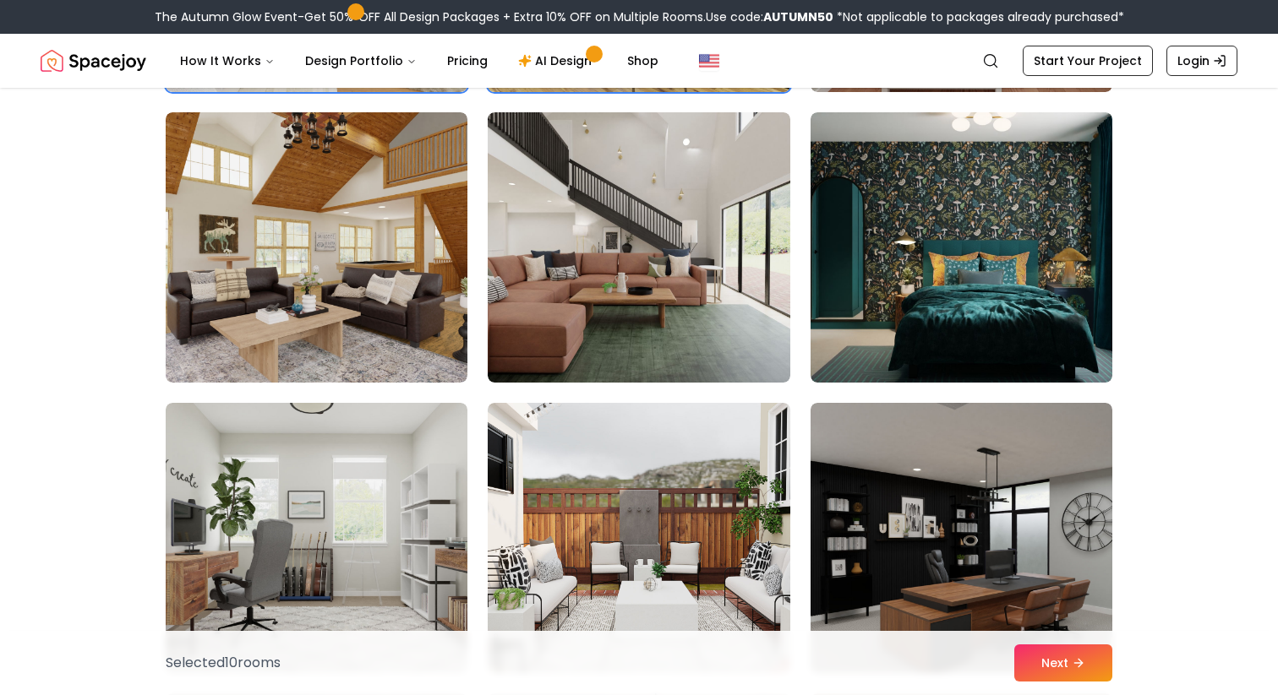
scroll to position [4478, 0]
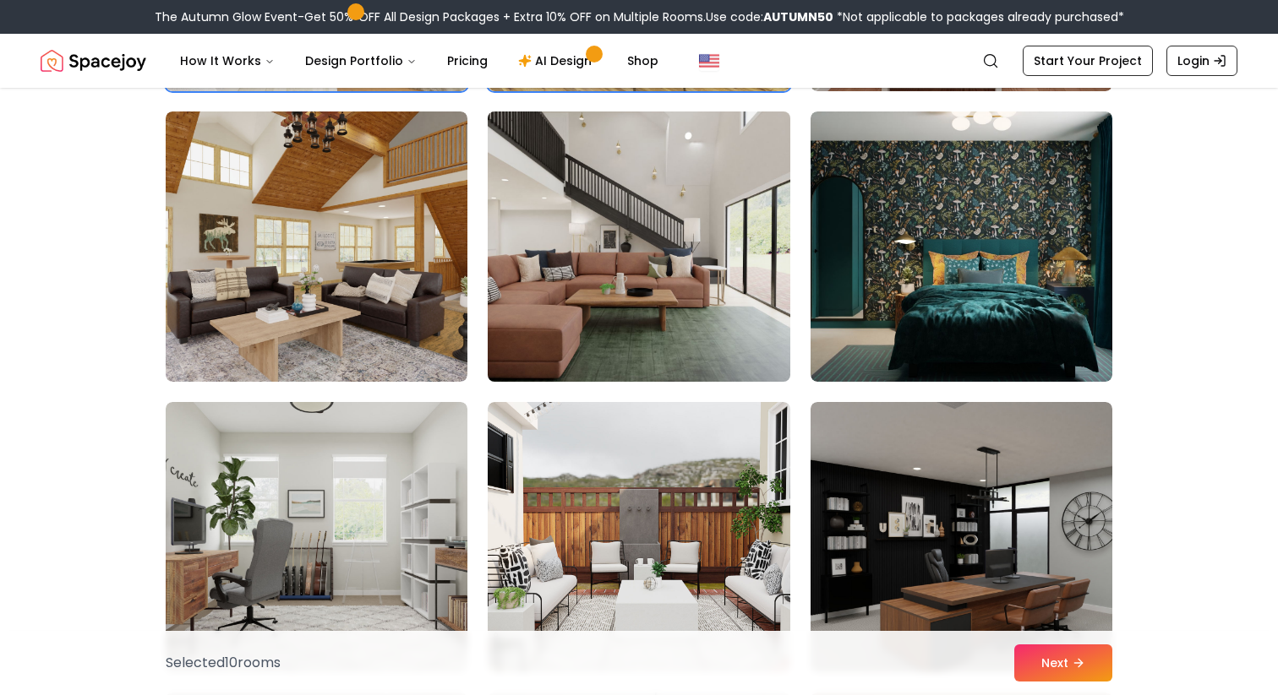
click at [677, 314] on img at bounding box center [638, 247] width 317 height 284
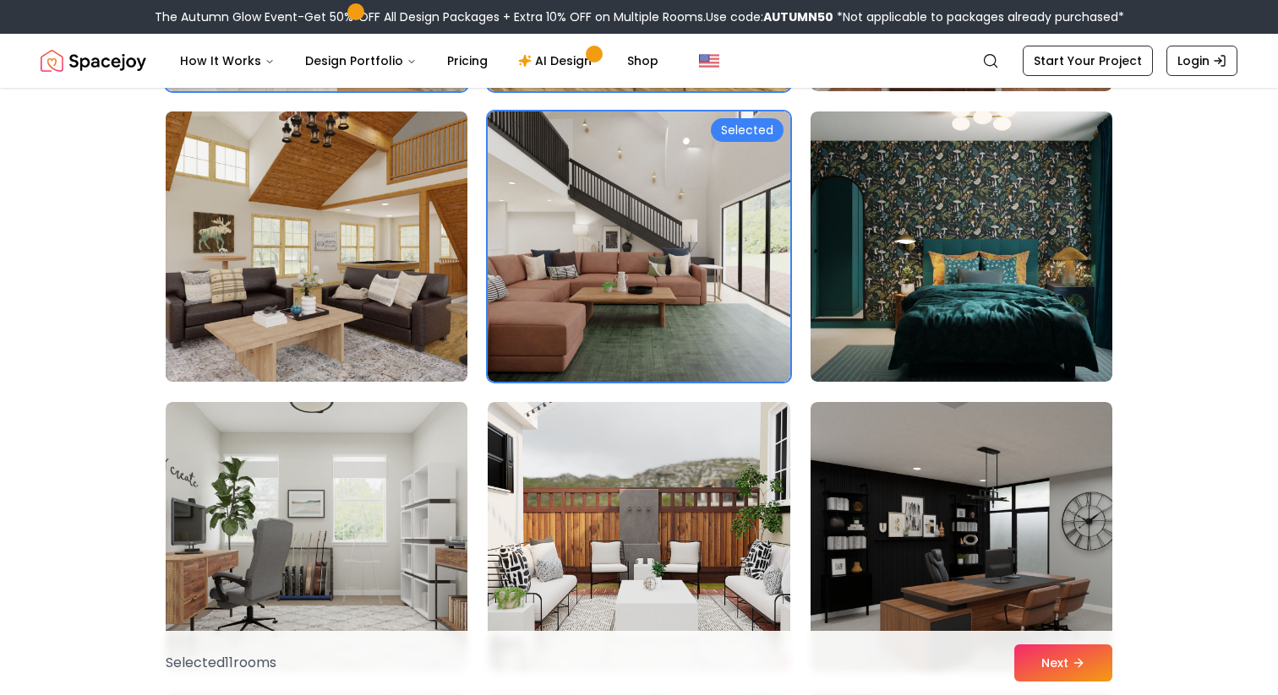
click at [375, 319] on img at bounding box center [316, 247] width 317 height 284
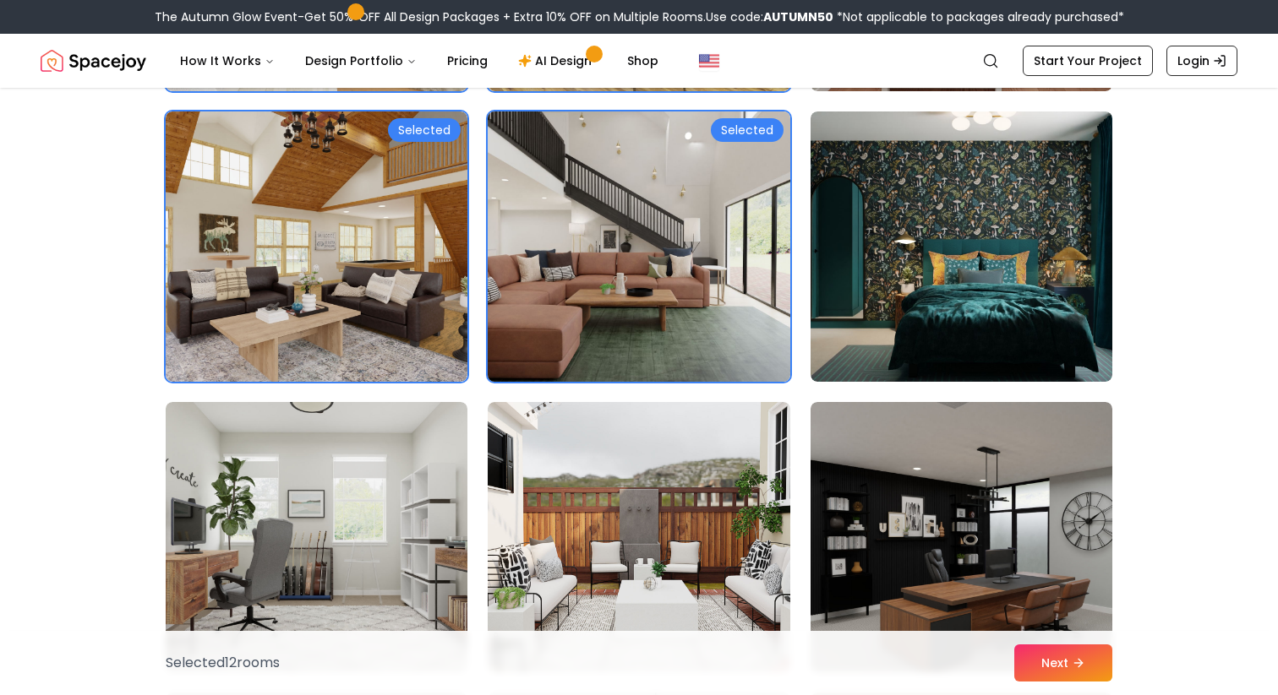
click at [609, 297] on img at bounding box center [638, 247] width 317 height 284
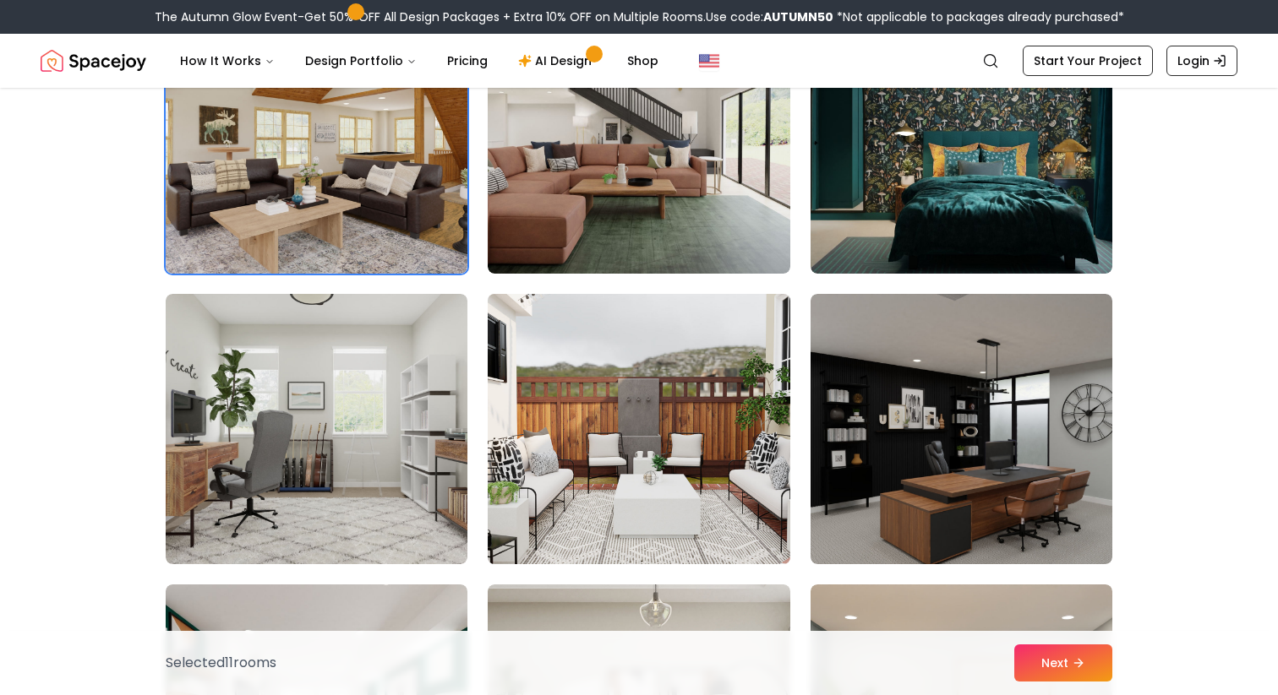
scroll to position [4646, 0]
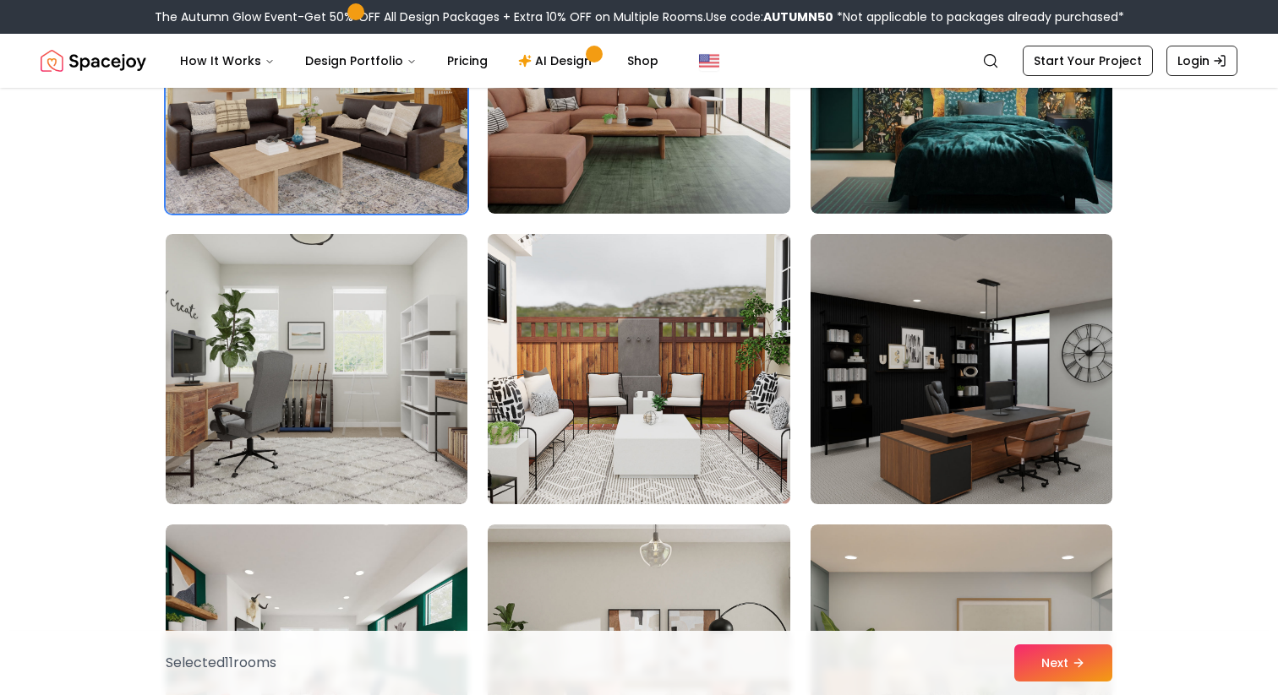
click at [678, 431] on img at bounding box center [638, 369] width 317 height 284
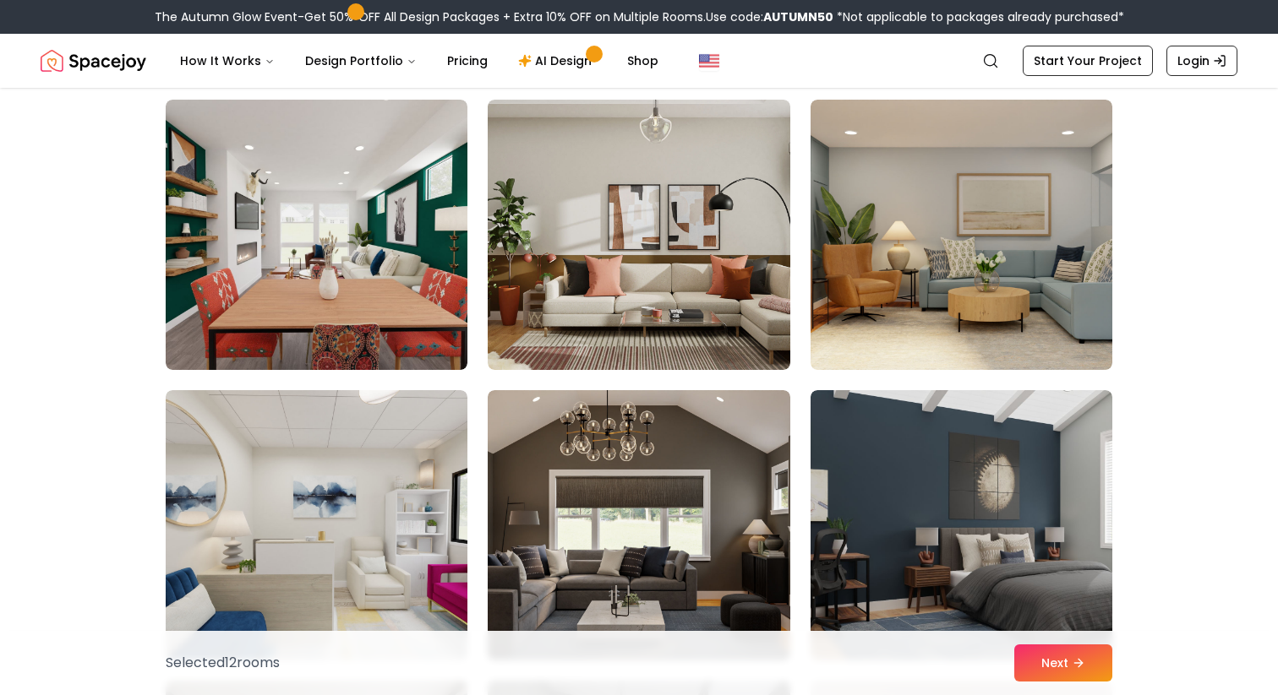
scroll to position [5076, 0]
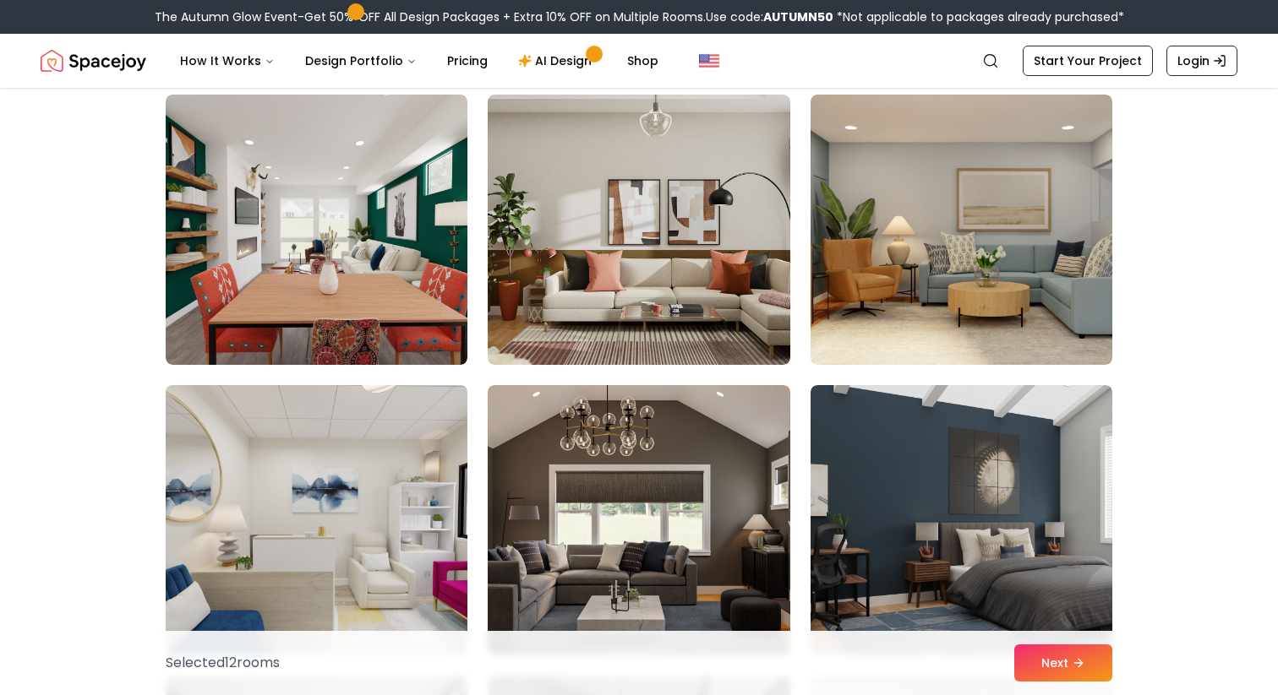
click at [327, 545] on img at bounding box center [316, 521] width 317 height 284
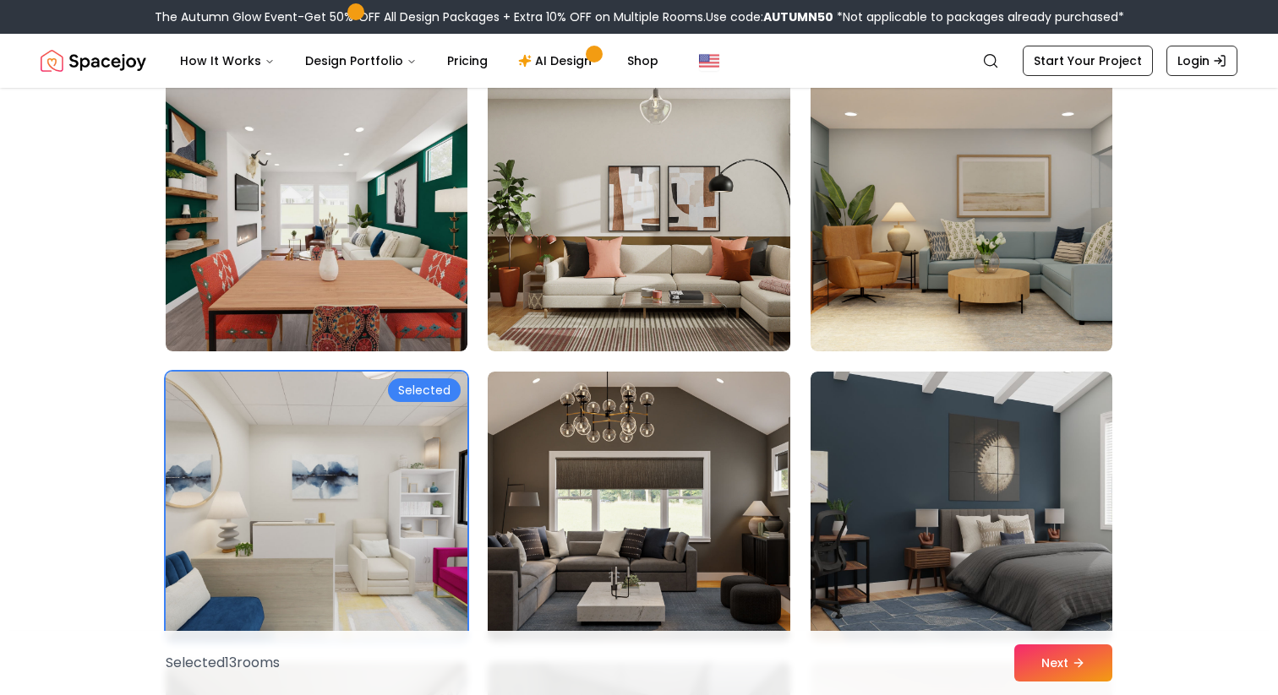
scroll to position [5073, 0]
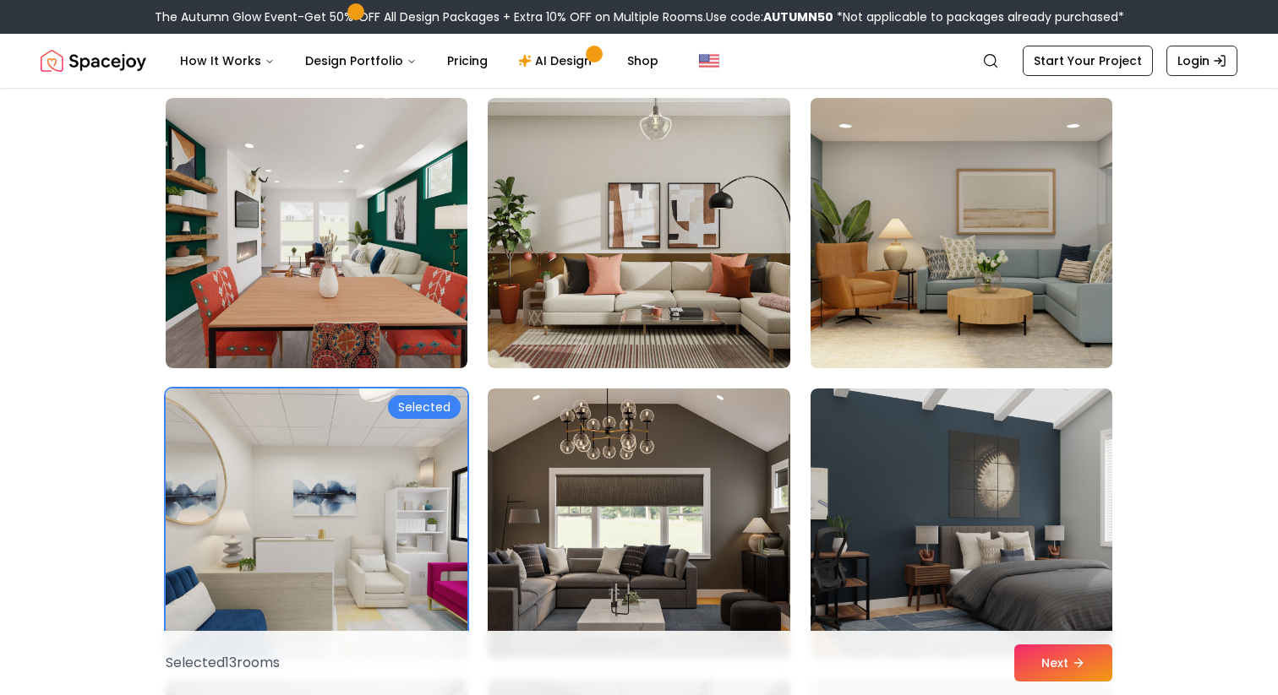
click at [1021, 230] on img at bounding box center [961, 233] width 317 height 284
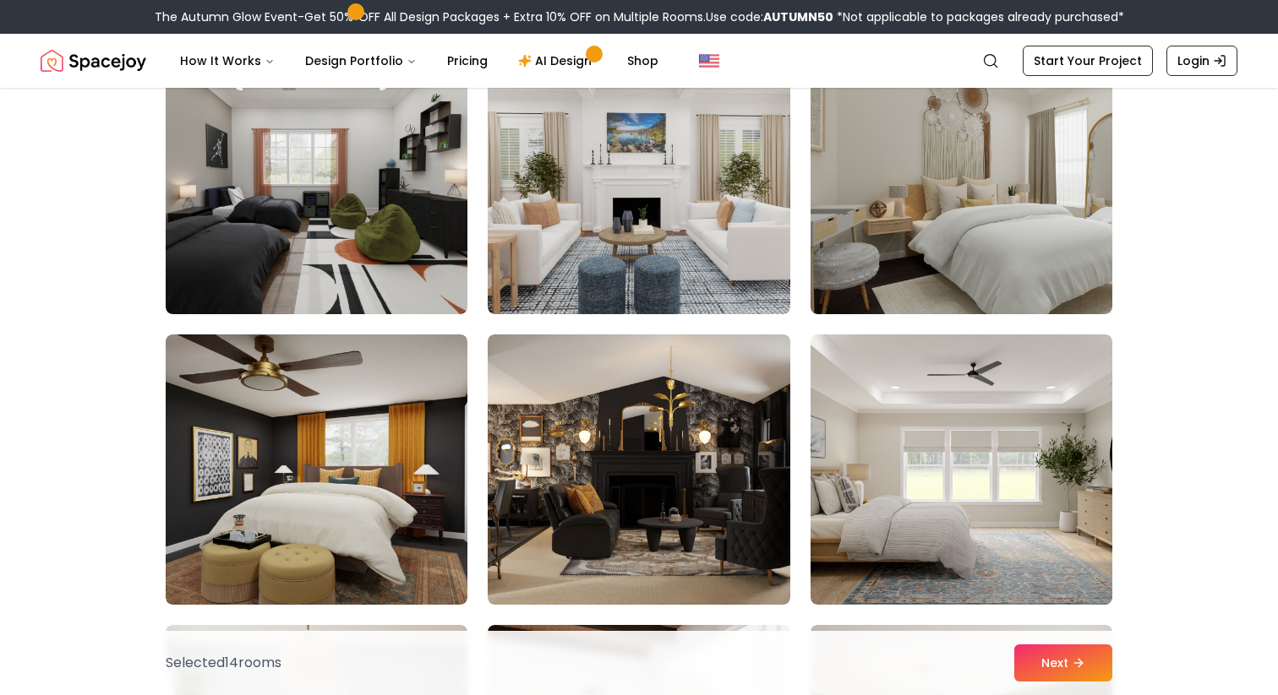
scroll to position [6291, 0]
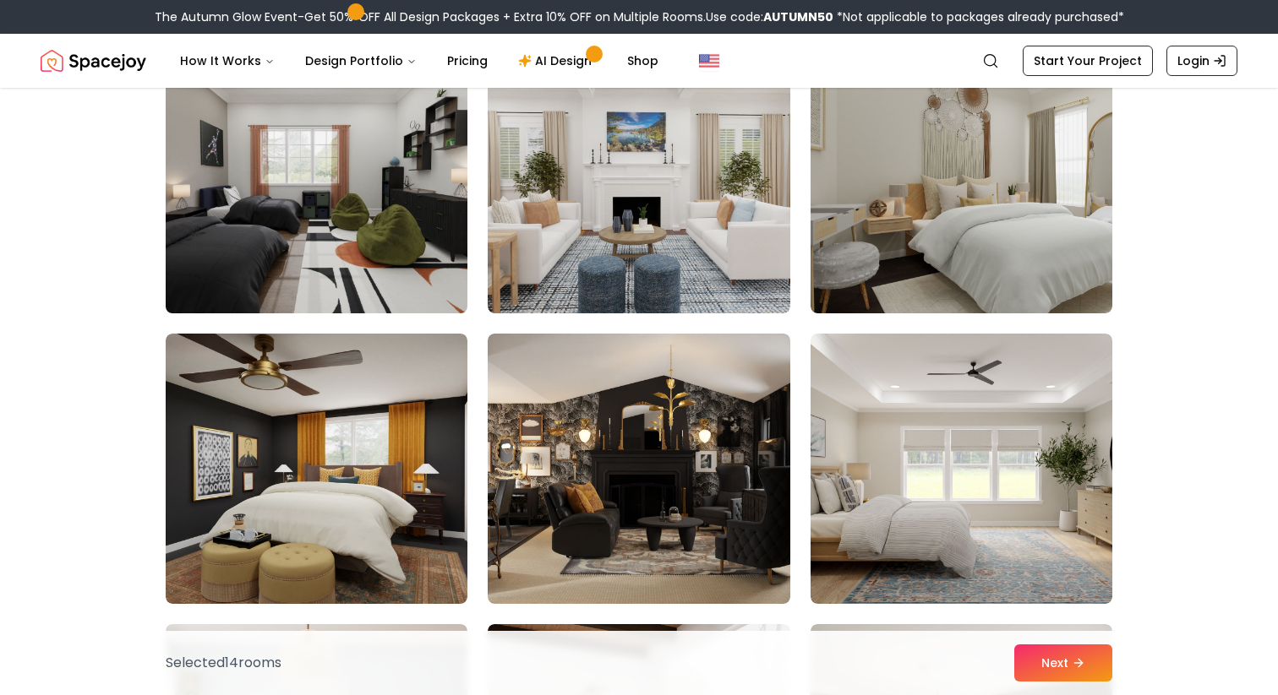
click at [401, 249] on img at bounding box center [316, 178] width 317 height 284
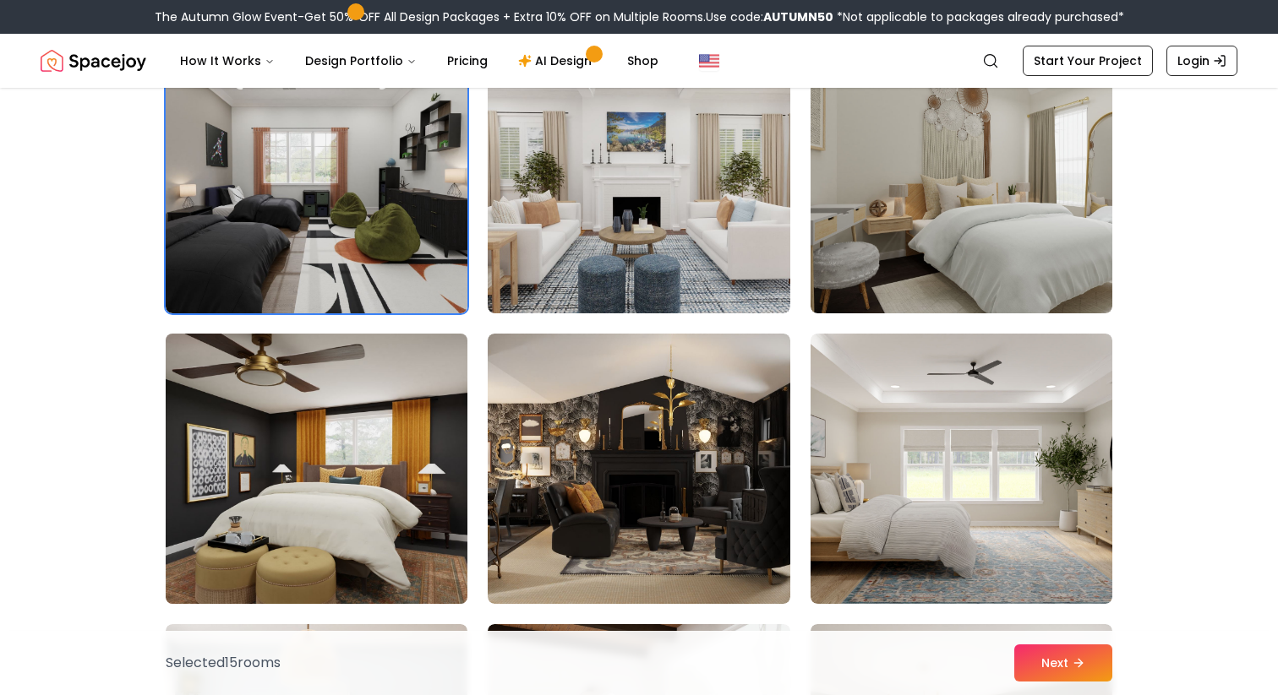
click at [401, 355] on img at bounding box center [316, 469] width 317 height 284
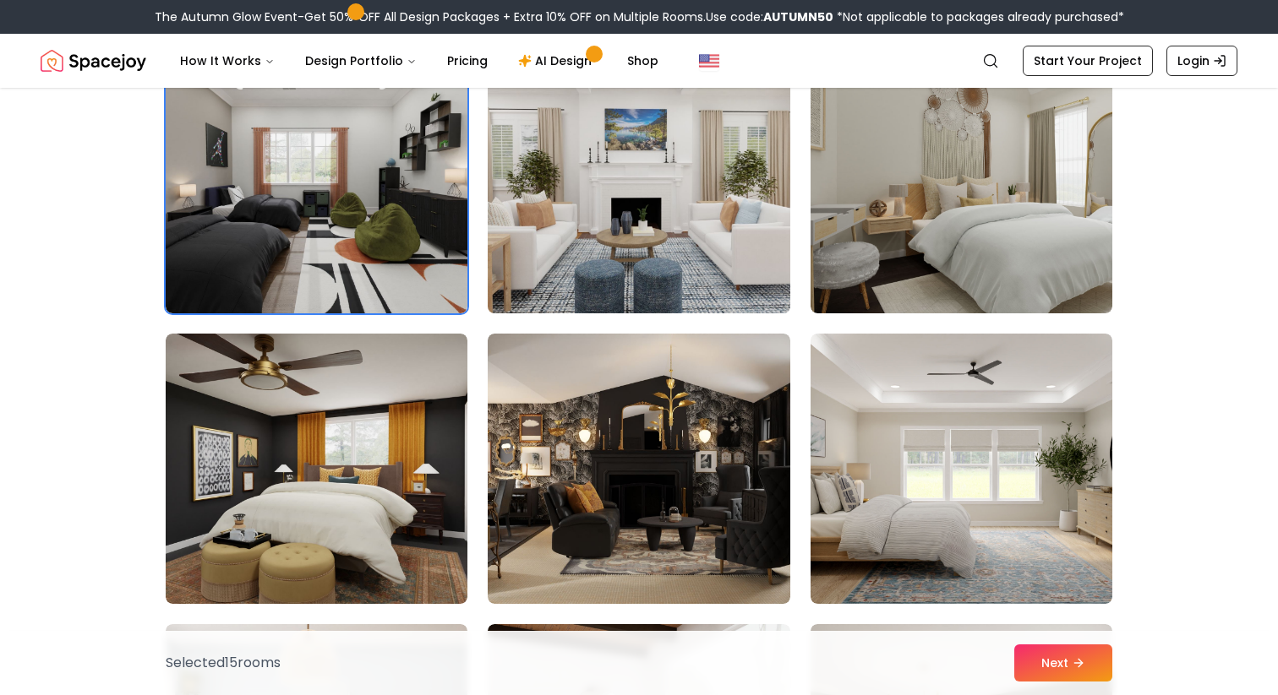
click at [584, 247] on img at bounding box center [638, 178] width 317 height 284
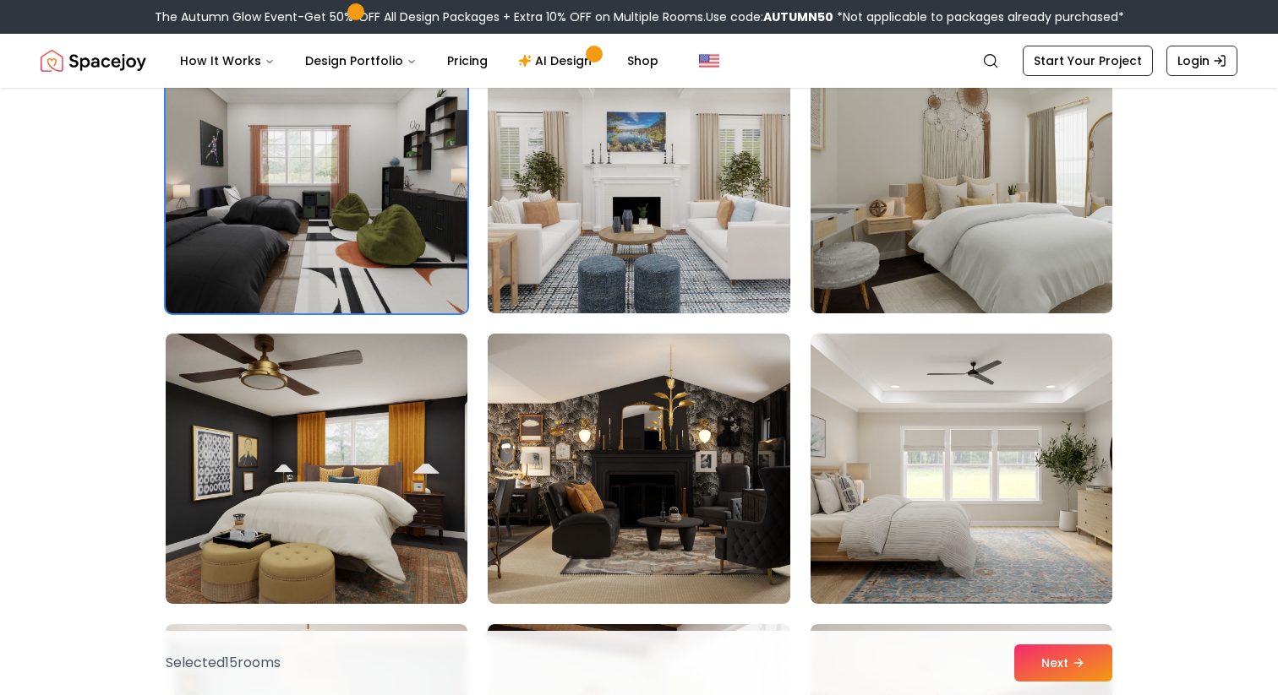
click at [390, 248] on img at bounding box center [316, 178] width 317 height 284
click at [379, 230] on img at bounding box center [316, 178] width 317 height 284
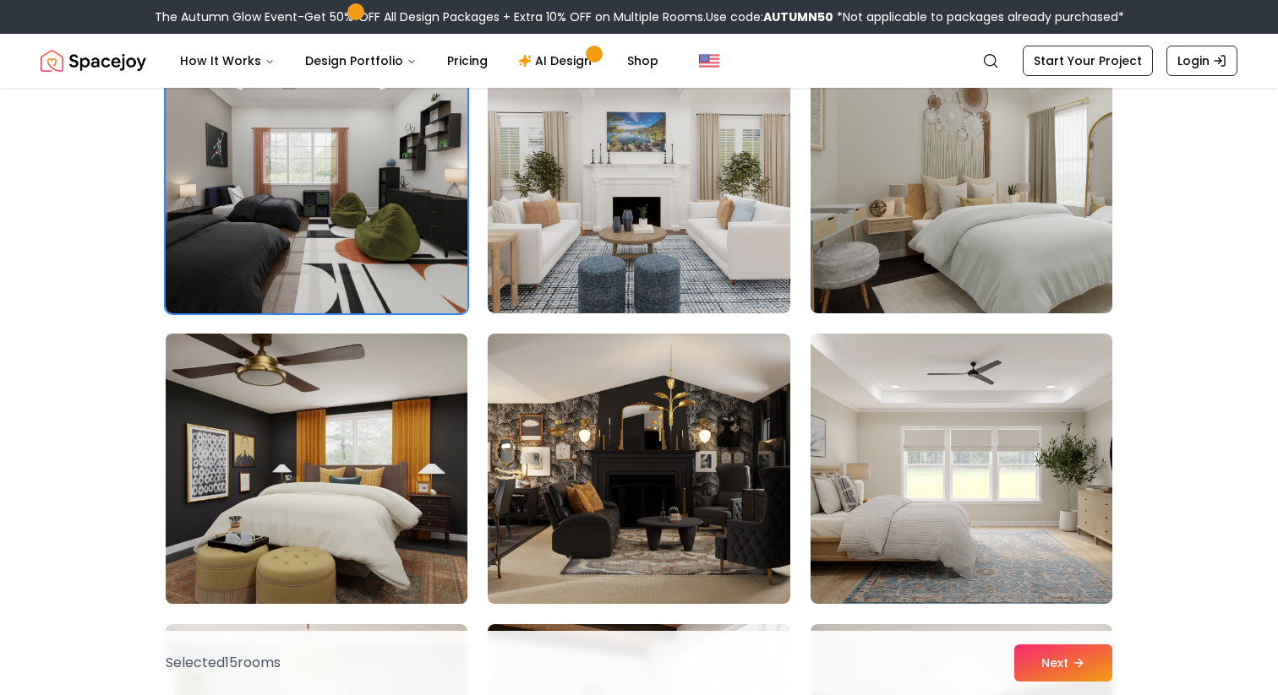
click at [377, 397] on img at bounding box center [316, 469] width 317 height 284
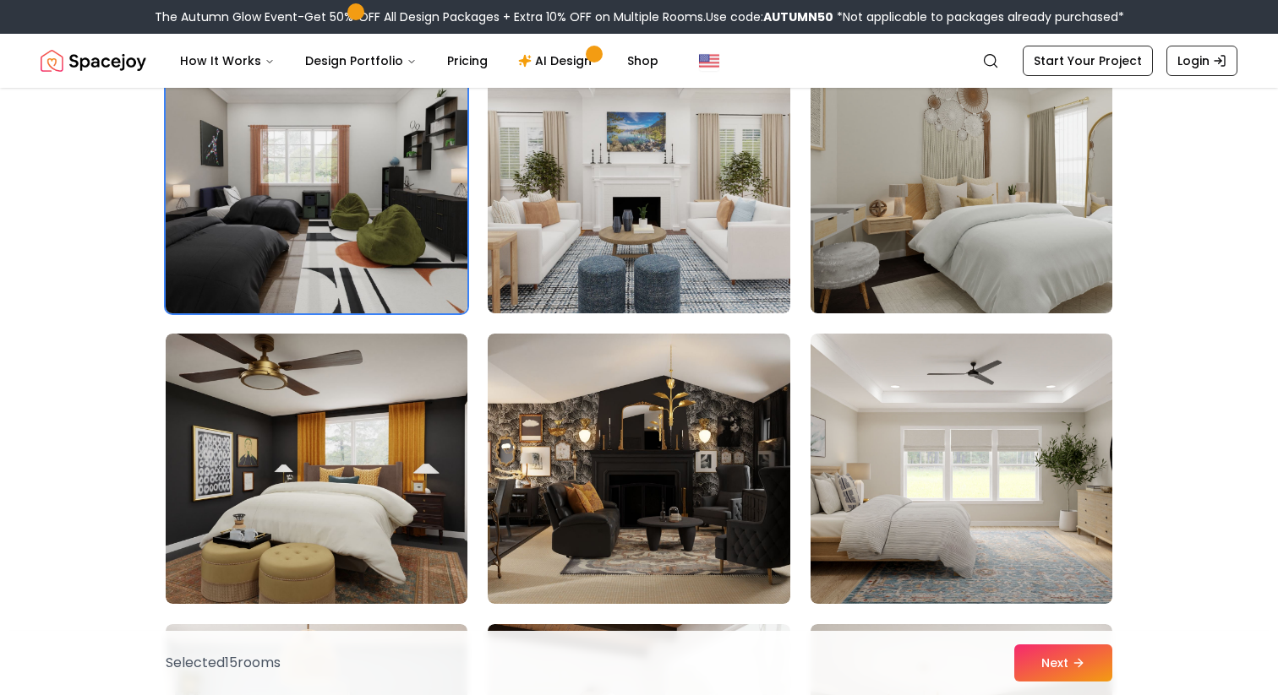
click at [372, 264] on img at bounding box center [316, 178] width 317 height 284
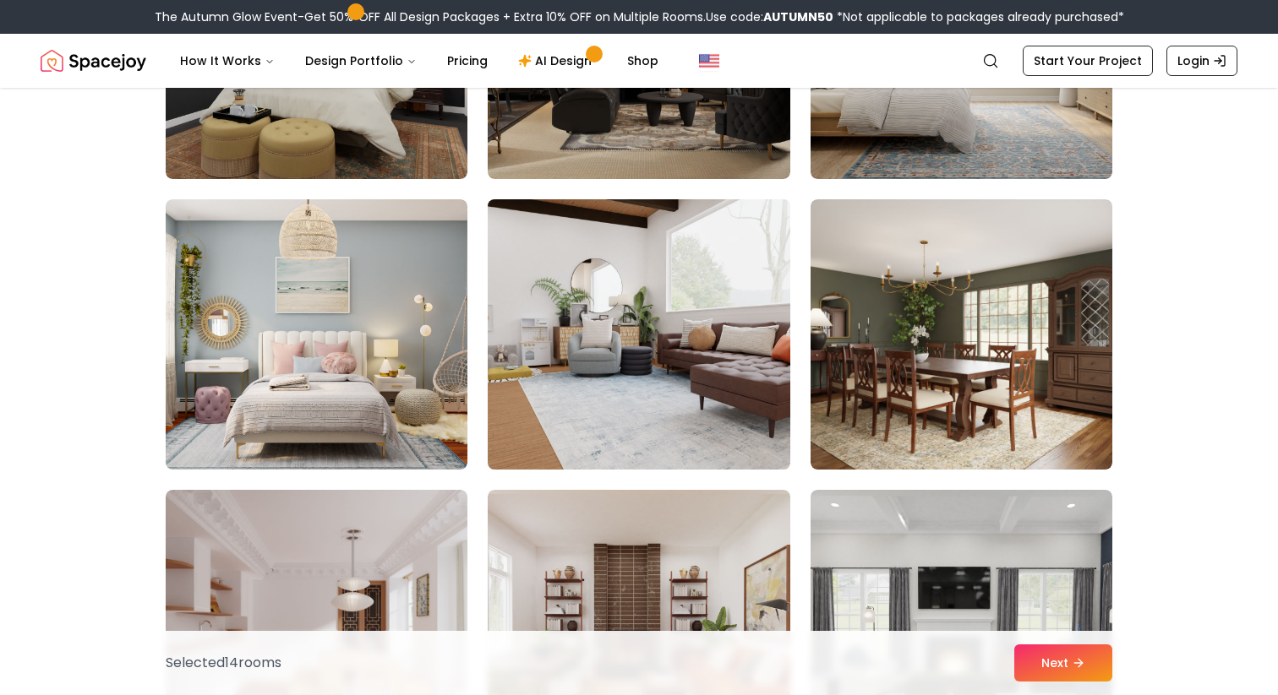
scroll to position [6728, 0]
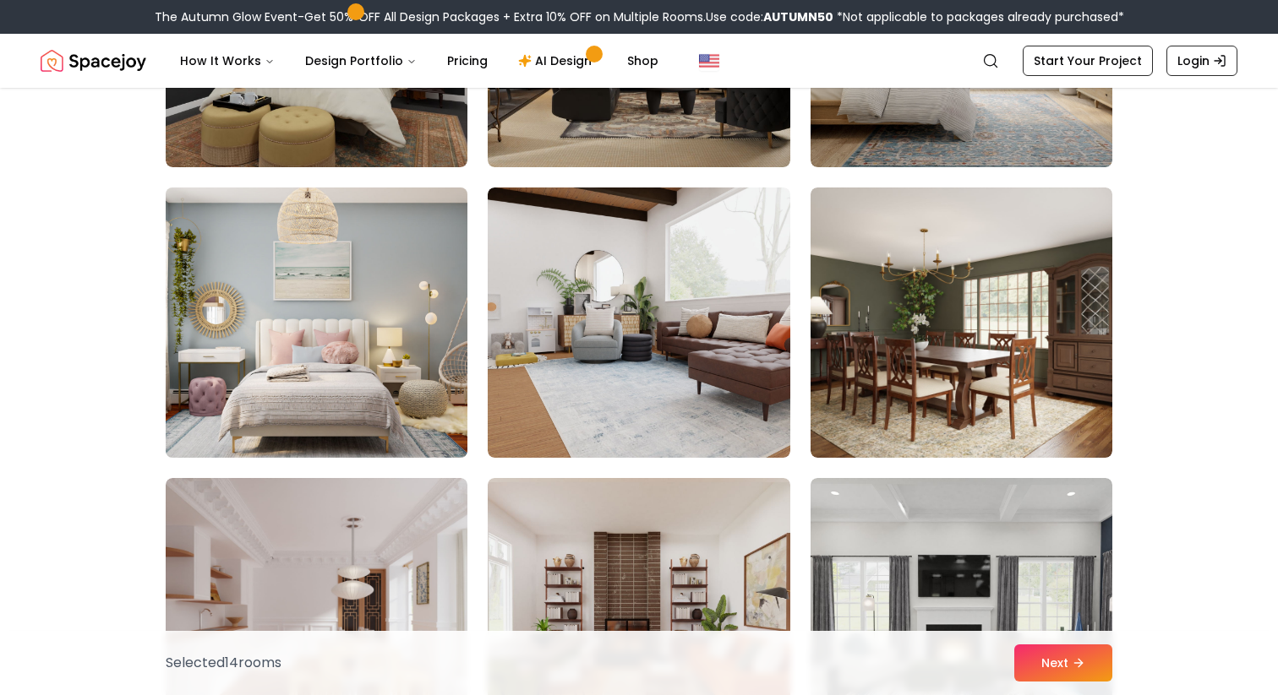
click at [381, 355] on img at bounding box center [316, 323] width 317 height 284
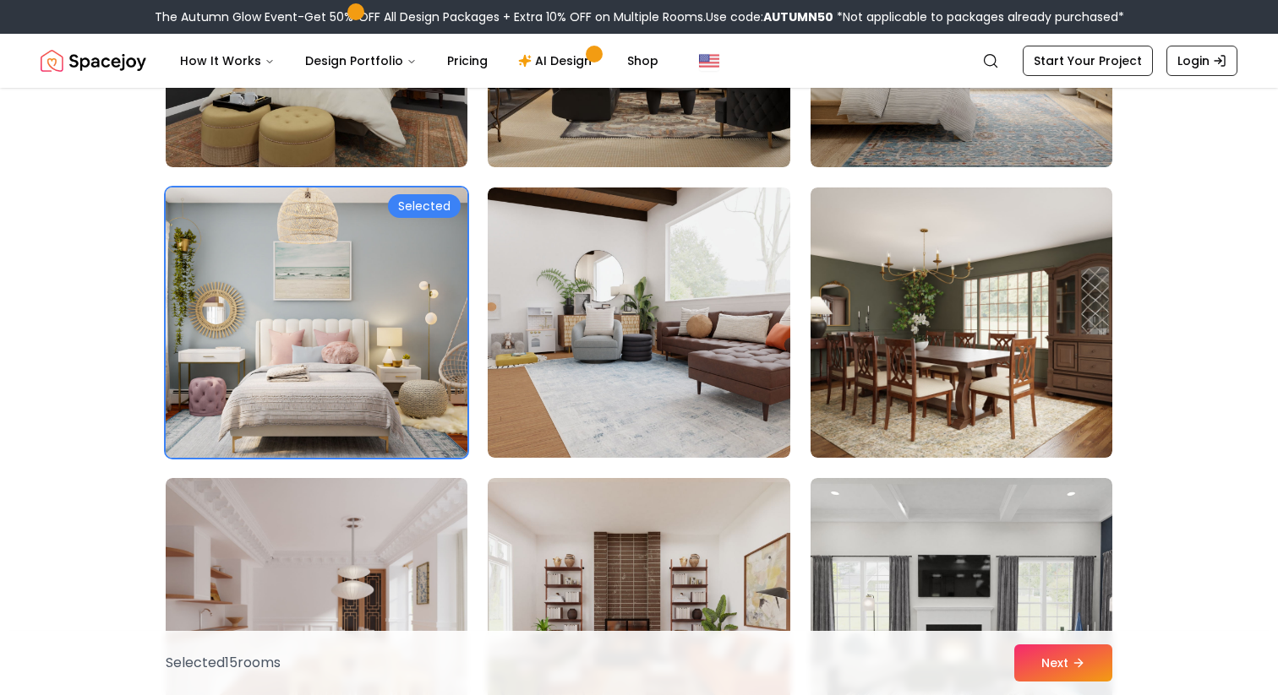
click at [382, 355] on img at bounding box center [316, 323] width 317 height 284
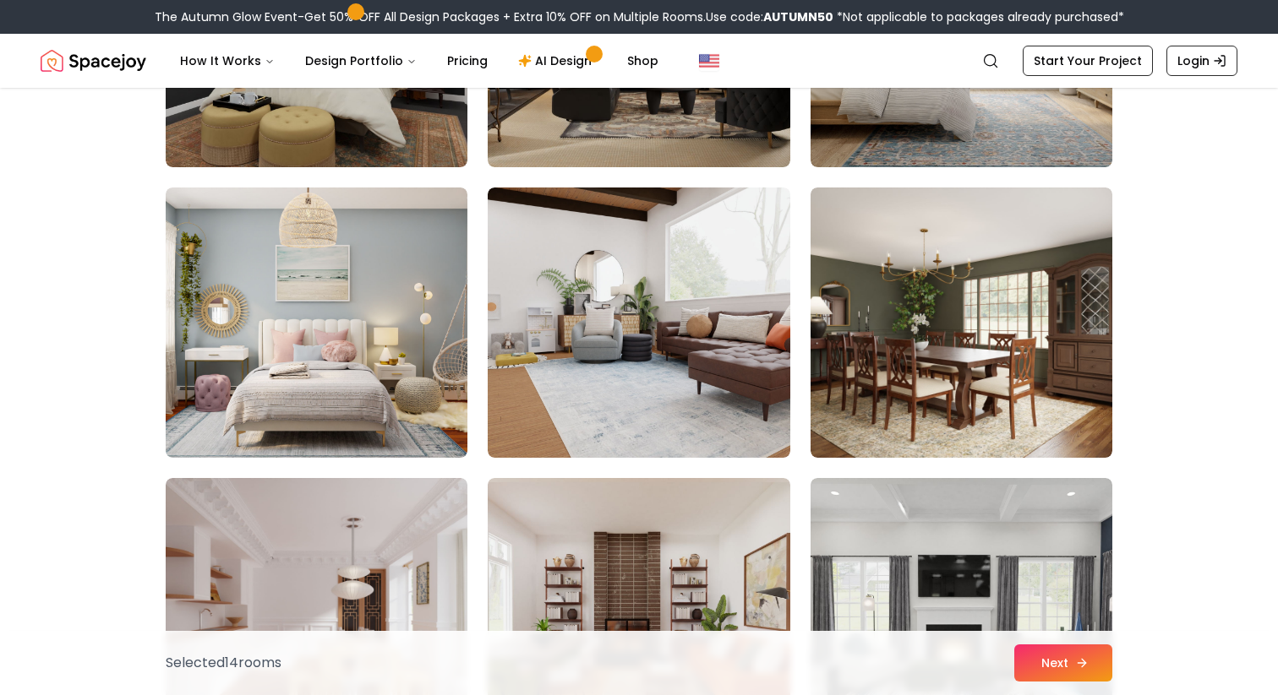
click at [1050, 656] on button "Next" at bounding box center [1063, 663] width 98 height 37
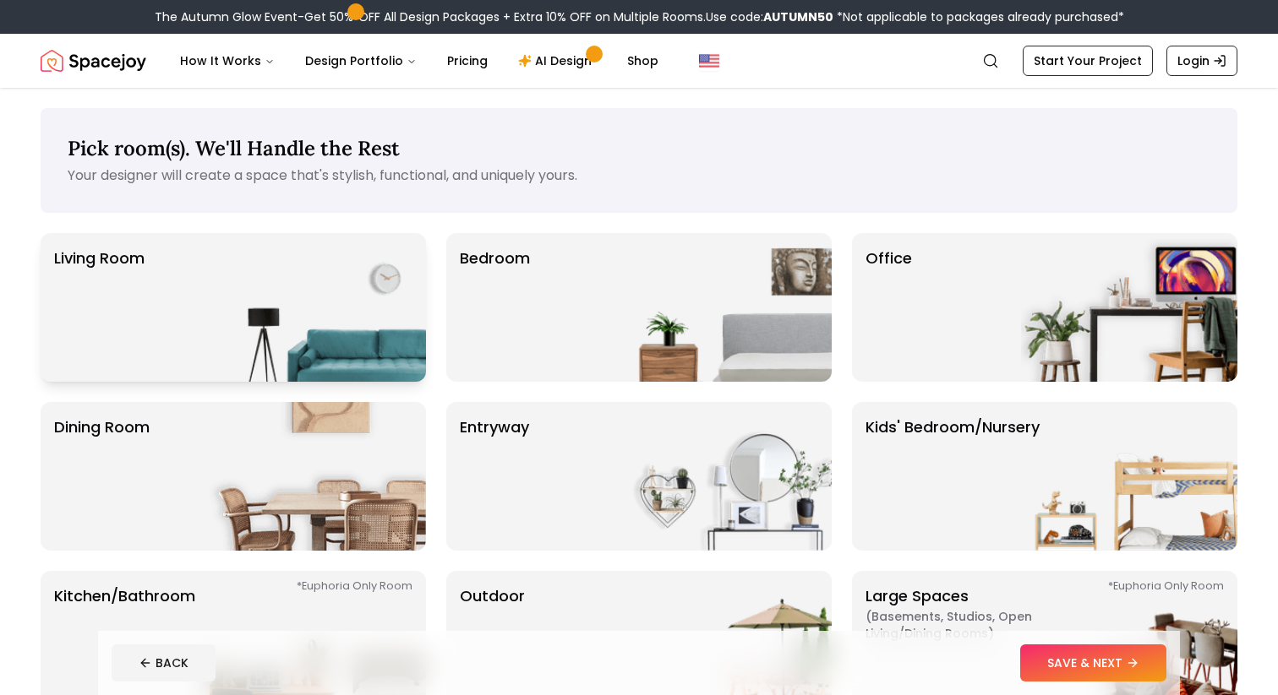
click at [255, 286] on img at bounding box center [318, 307] width 216 height 149
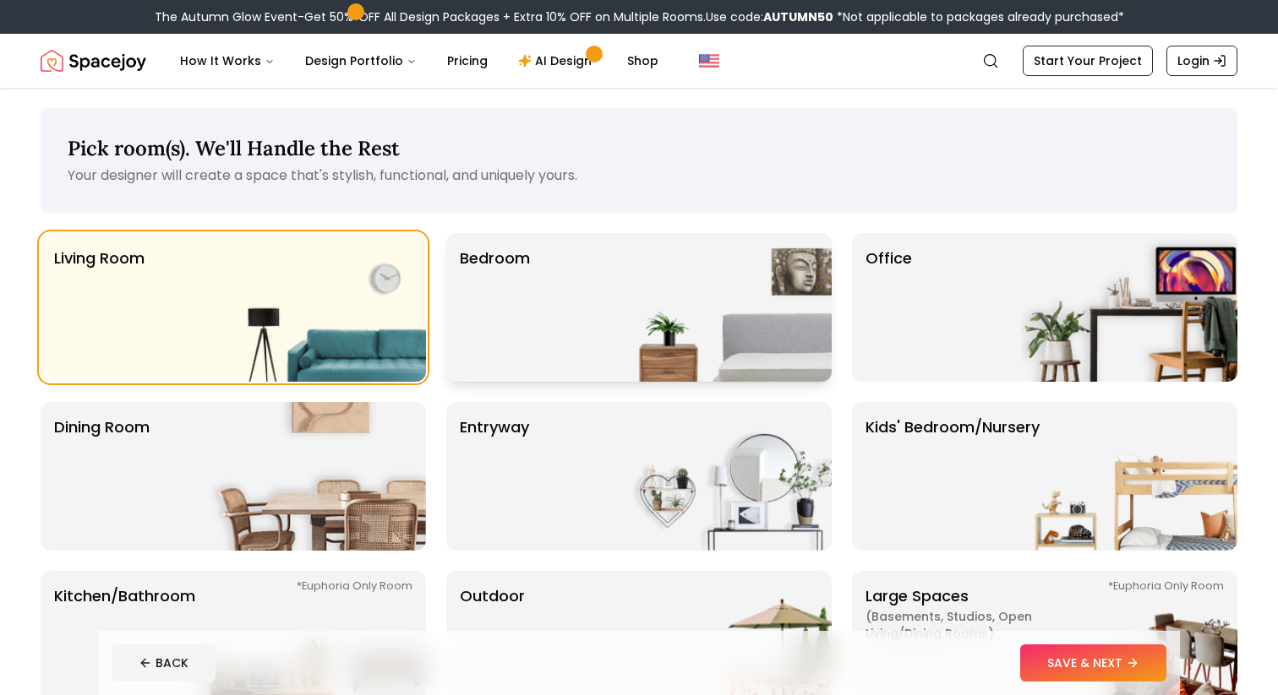
click at [503, 307] on p "Bedroom" at bounding box center [495, 308] width 70 height 122
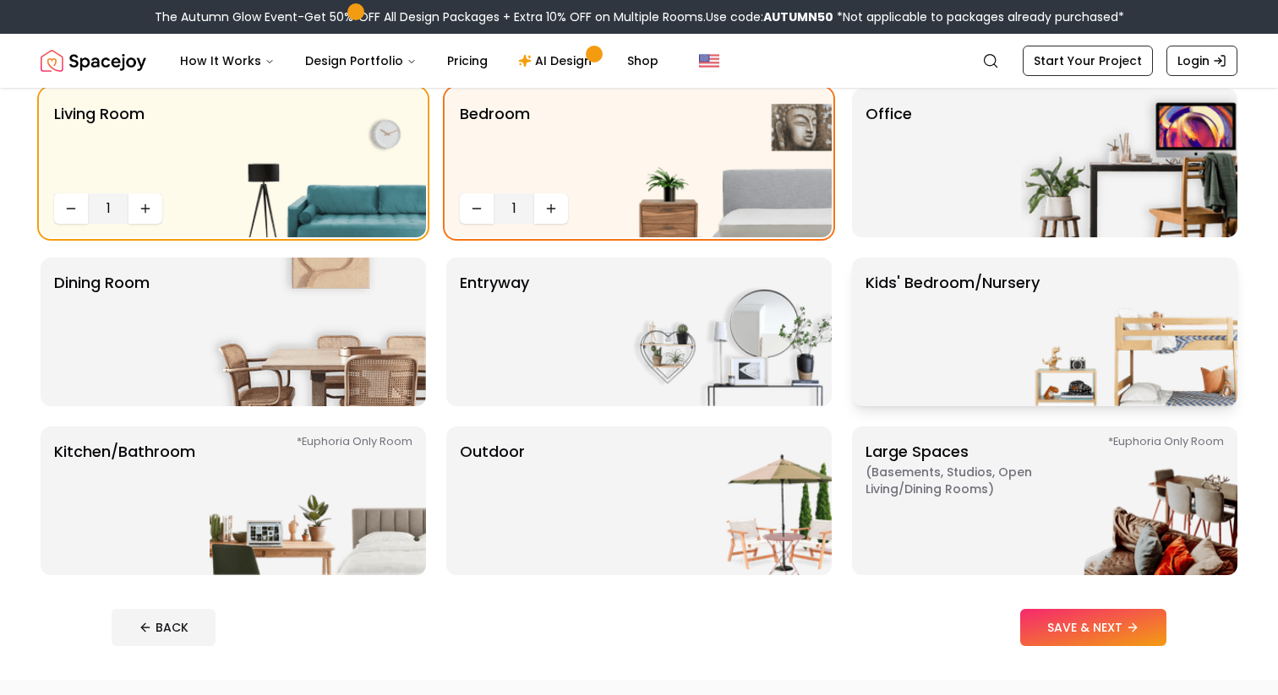
scroll to position [141, 0]
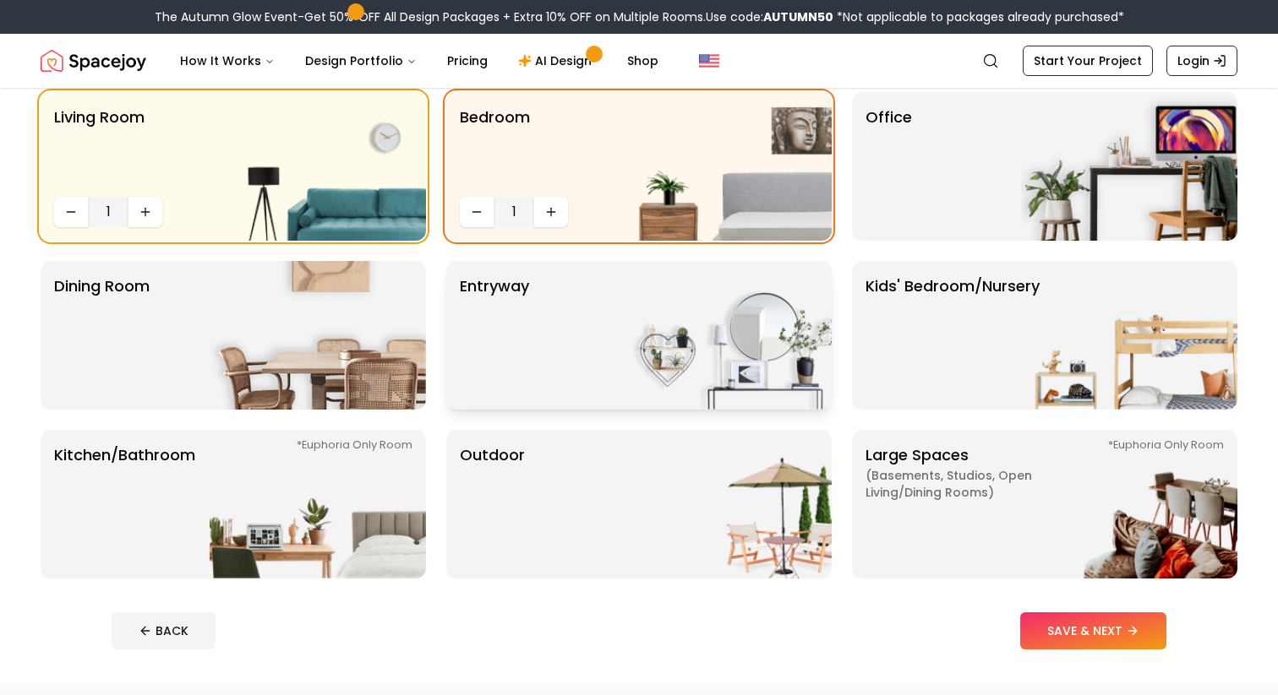
click at [729, 319] on img at bounding box center [723, 335] width 216 height 149
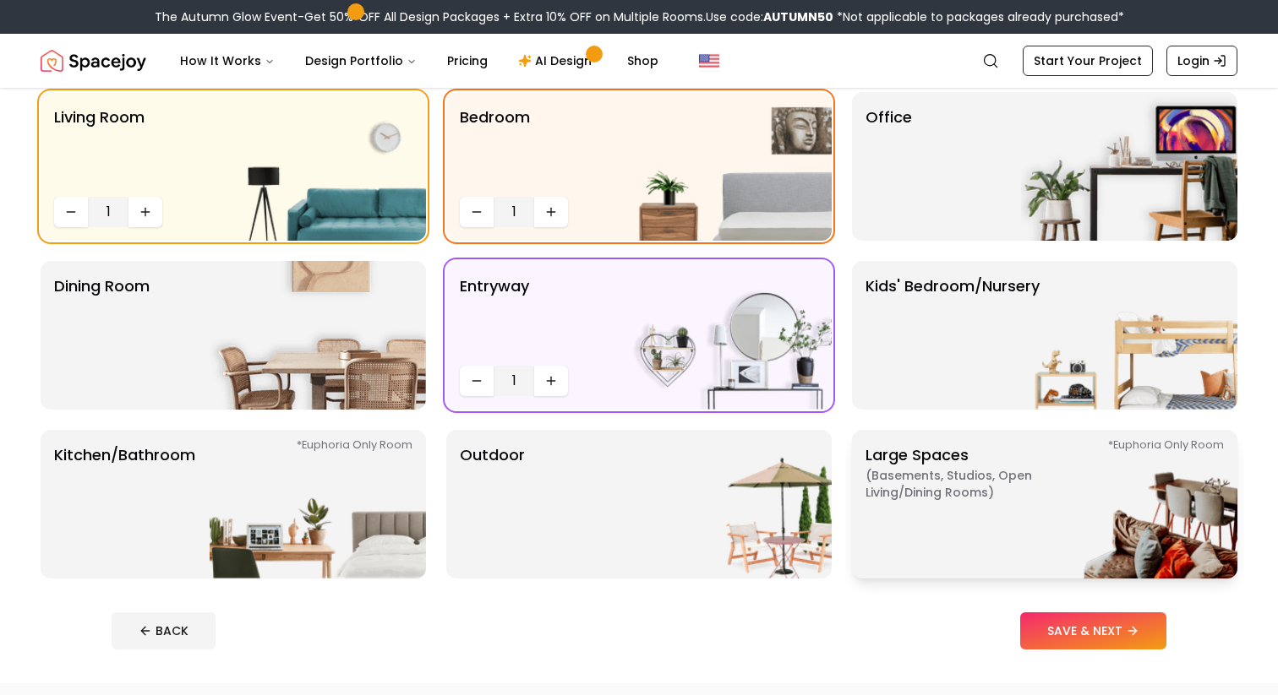
click at [956, 520] on p "Large Spaces ( Basements, Studios, Open living/dining rooms ) *Euphoria Only Ro…" at bounding box center [970, 505] width 211 height 122
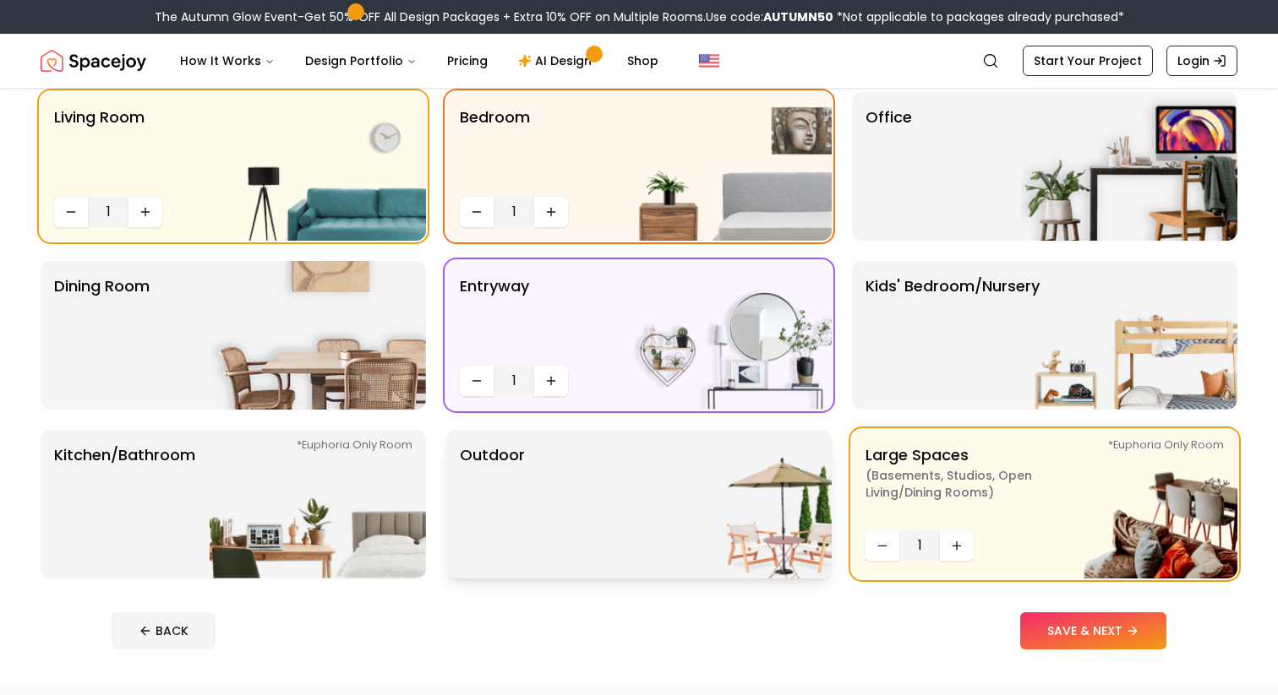
click at [682, 522] on img at bounding box center [723, 504] width 216 height 149
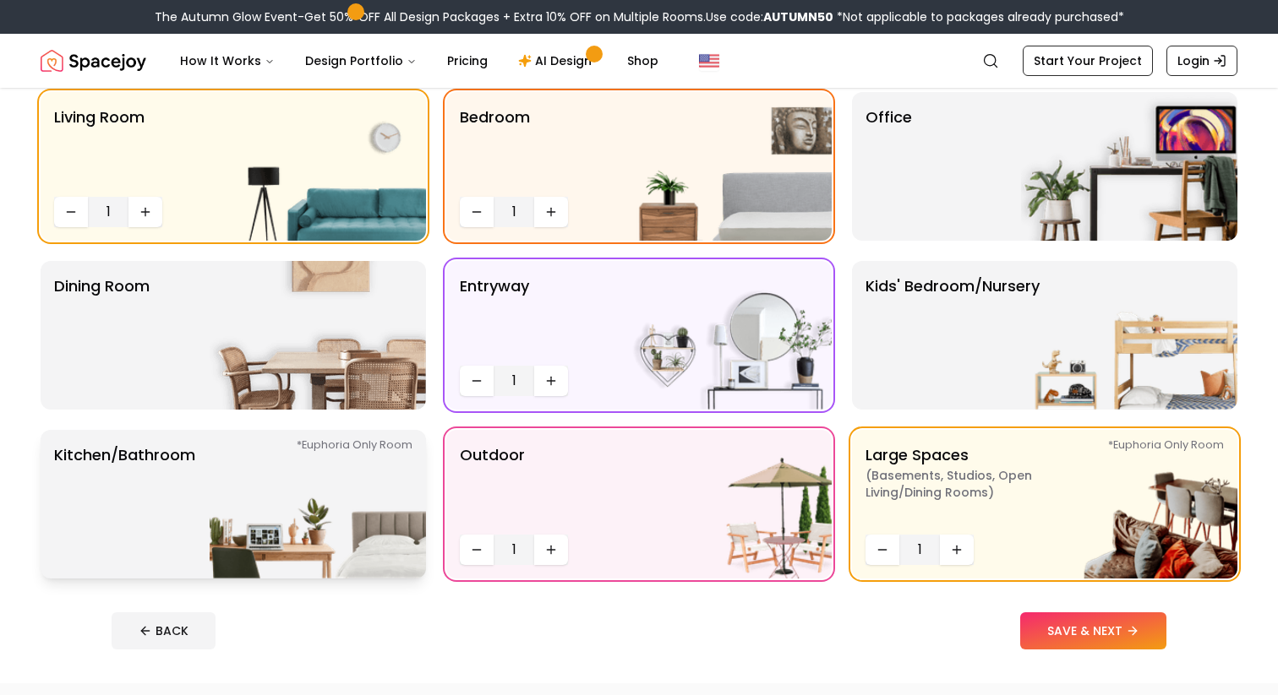
click at [270, 457] on img at bounding box center [318, 504] width 216 height 149
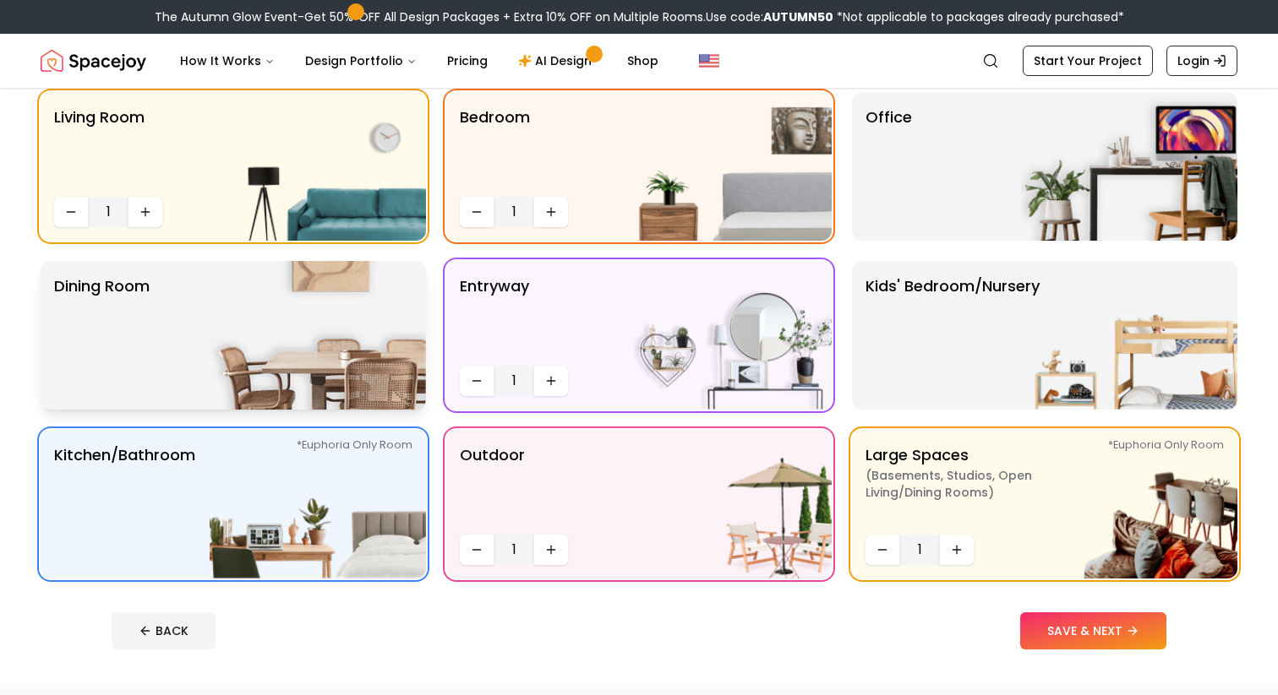
click at [318, 324] on img at bounding box center [318, 335] width 216 height 149
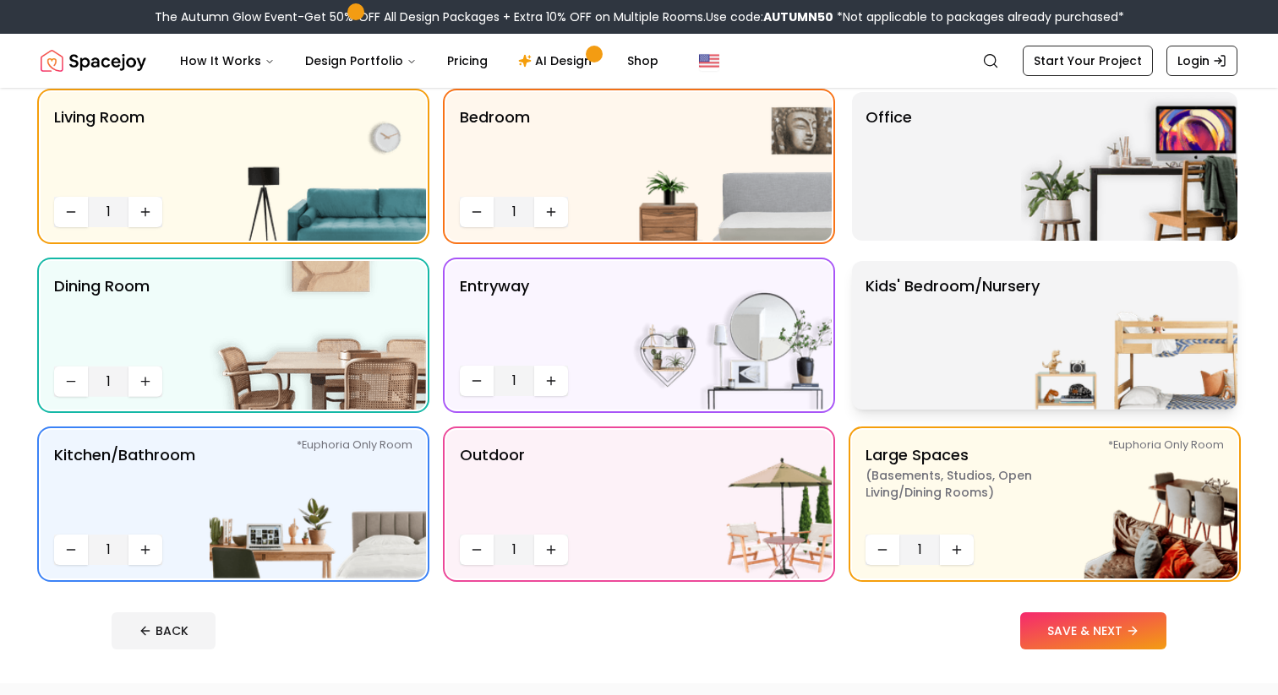
click at [968, 380] on p "Kids' Bedroom/Nursery" at bounding box center [952, 336] width 174 height 122
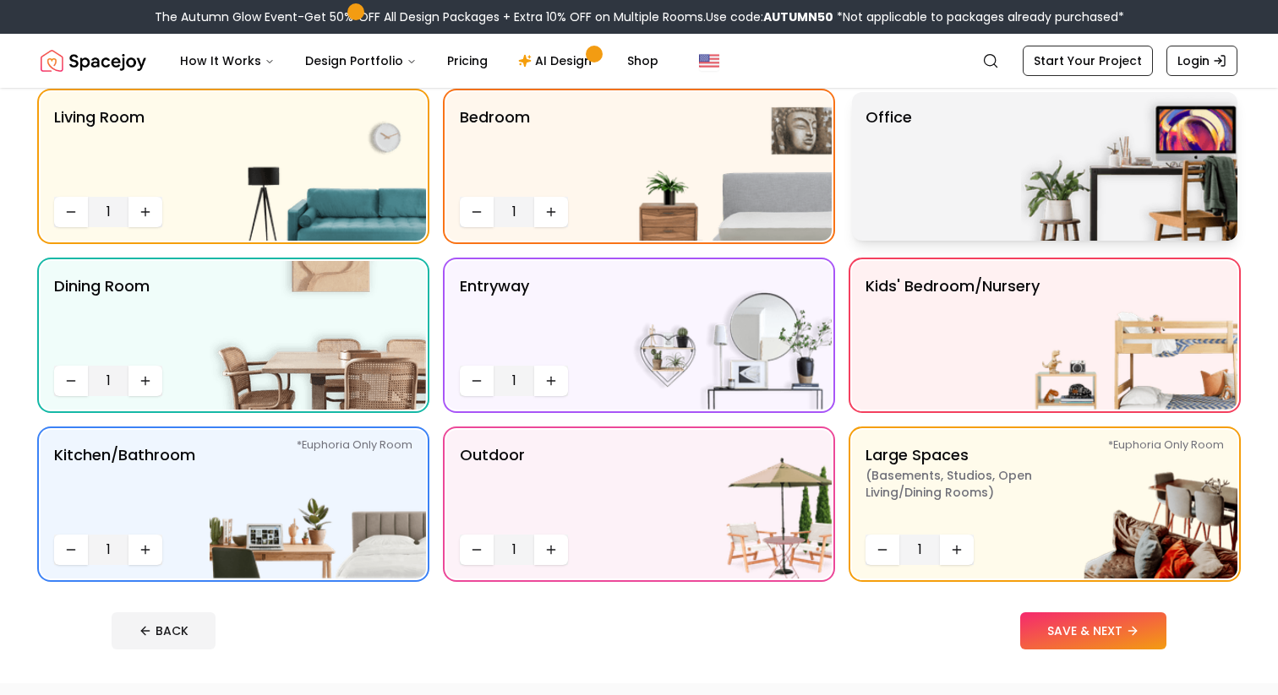
click at [940, 148] on div "Office" at bounding box center [1044, 166] width 385 height 149
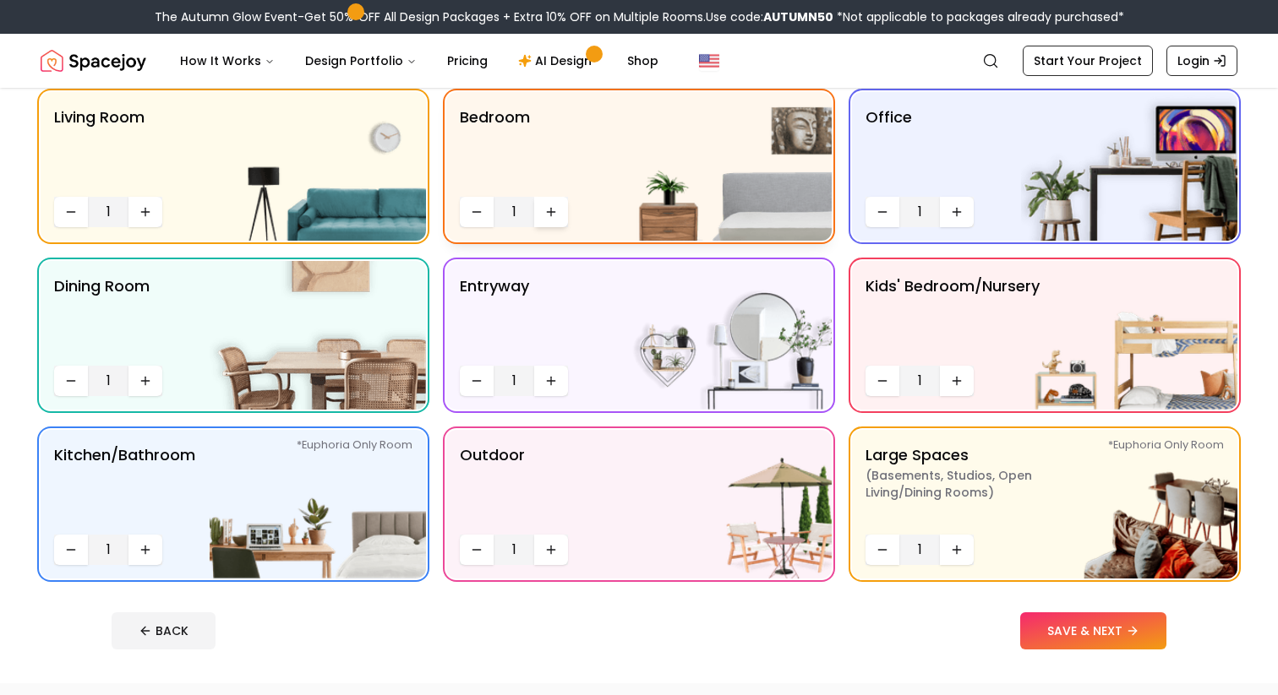
click at [544, 212] on icon "Increase quantity" at bounding box center [551, 212] width 14 height 14
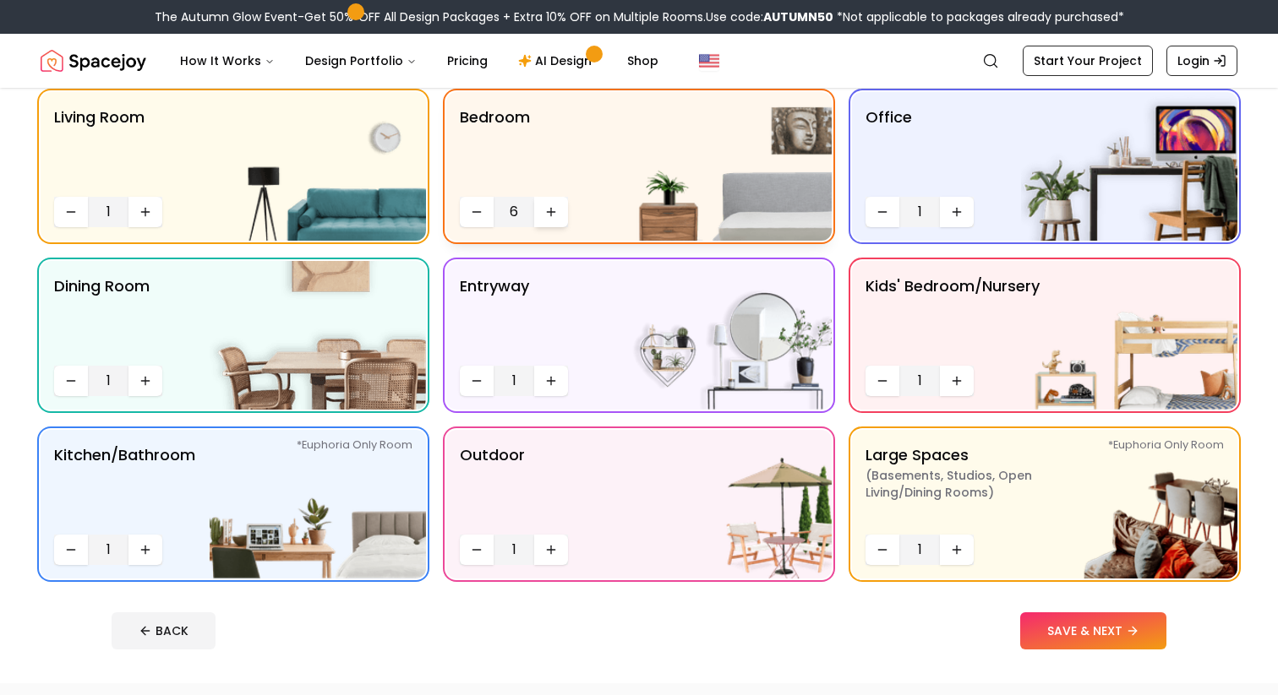
click at [548, 212] on icon "Increase quantity" at bounding box center [551, 212] width 8 height 0
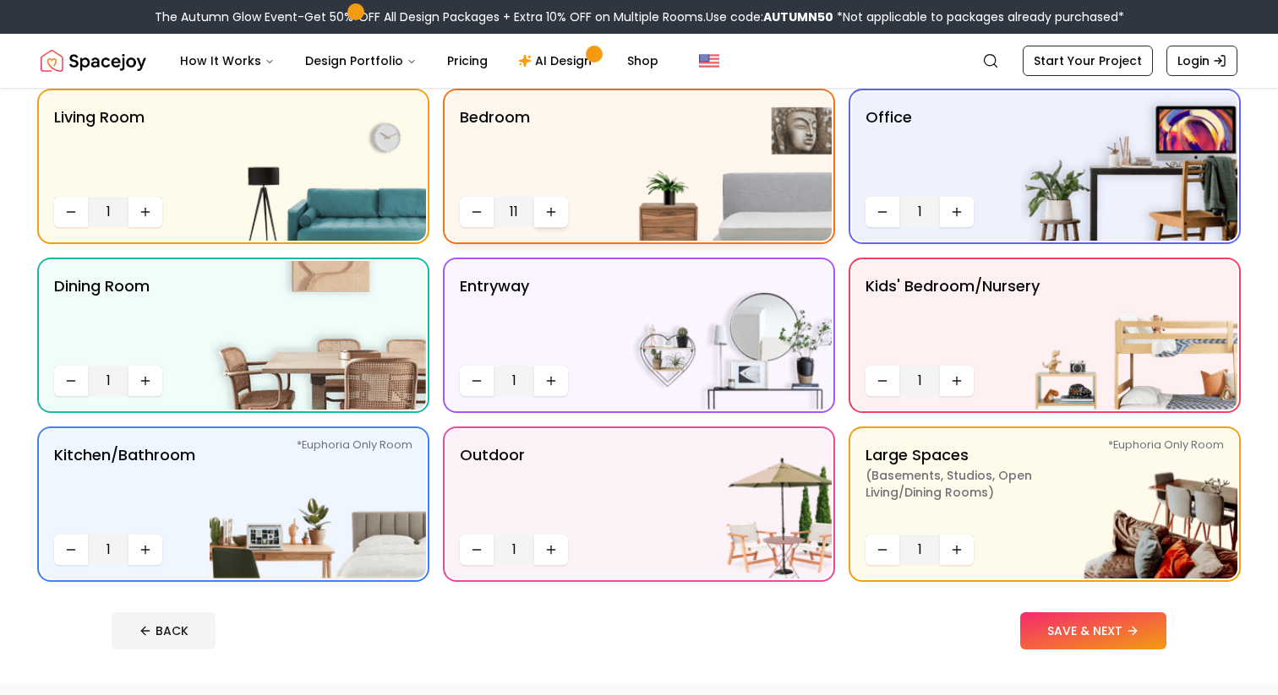
click at [548, 213] on icon "Increase quantity" at bounding box center [551, 212] width 14 height 14
click at [138, 210] on button "Increase quantity" at bounding box center [145, 212] width 34 height 30
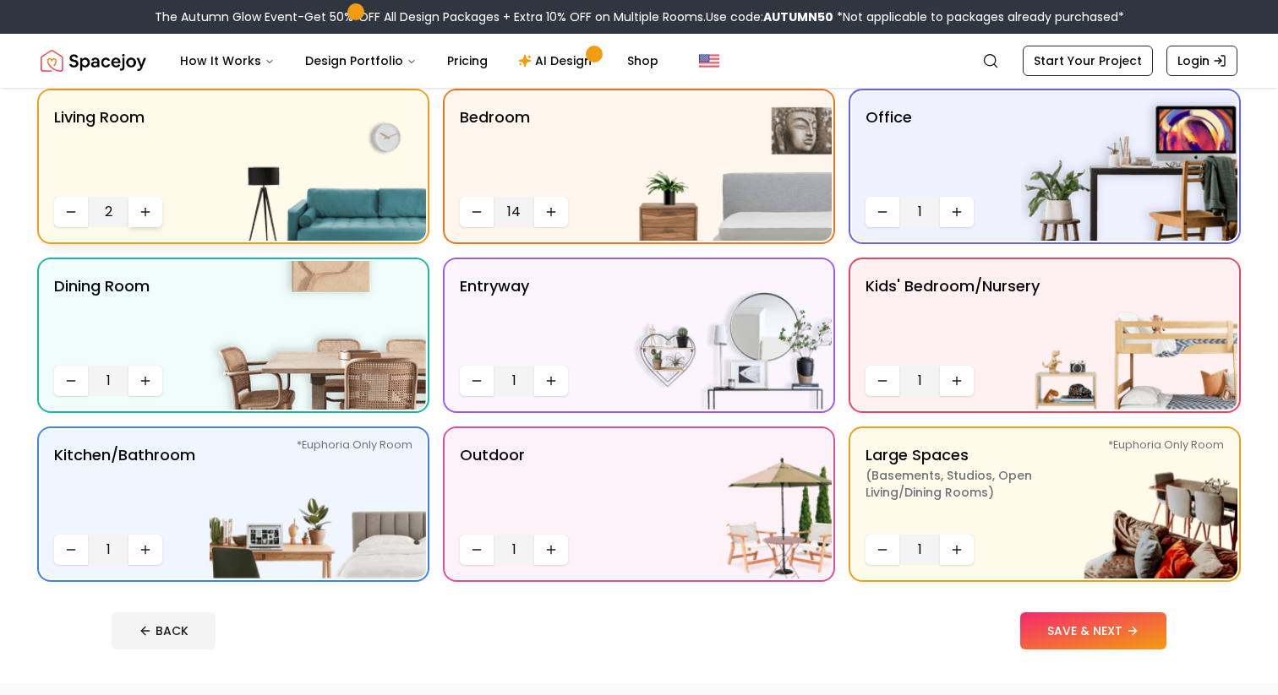
click at [138, 210] on button "Increase quantity" at bounding box center [145, 212] width 34 height 30
click at [129, 204] on button "Increase quantity" at bounding box center [145, 212] width 34 height 30
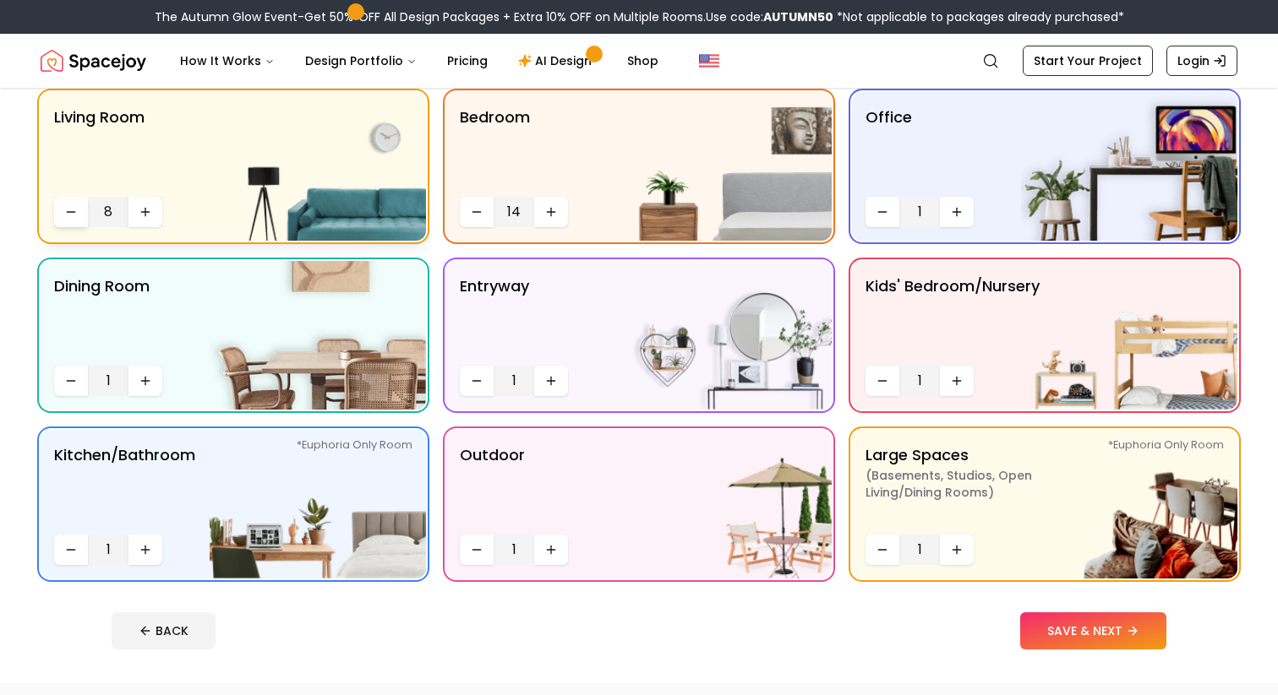
click at [64, 218] on icon "Decrease quantity" at bounding box center [71, 212] width 14 height 14
click at [139, 375] on icon "Increase quantity" at bounding box center [146, 381] width 14 height 14
click at [537, 376] on button "Increase quantity" at bounding box center [551, 381] width 34 height 30
click at [545, 379] on icon "Increase quantity" at bounding box center [551, 381] width 14 height 14
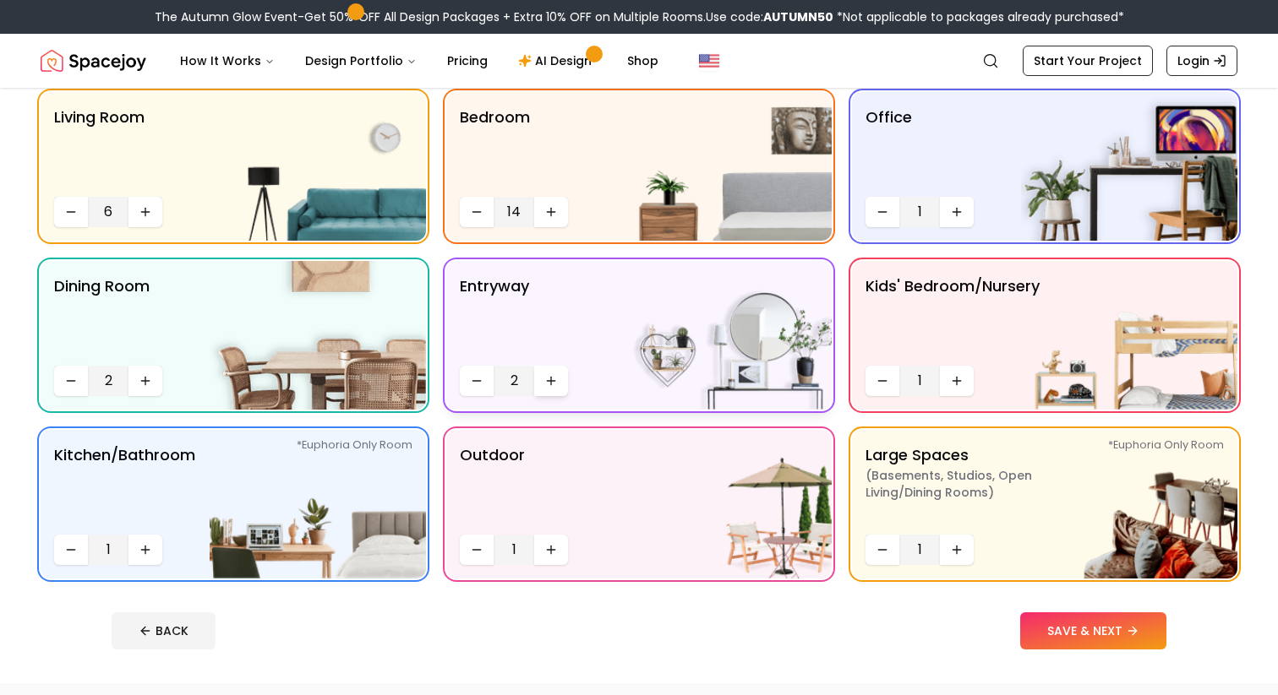
click at [545, 379] on icon "Increase quantity" at bounding box center [551, 381] width 14 height 14
click at [547, 554] on icon "Increase quantity" at bounding box center [551, 550] width 14 height 14
click at [553, 558] on button "Increase quantity" at bounding box center [551, 550] width 34 height 30
click at [946, 551] on button "Increase quantity" at bounding box center [957, 550] width 34 height 30
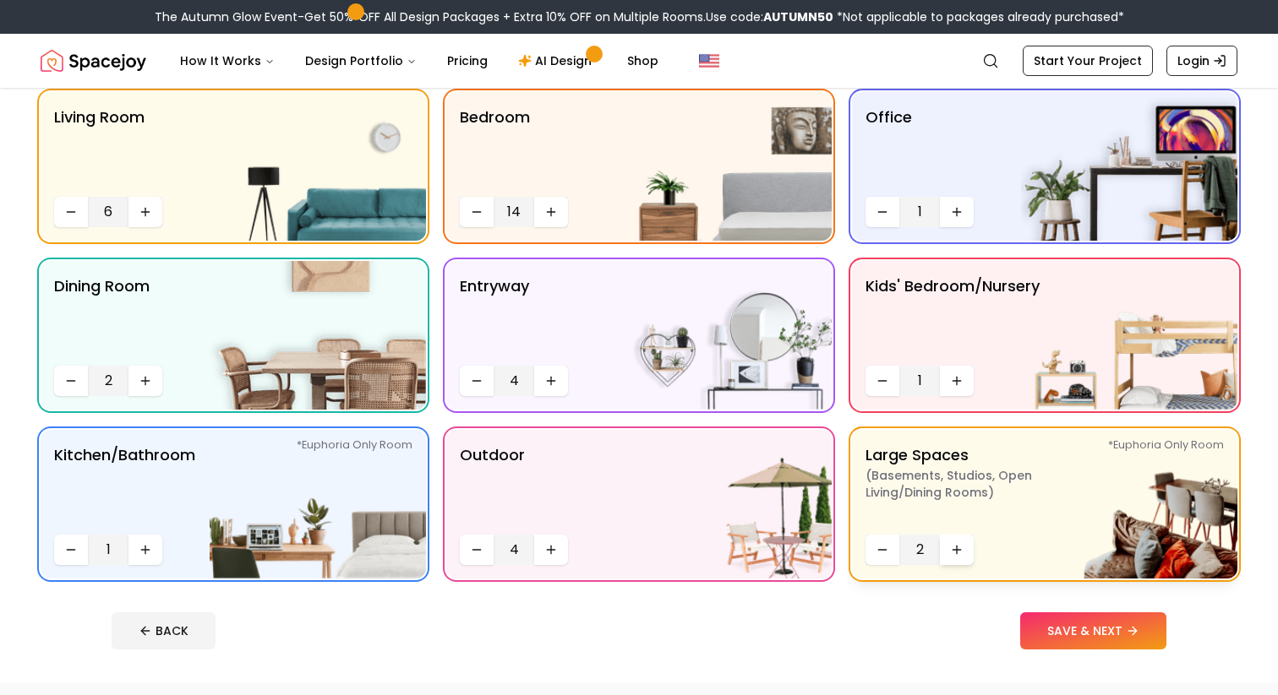
click at [946, 551] on button "Increase quantity" at bounding box center [957, 550] width 34 height 30
click at [876, 550] on icon "Decrease quantity" at bounding box center [882, 550] width 14 height 14
click at [947, 385] on button "Increase quantity" at bounding box center [957, 381] width 34 height 30
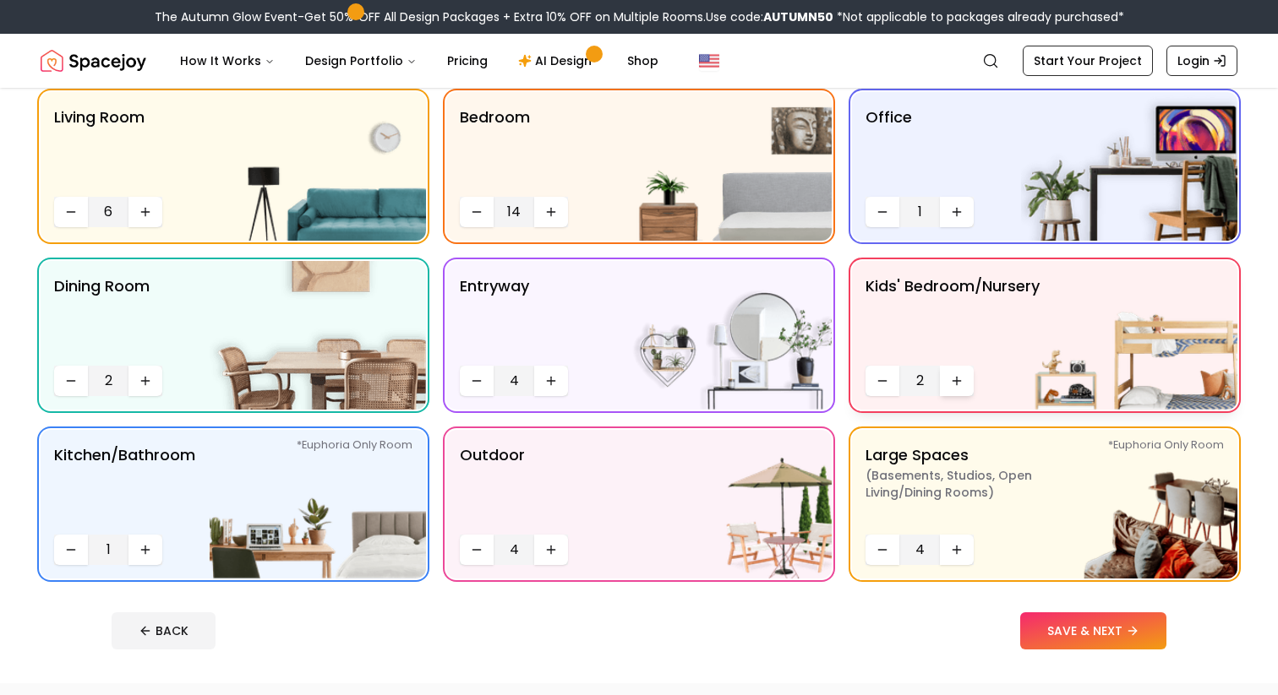
click at [947, 385] on button "Increase quantity" at bounding box center [957, 381] width 34 height 30
click at [472, 205] on icon "Decrease quantity" at bounding box center [477, 212] width 14 height 14
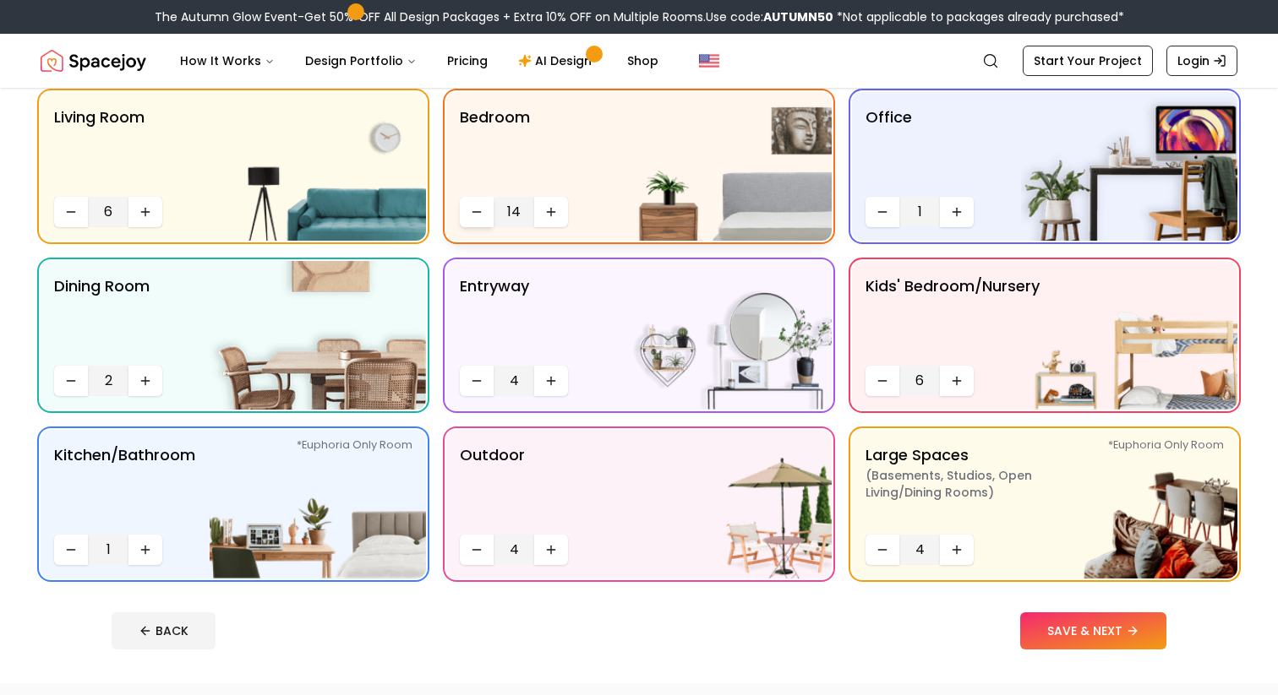
click at [472, 205] on icon "Decrease quantity" at bounding box center [477, 212] width 14 height 14
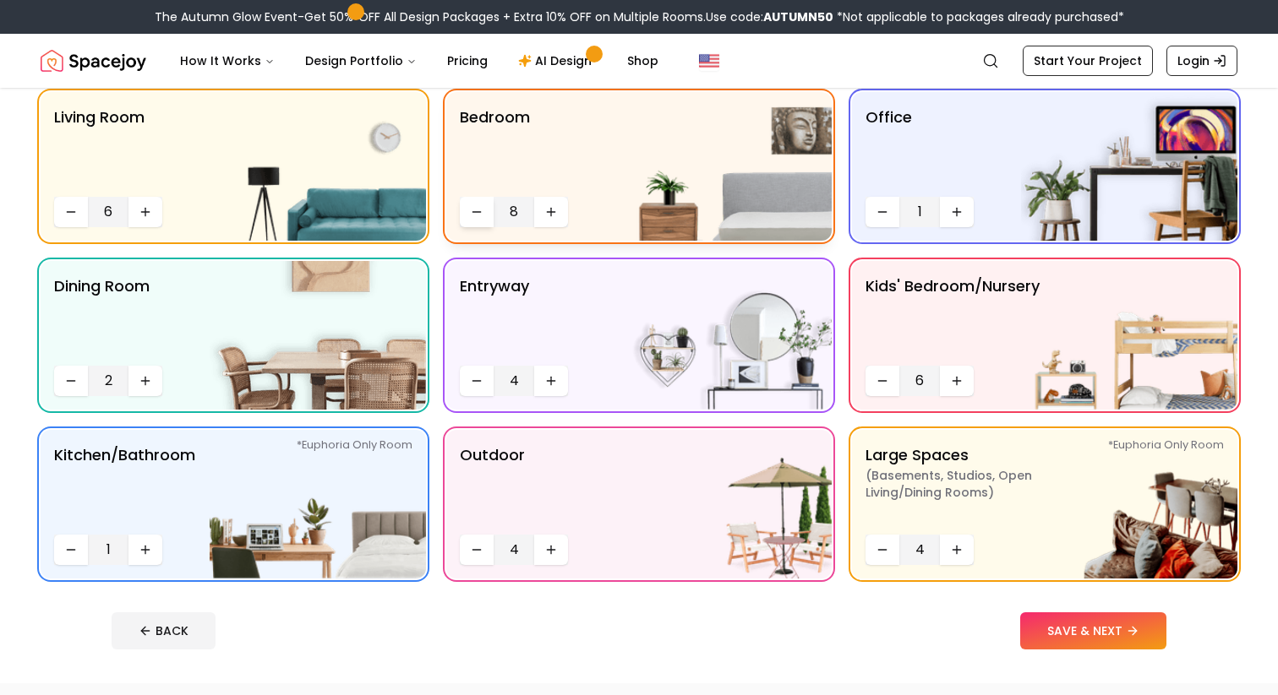
click at [472, 205] on icon "Decrease quantity" at bounding box center [477, 212] width 14 height 14
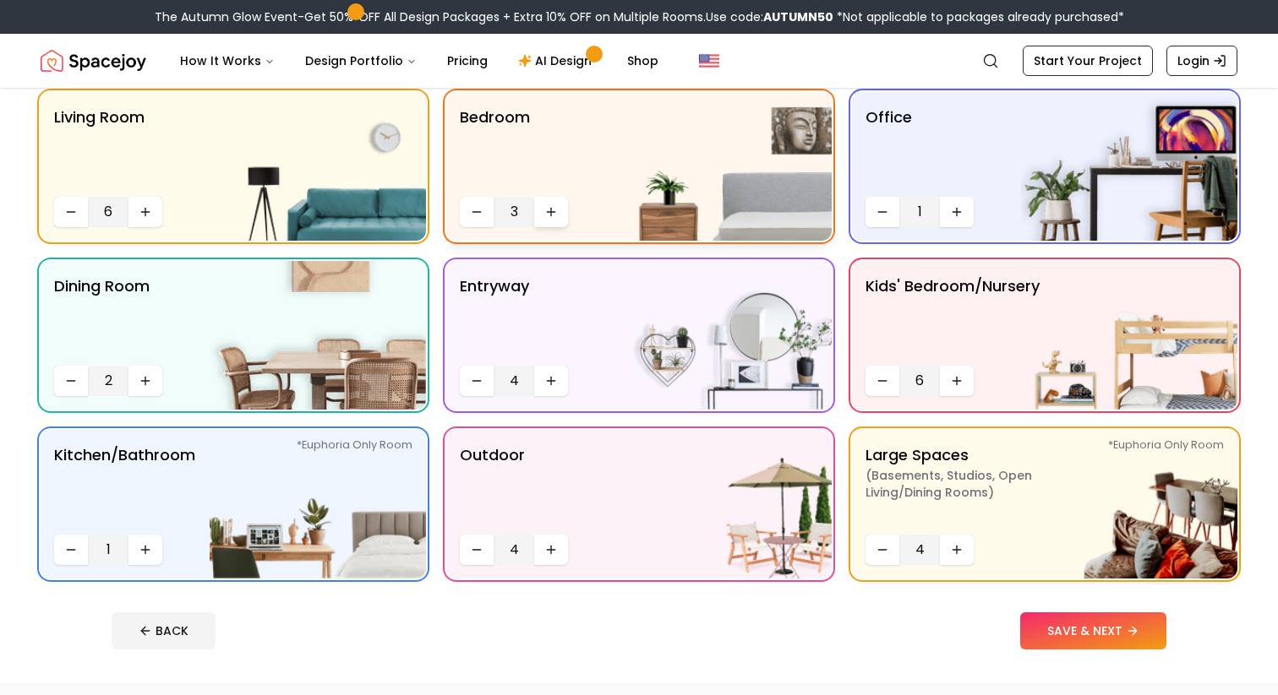
click at [540, 204] on button "Increase quantity" at bounding box center [551, 212] width 34 height 30
click at [956, 389] on button "Increase quantity" at bounding box center [957, 381] width 34 height 30
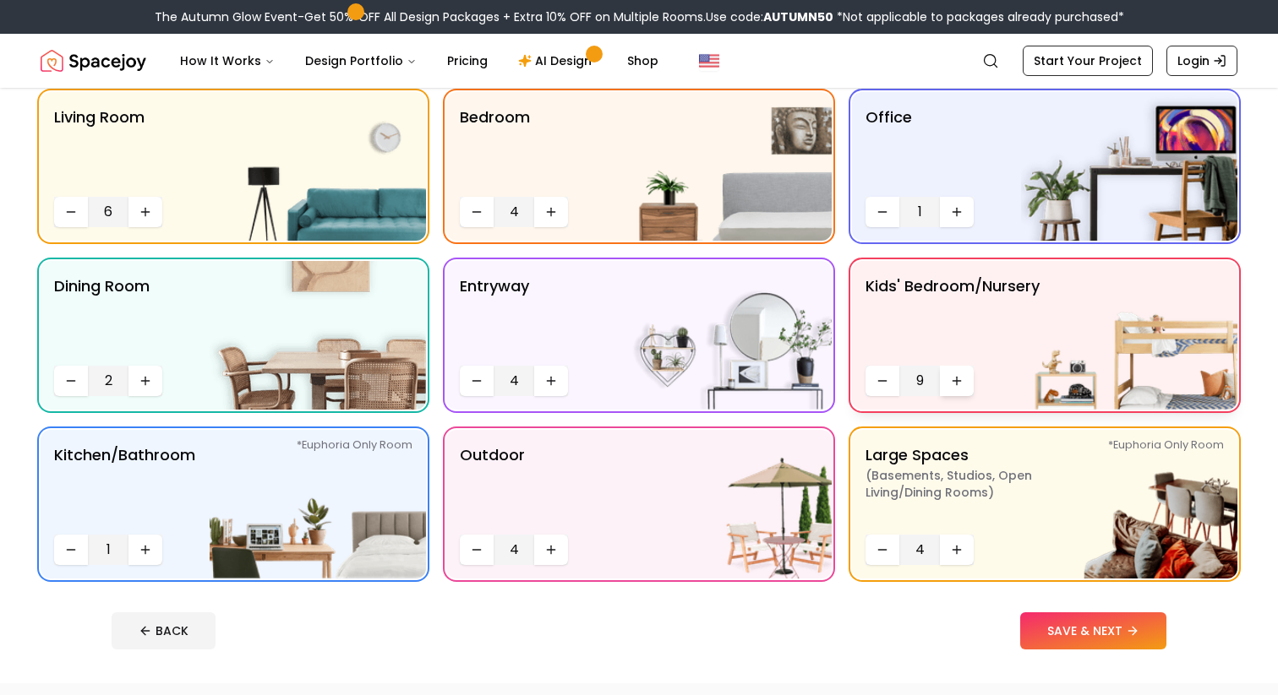
click at [956, 389] on button "Increase quantity" at bounding box center [957, 381] width 34 height 30
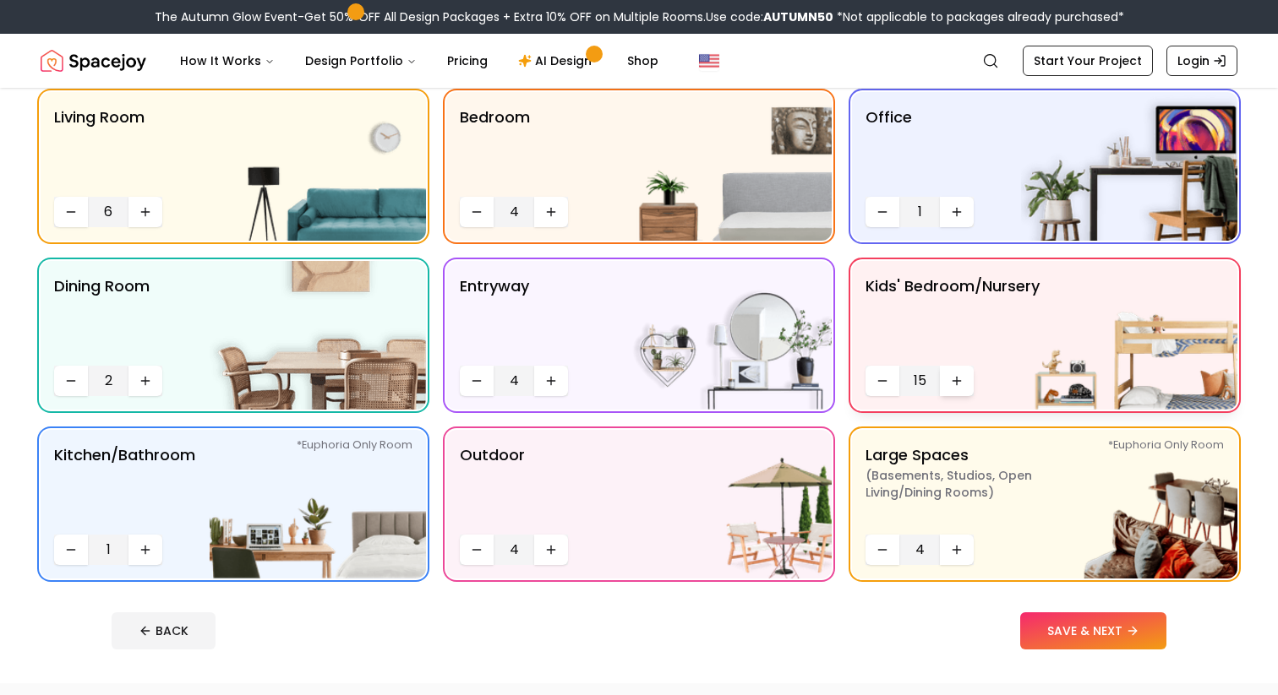
click at [956, 389] on button "Increase quantity" at bounding box center [957, 381] width 34 height 30
click at [879, 377] on icon "Decrease quantity" at bounding box center [882, 381] width 14 height 14
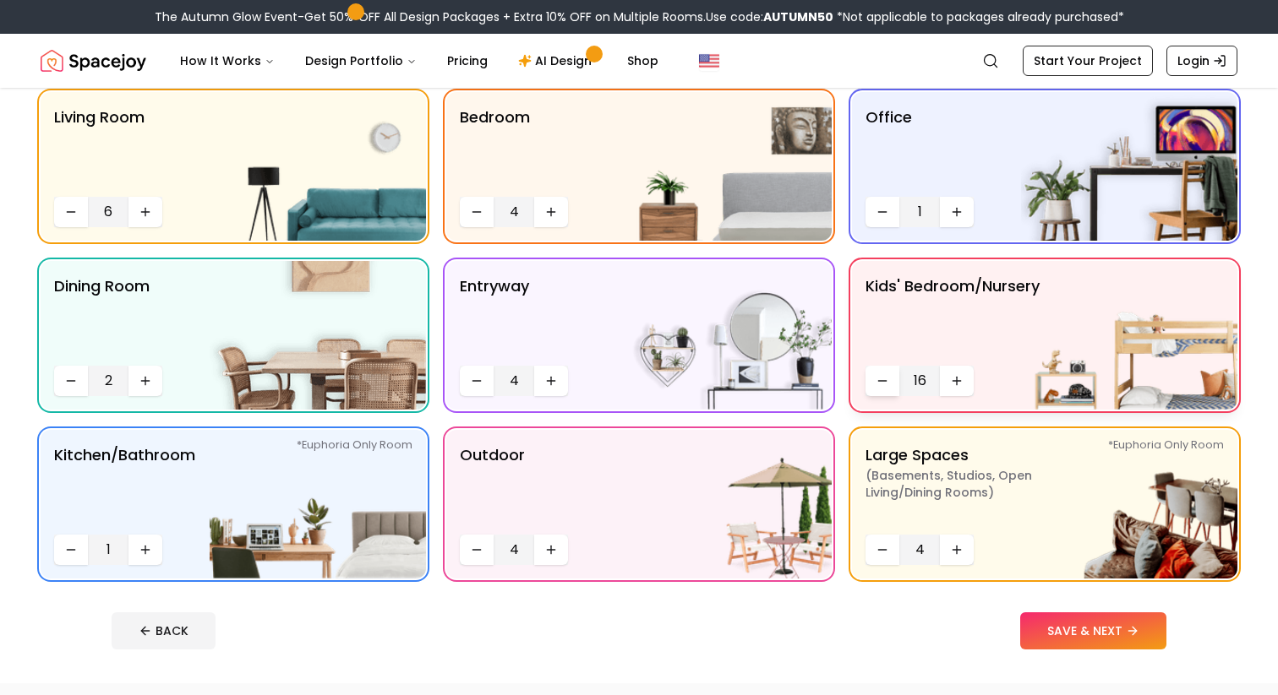
click at [879, 377] on icon "Decrease quantity" at bounding box center [882, 381] width 14 height 14
click at [951, 213] on icon "Increase quantity" at bounding box center [957, 212] width 14 height 14
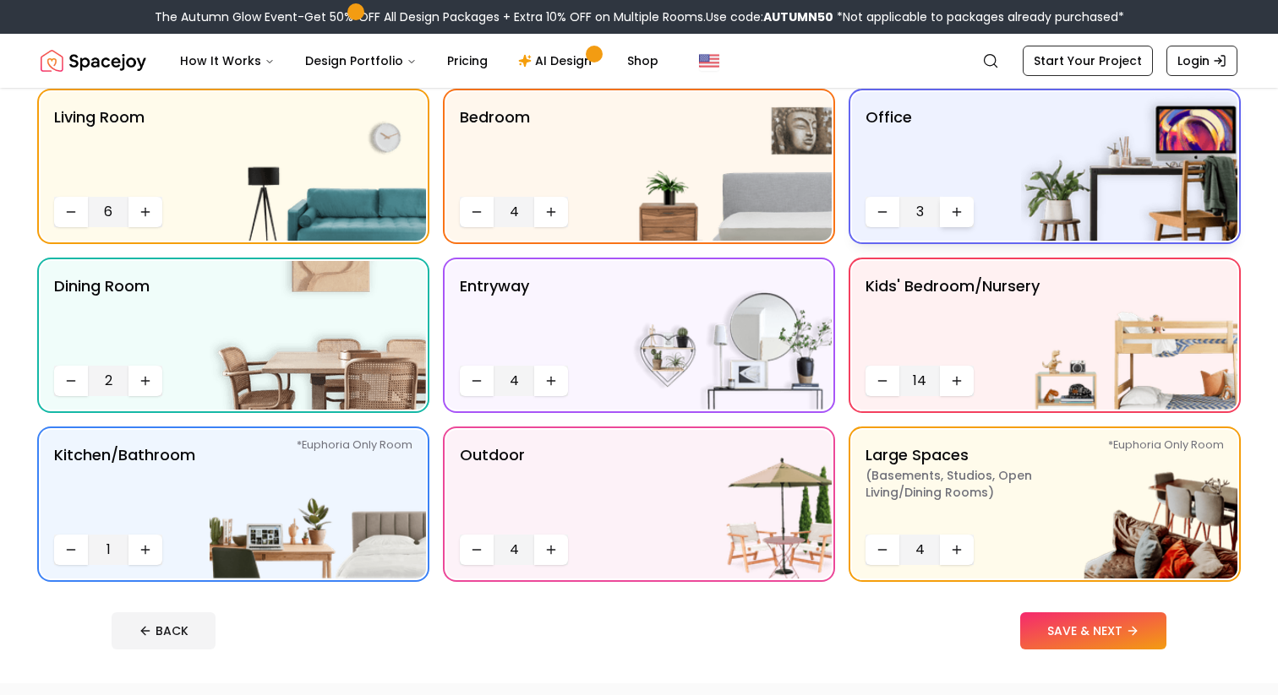
click at [951, 213] on icon "Increase quantity" at bounding box center [957, 212] width 14 height 14
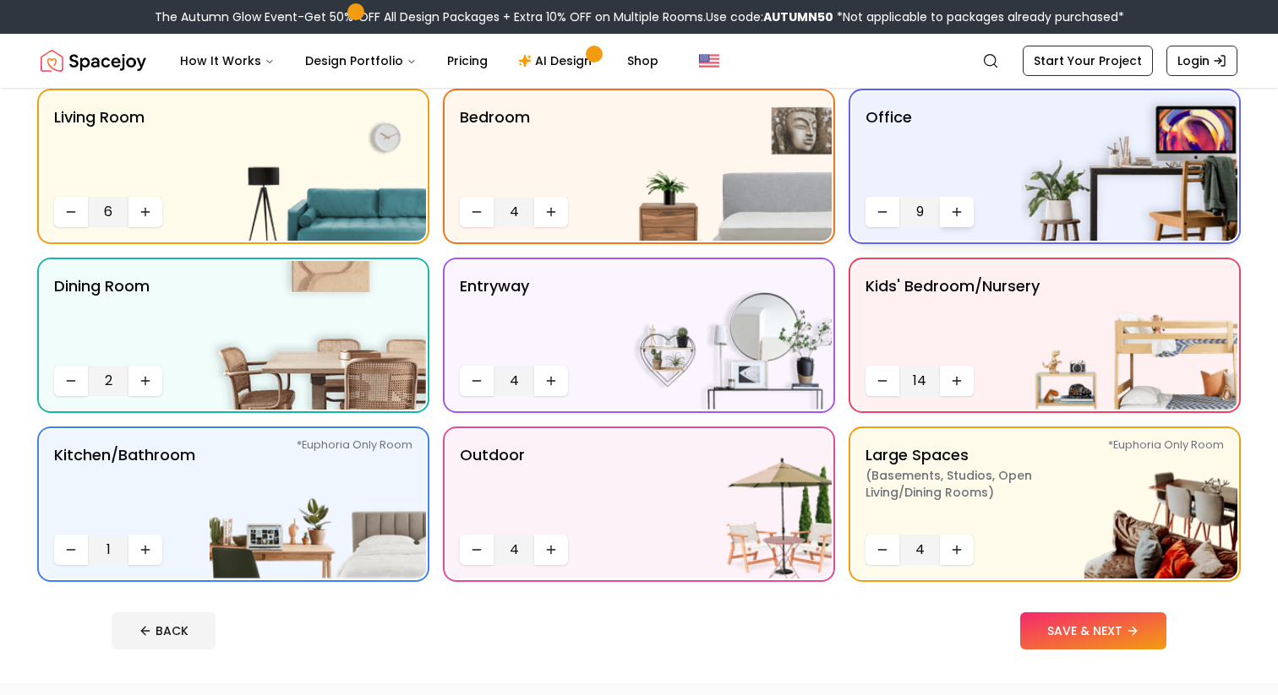
click at [951, 213] on icon "Increase quantity" at bounding box center [957, 212] width 14 height 14
click at [1060, 635] on button "SAVE & NEXT" at bounding box center [1093, 631] width 146 height 37
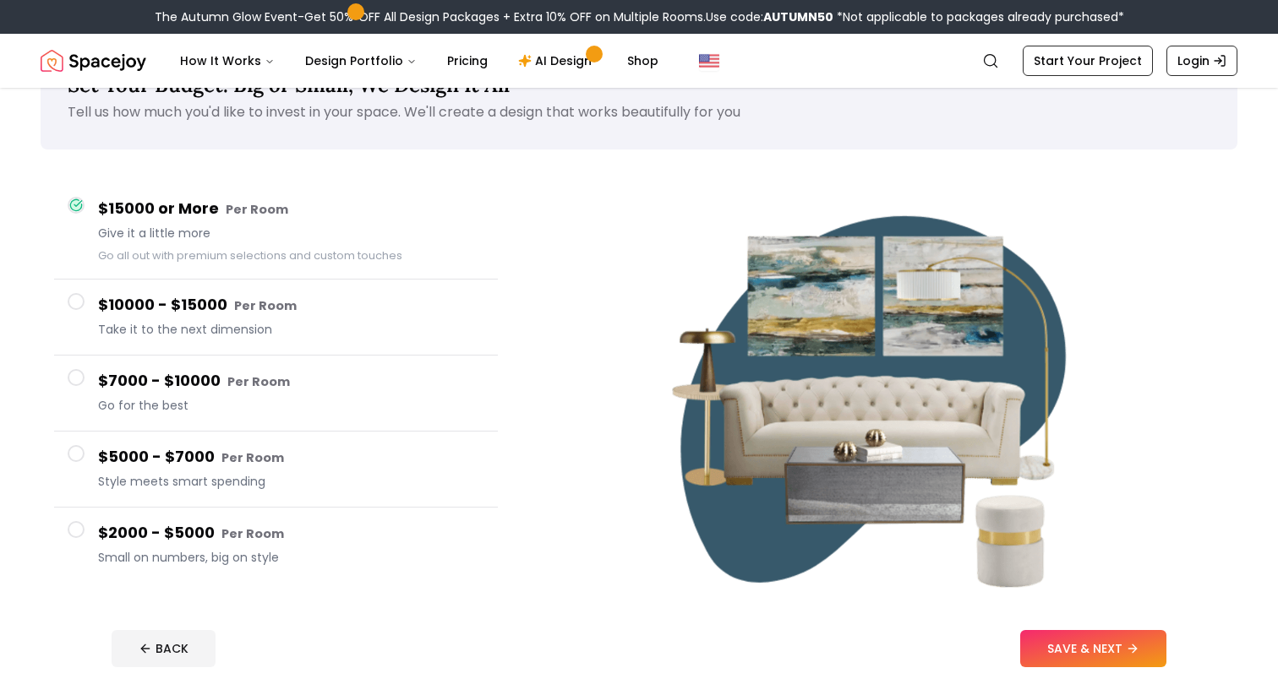
scroll to position [64, 0]
click at [211, 479] on span "Style meets smart spending" at bounding box center [291, 480] width 386 height 17
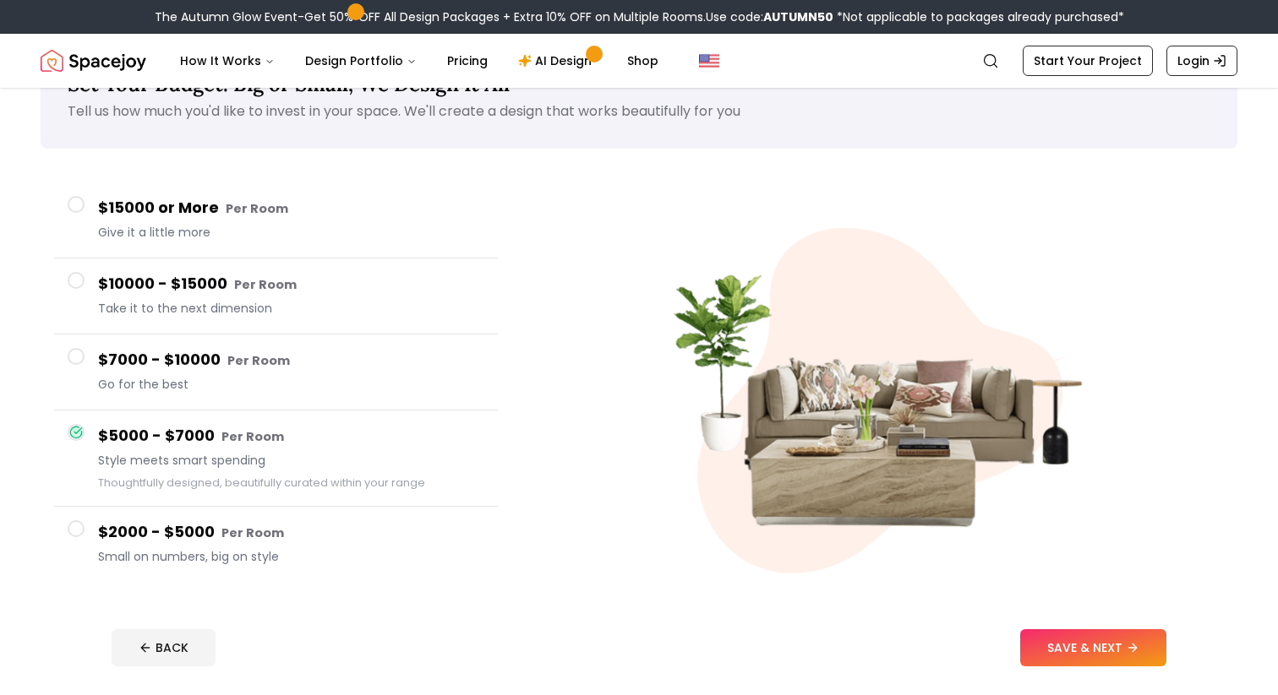
click at [210, 380] on span "Go for the best" at bounding box center [291, 384] width 386 height 17
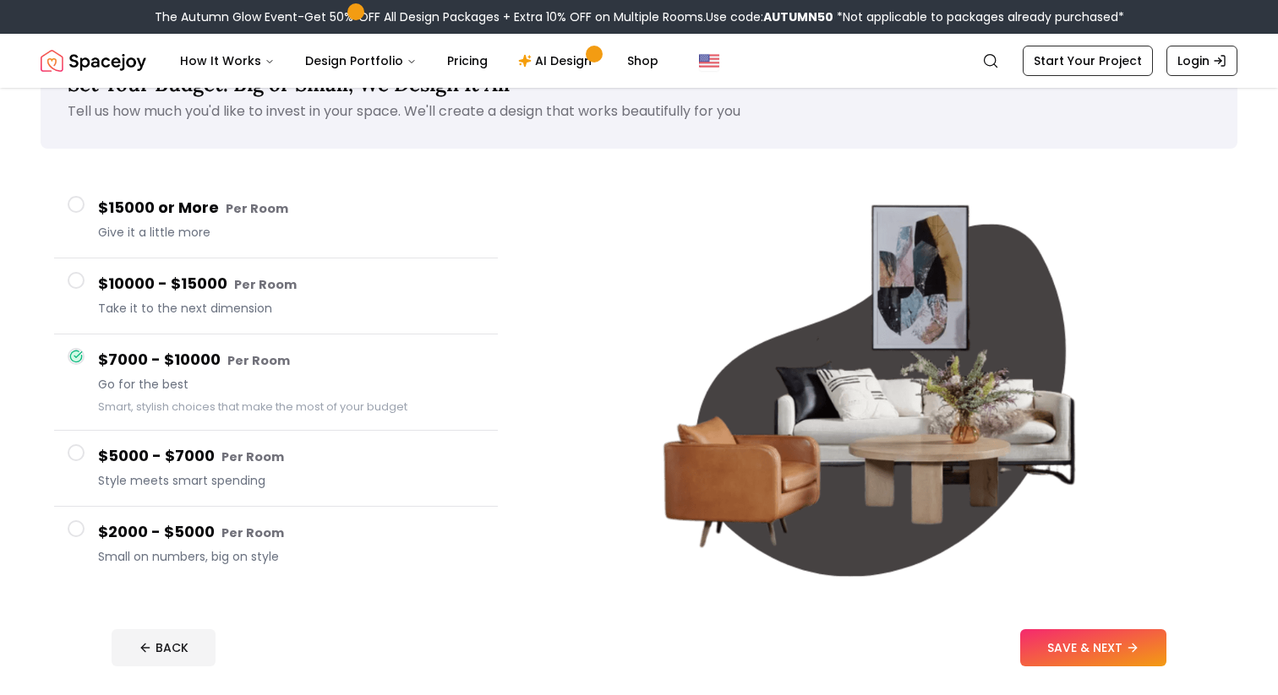
click at [202, 534] on h4 "$2000 - $5000 Per Room" at bounding box center [291, 532] width 386 height 25
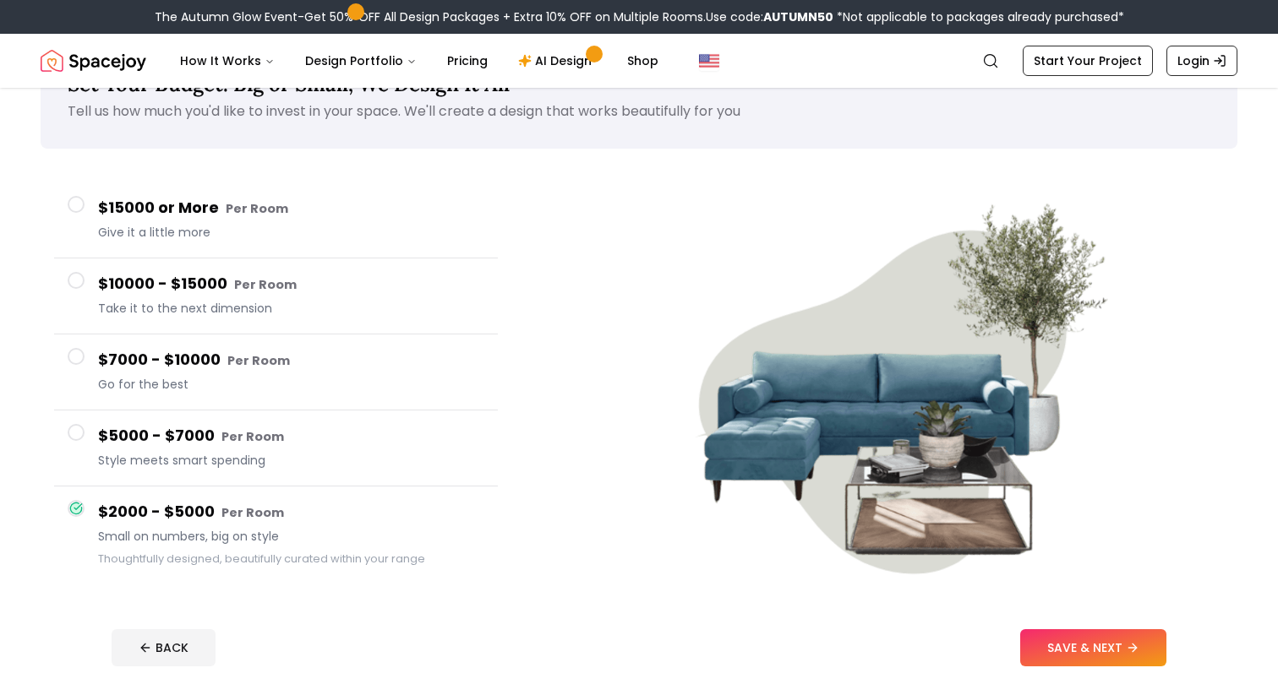
click at [199, 469] on div "$5000 - $7000 Per Room Style meets smart spending" at bounding box center [291, 448] width 386 height 48
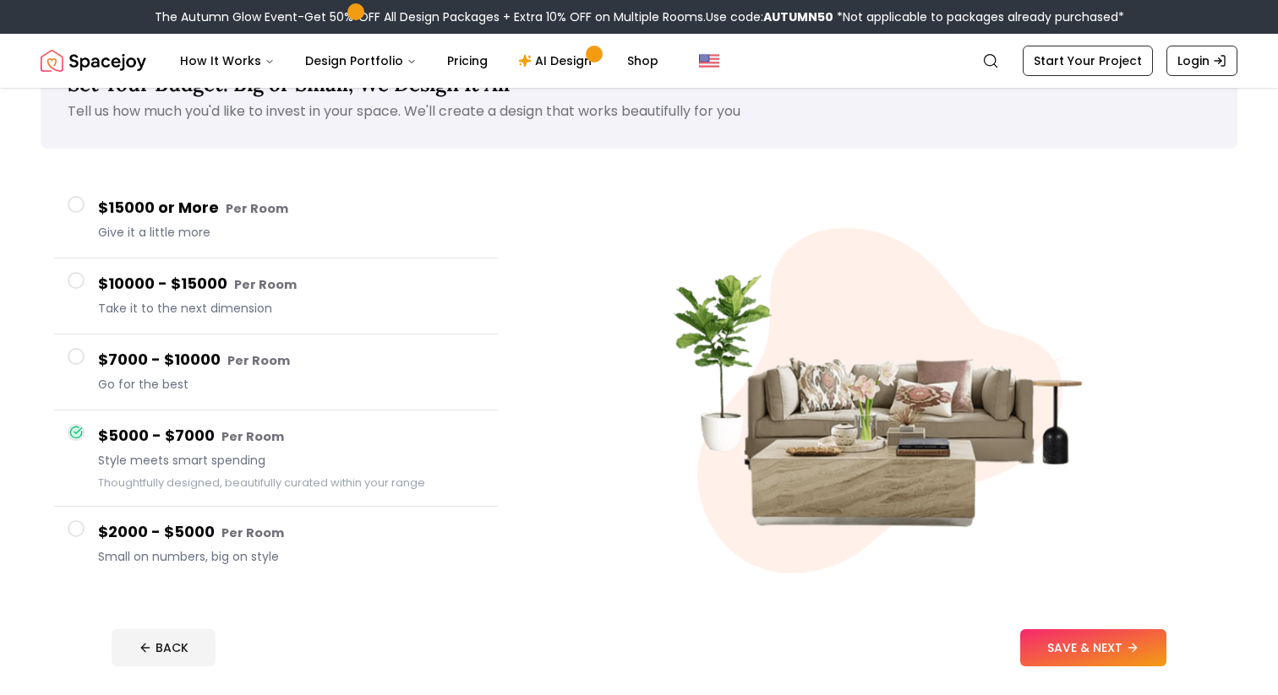
click at [206, 384] on span "Go for the best" at bounding box center [291, 384] width 386 height 17
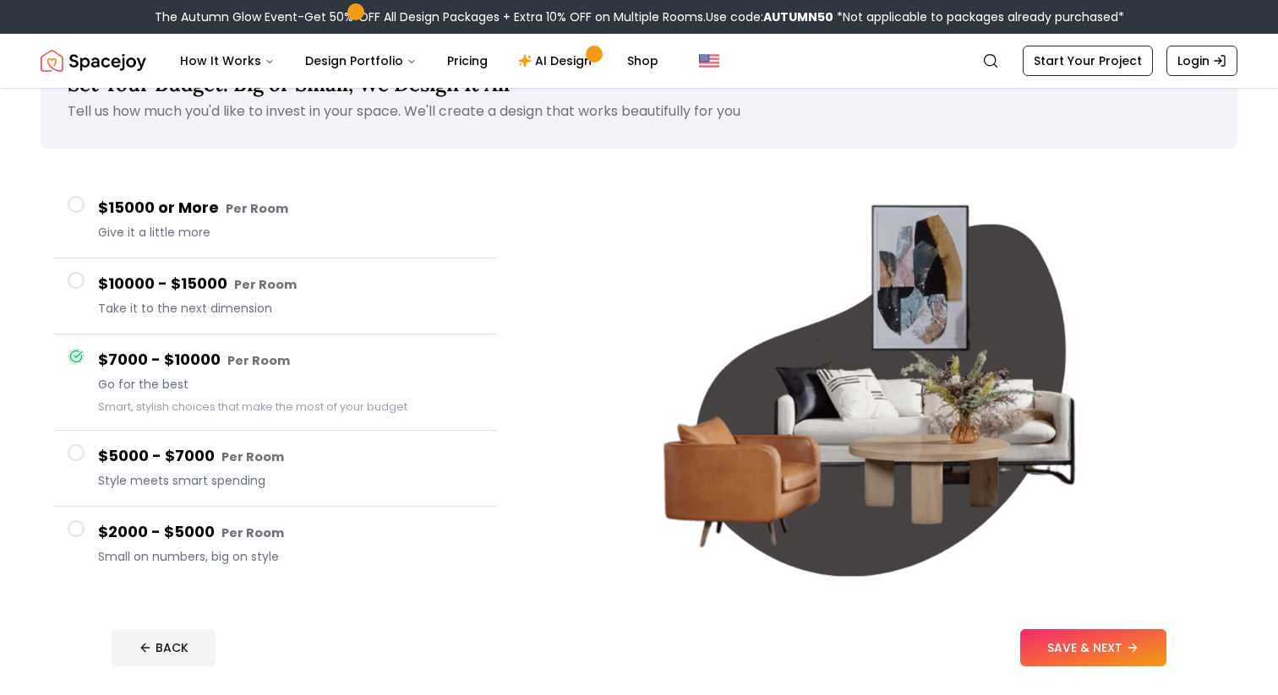
click at [201, 335] on button "$7000 - $10000 Per Room Go for the best Smart, stylish choices that make the mo…" at bounding box center [276, 383] width 444 height 96
click at [201, 322] on button "$10000 - $15000 Per Room Take it to the next dimension" at bounding box center [276, 297] width 444 height 76
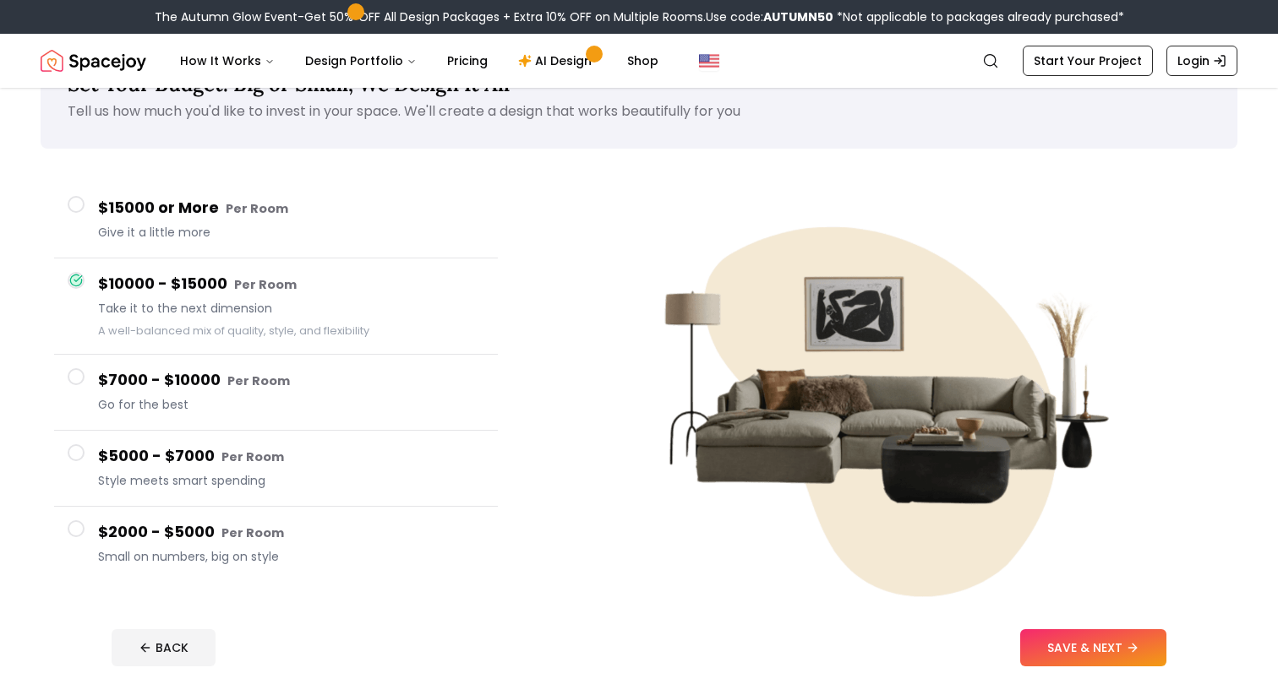
click at [225, 246] on button "$15000 or More Per Room Give it a little more" at bounding box center [276, 221] width 444 height 76
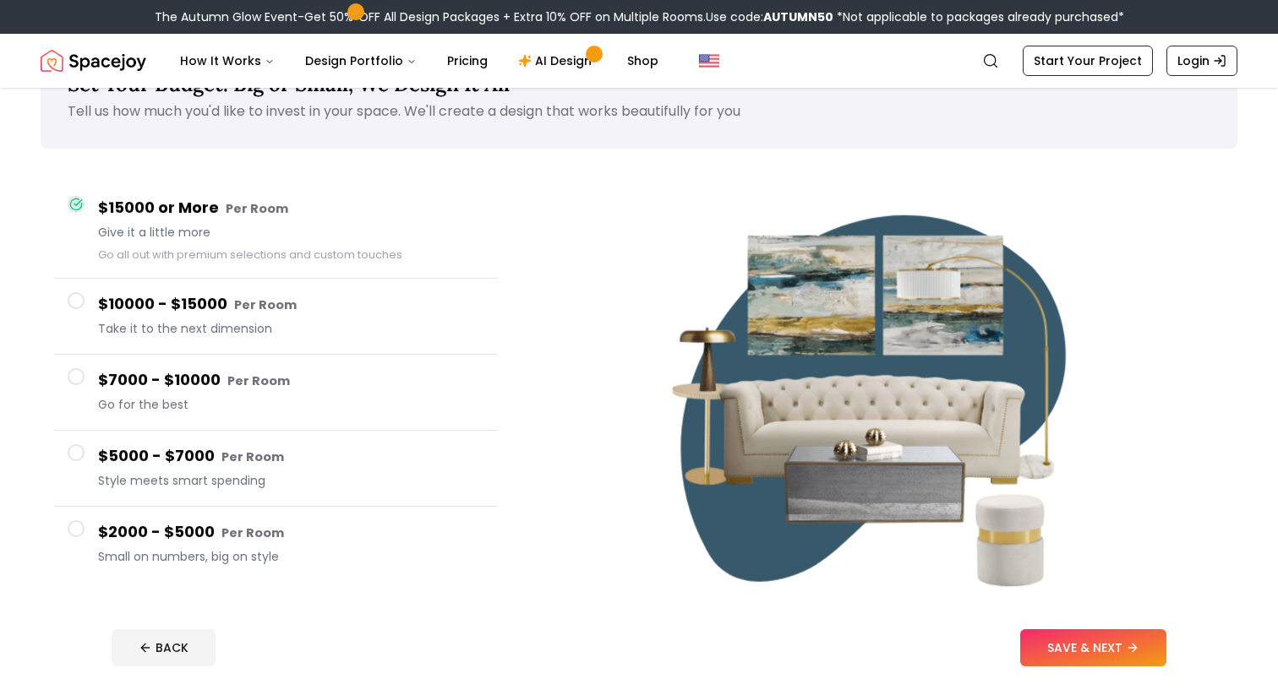
click at [181, 486] on span "Style meets smart spending" at bounding box center [291, 480] width 386 height 17
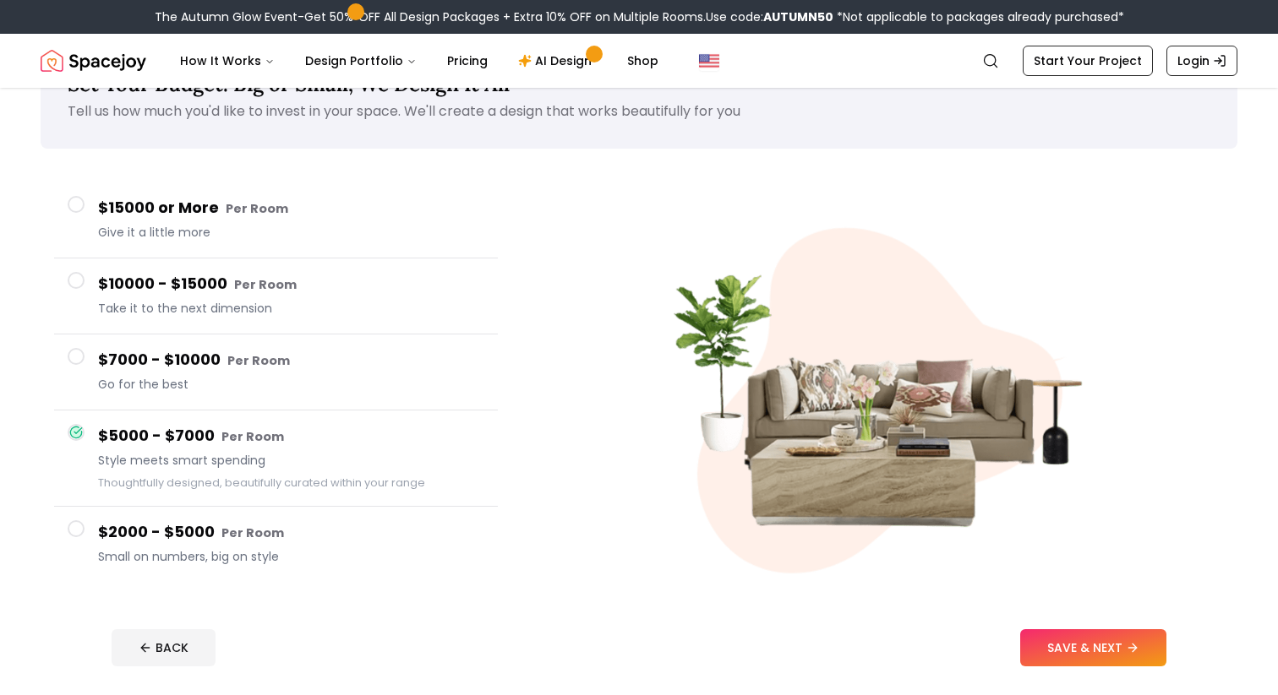
click at [241, 550] on span "Small on numbers, big on style" at bounding box center [291, 556] width 386 height 17
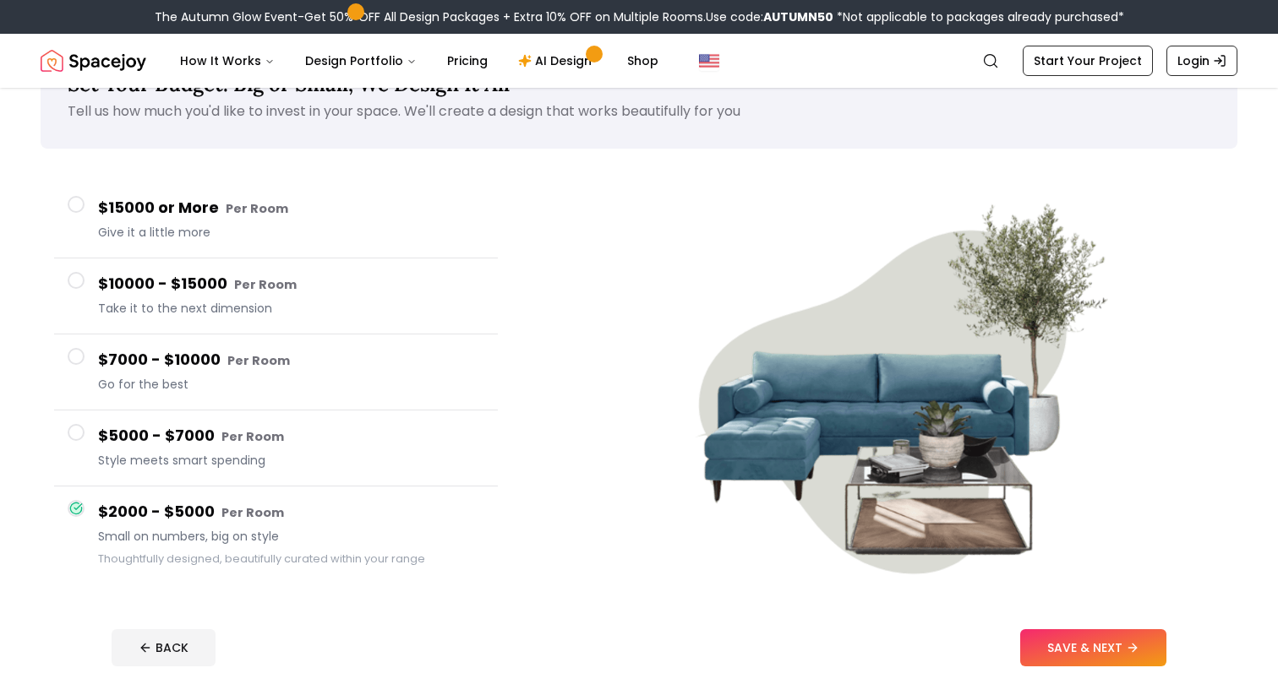
click at [237, 472] on button "$5000 - $7000 Per Room Style meets smart spending" at bounding box center [276, 449] width 444 height 76
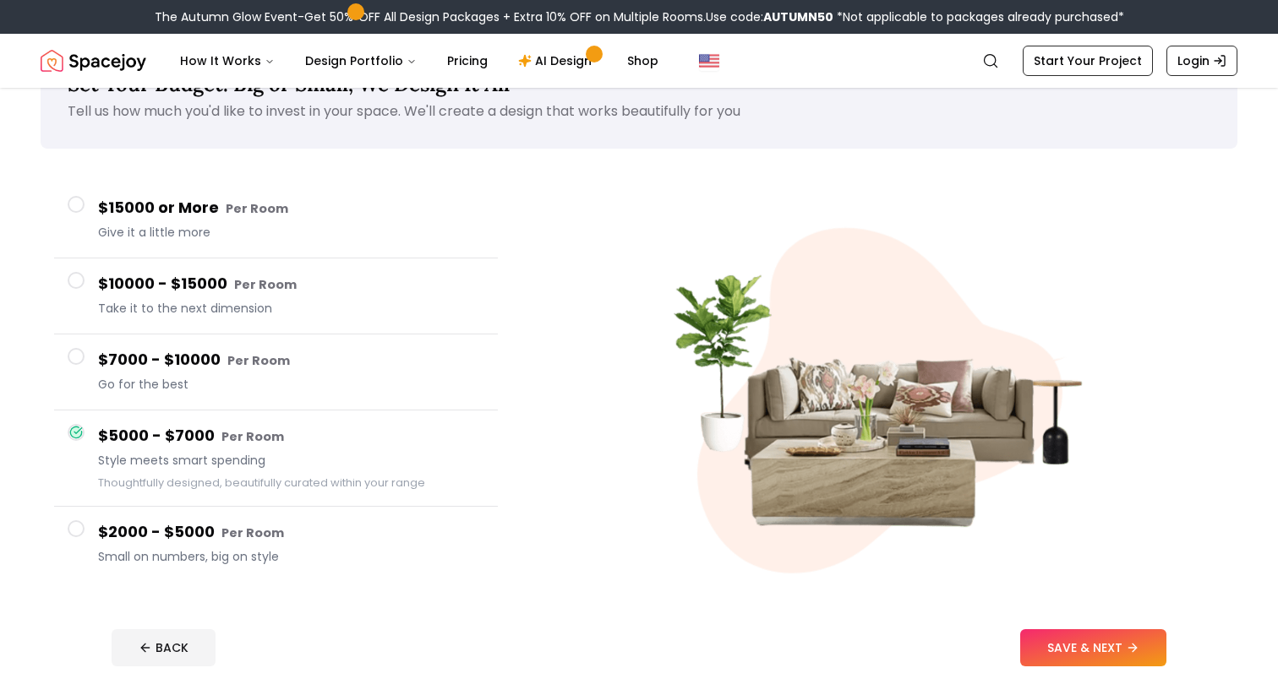
click at [277, 379] on span "Go for the best" at bounding box center [291, 384] width 386 height 17
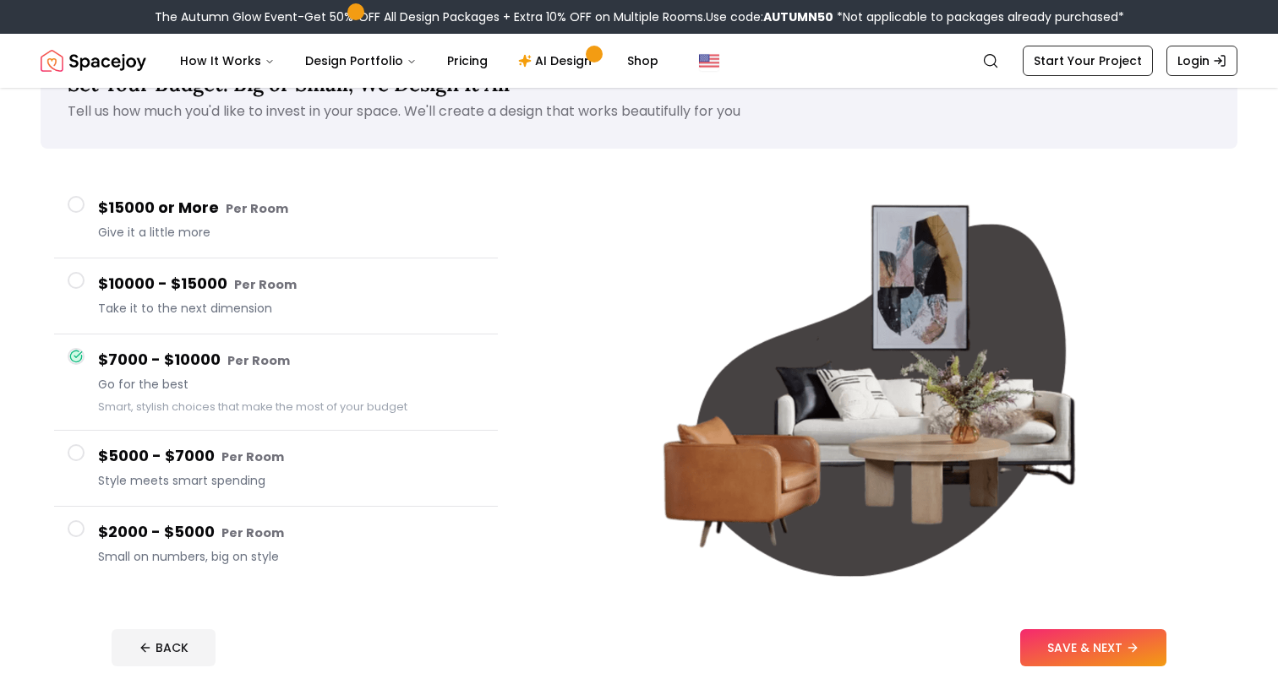
click at [275, 442] on button "$5000 - $7000 Per Room Style meets smart spending" at bounding box center [276, 469] width 444 height 76
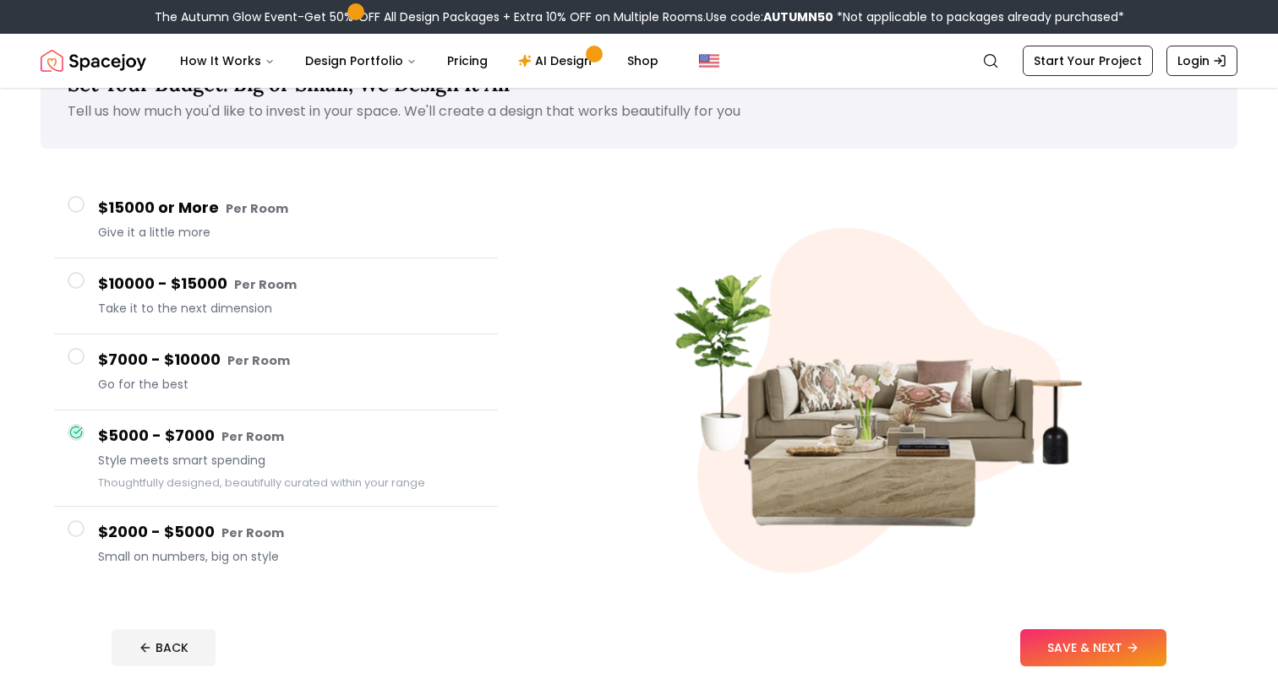
click at [276, 395] on div "$7000 - $10000 Per Room Go for the best" at bounding box center [291, 372] width 386 height 48
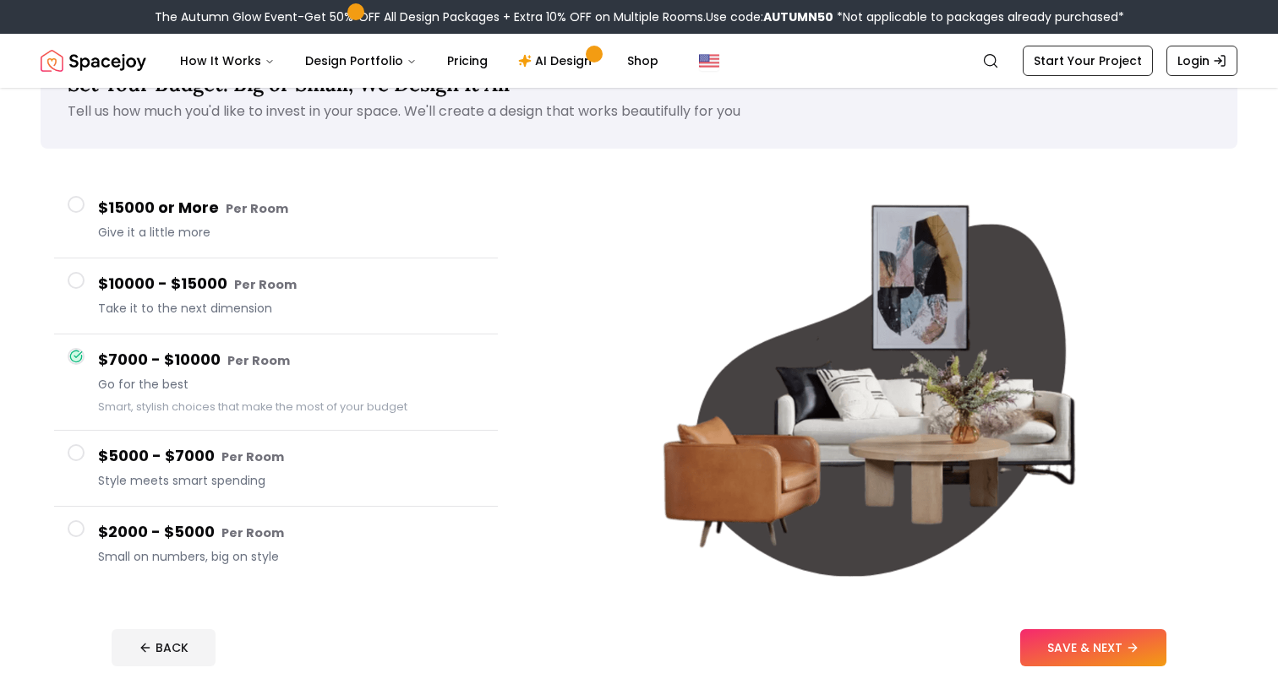
click at [298, 271] on button "$10000 - $15000 Per Room Take it to the next dimension" at bounding box center [276, 297] width 444 height 76
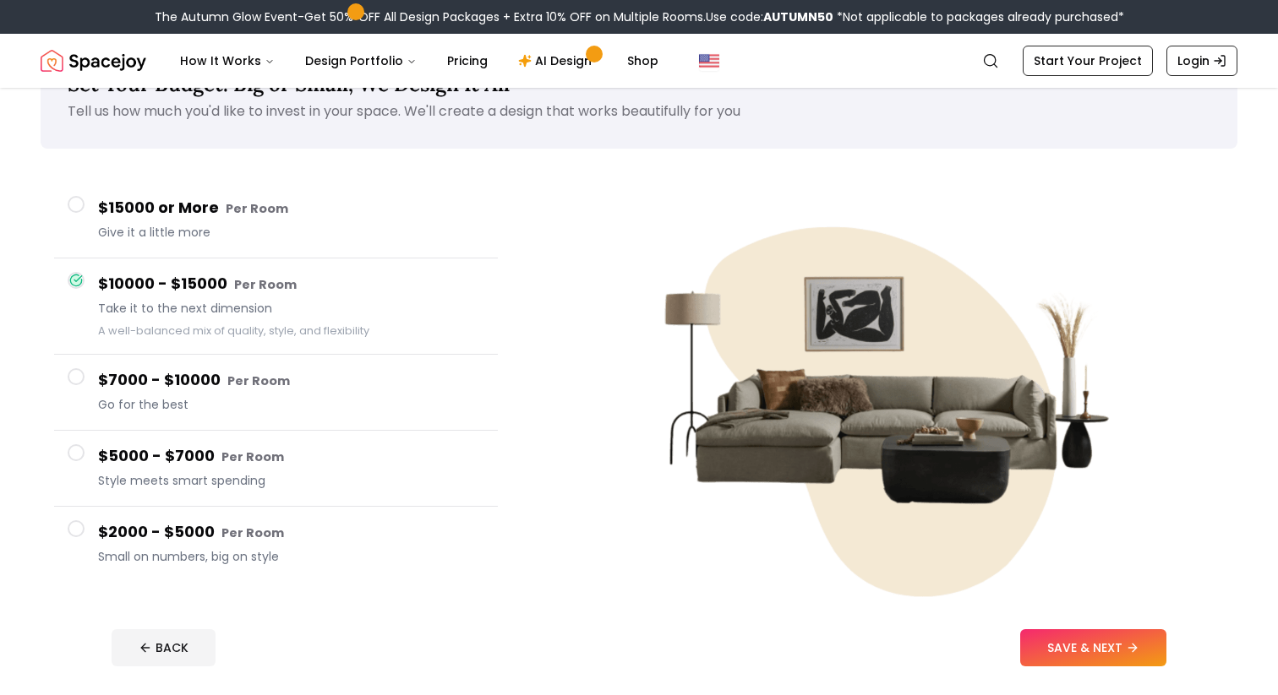
click at [265, 443] on button "$5000 - $7000 Per Room Style meets smart spending" at bounding box center [276, 469] width 444 height 76
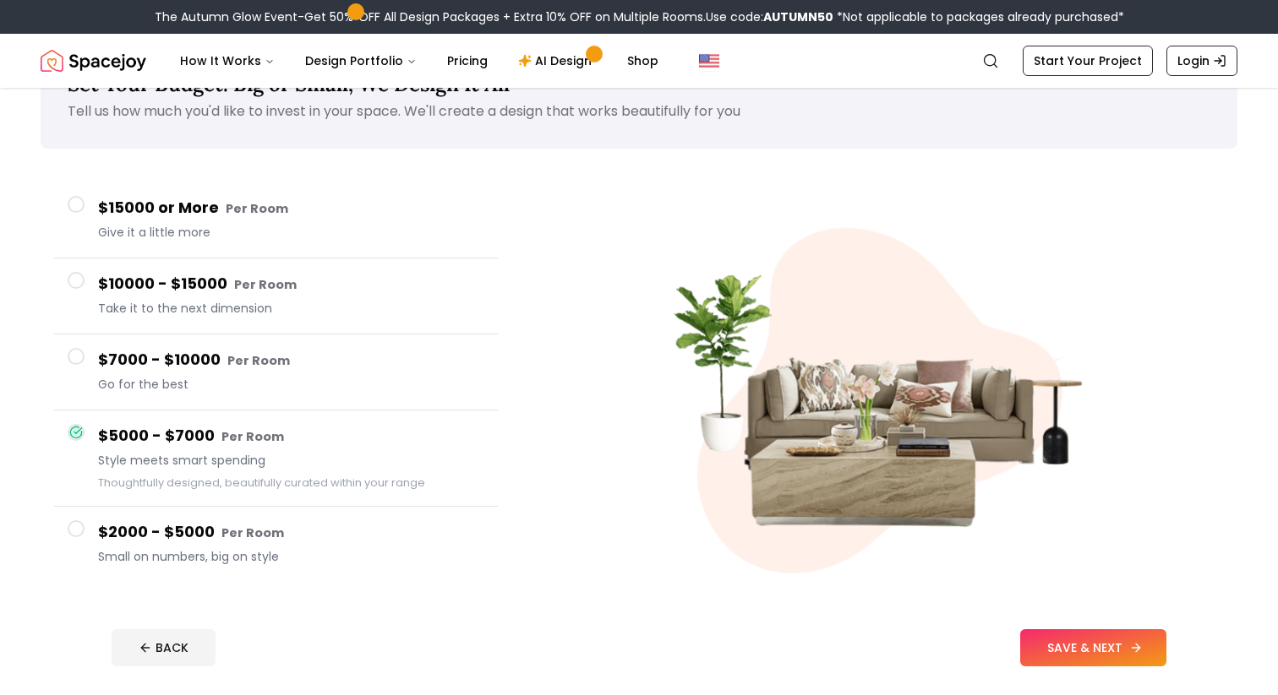
click at [1081, 645] on button "SAVE & NEXT" at bounding box center [1093, 647] width 146 height 37
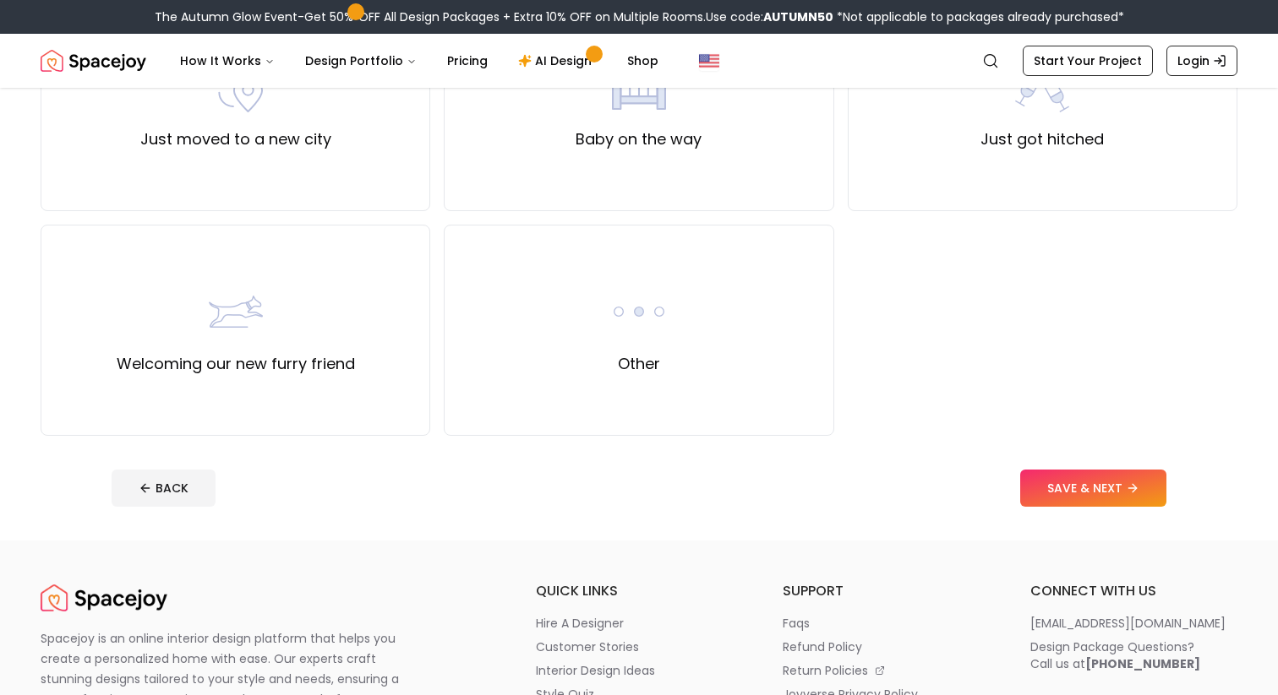
scroll to position [684, 0]
click at [613, 373] on div "Other" at bounding box center [639, 329] width 54 height 91
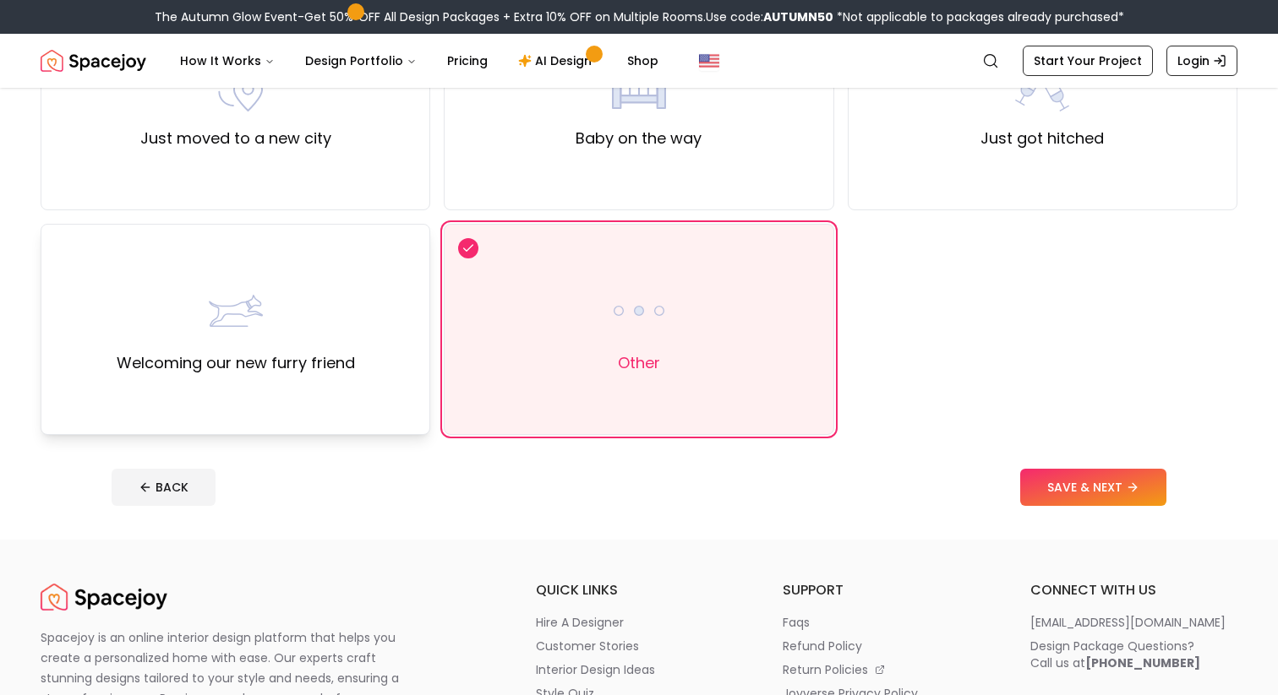
click at [330, 295] on div "Welcoming our new furry friend" at bounding box center [236, 329] width 238 height 91
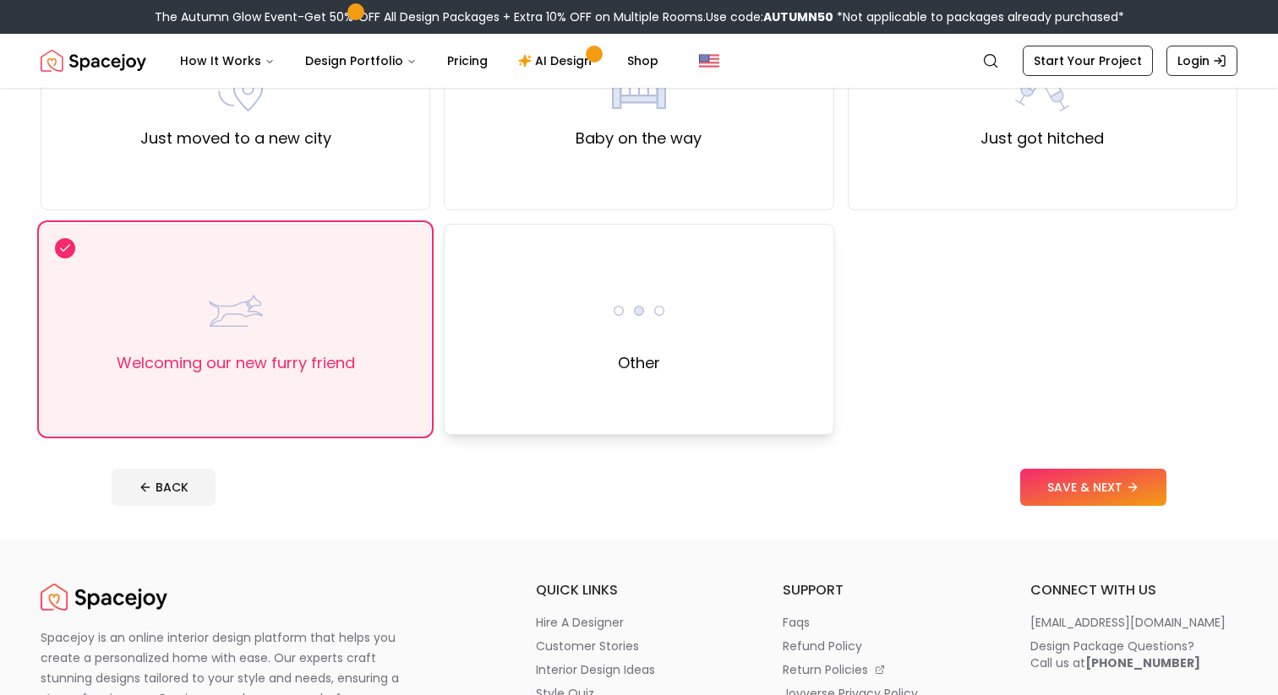
click at [541, 300] on div "Other" at bounding box center [639, 329] width 390 height 211
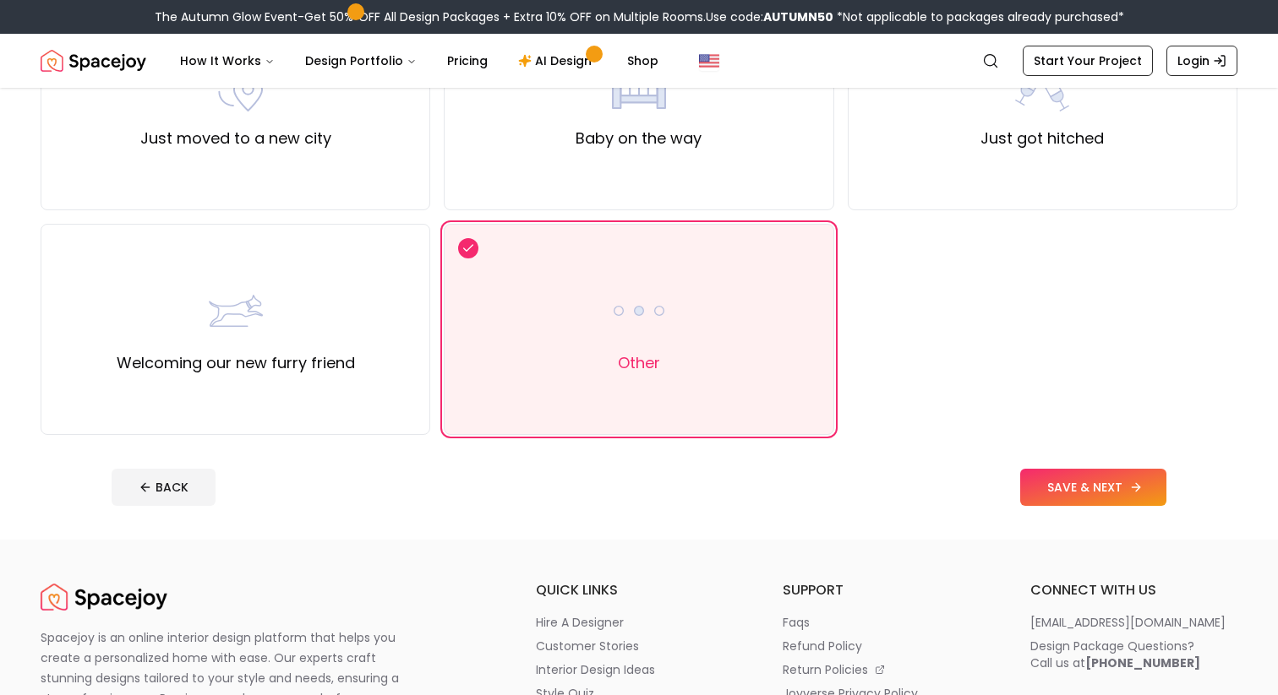
click at [1057, 493] on button "SAVE & NEXT" at bounding box center [1093, 487] width 146 height 37
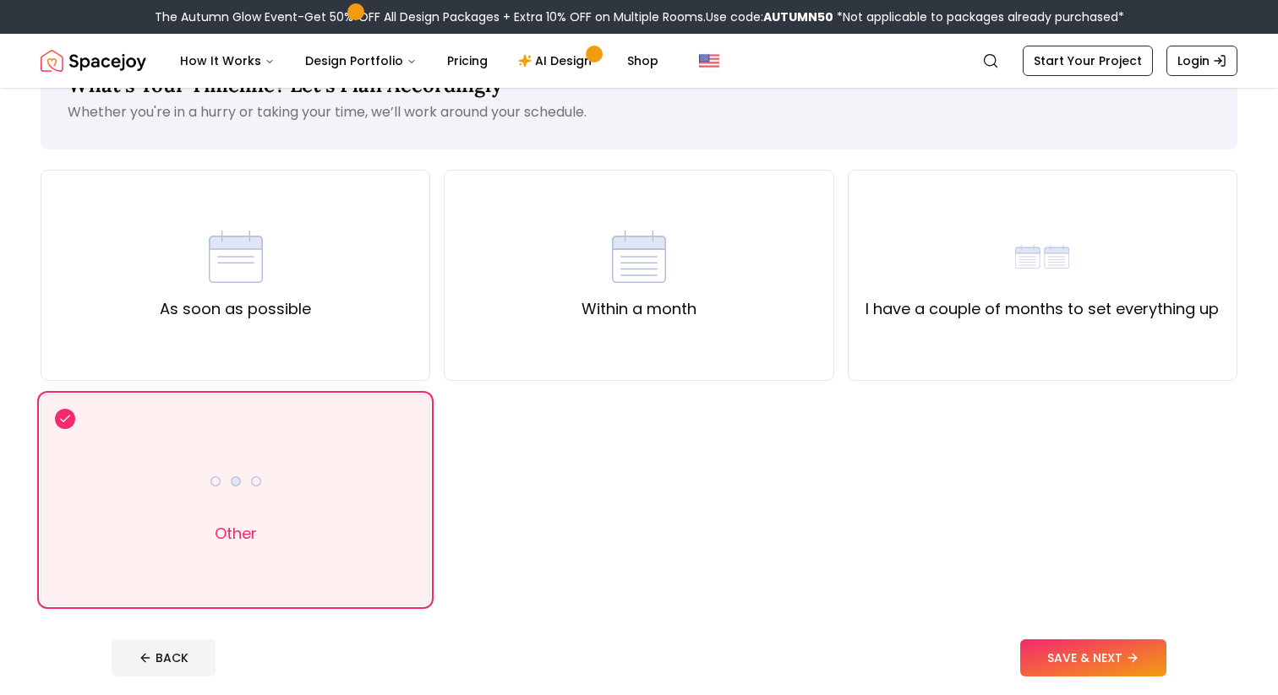
scroll to position [69, 0]
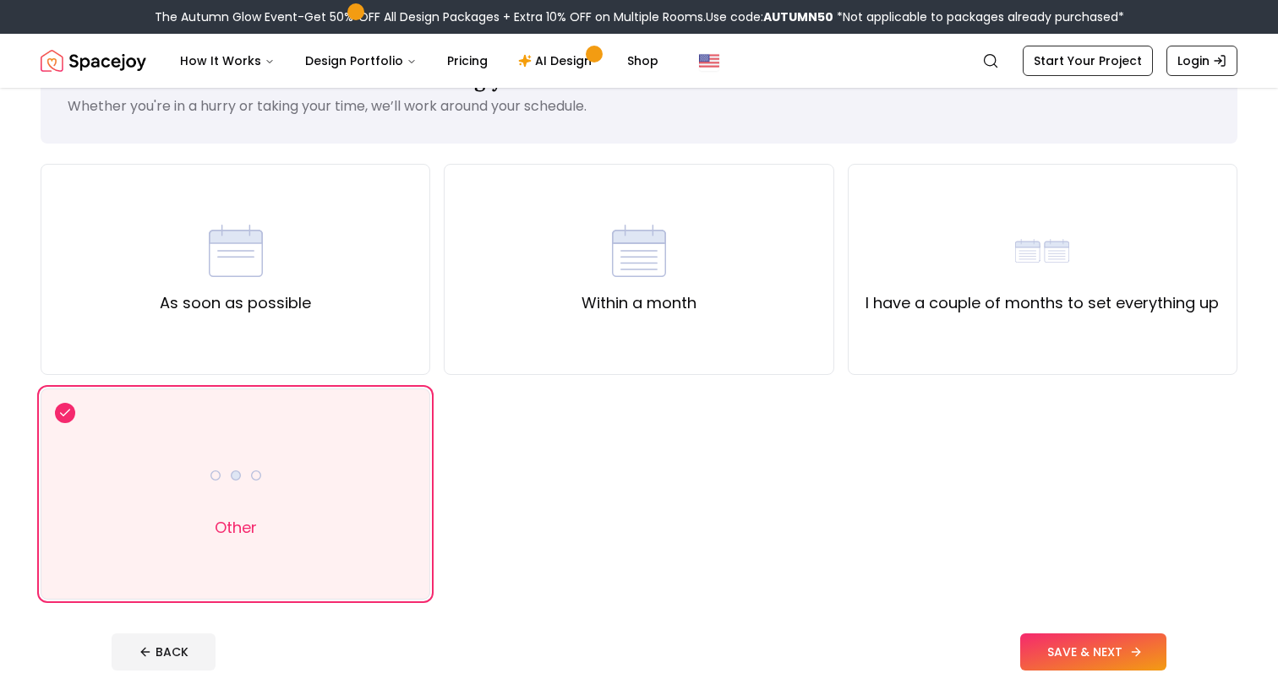
click at [1064, 659] on button "SAVE & NEXT" at bounding box center [1093, 652] width 146 height 37
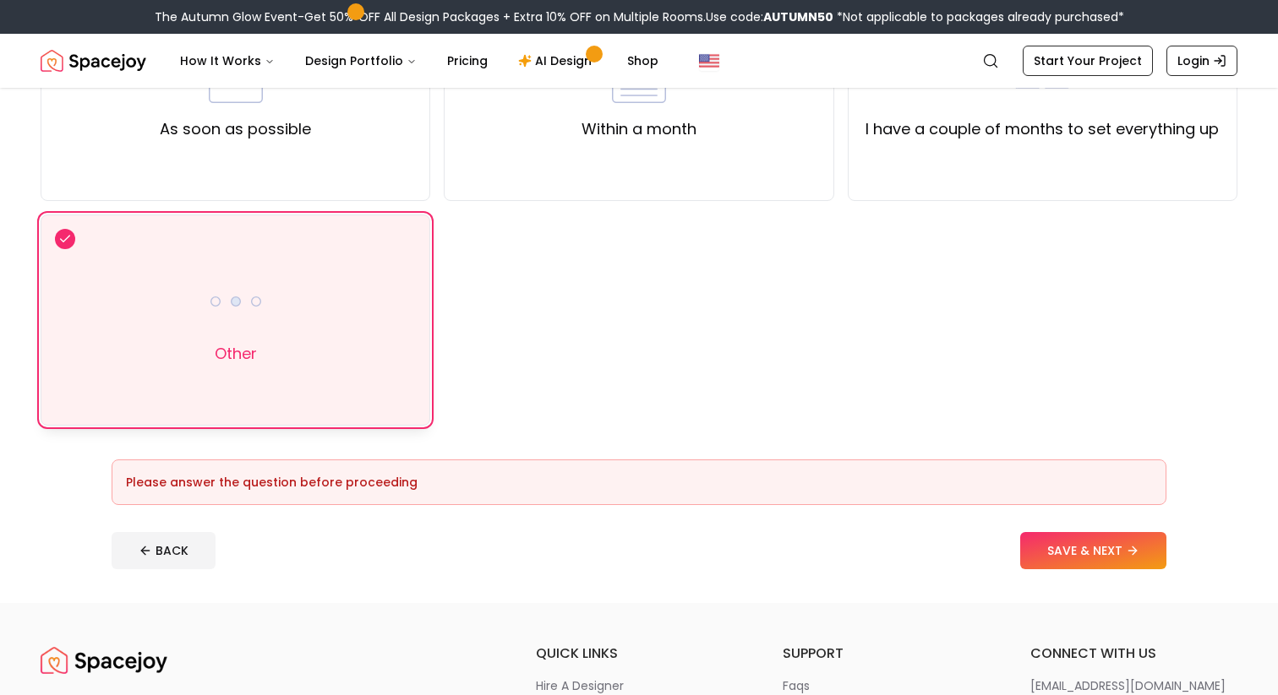
click at [369, 380] on div "Other" at bounding box center [236, 320] width 390 height 211
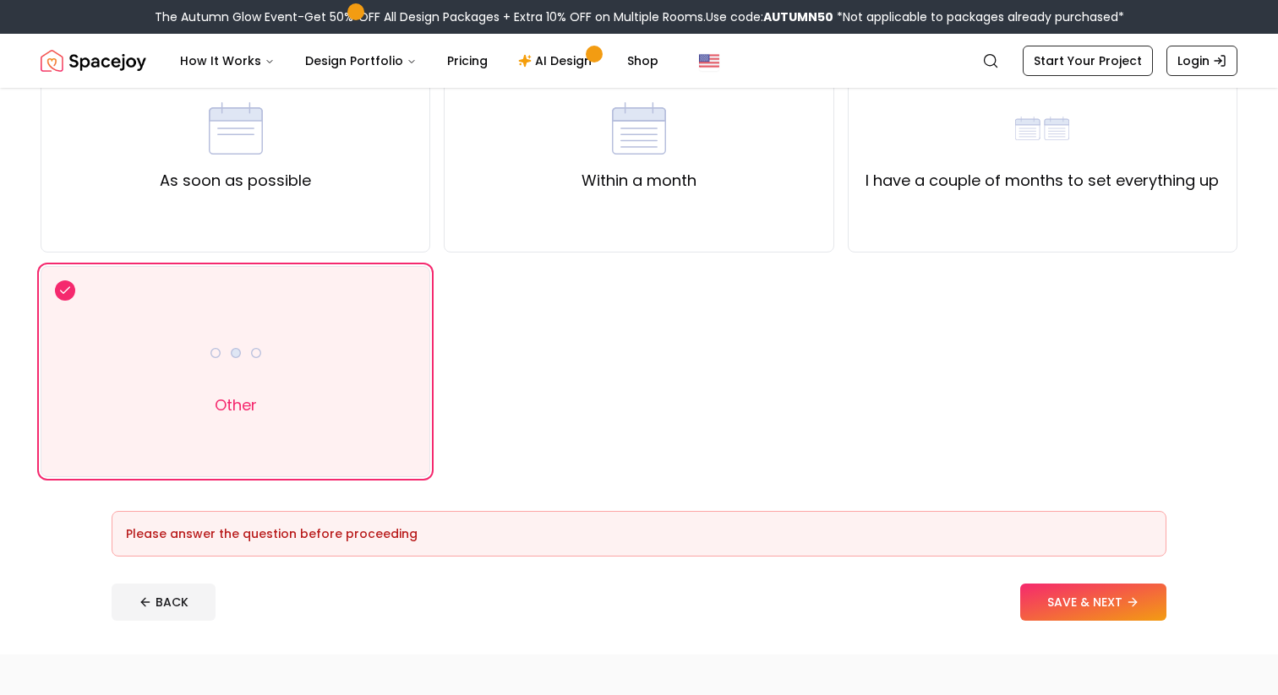
scroll to position [312, 0]
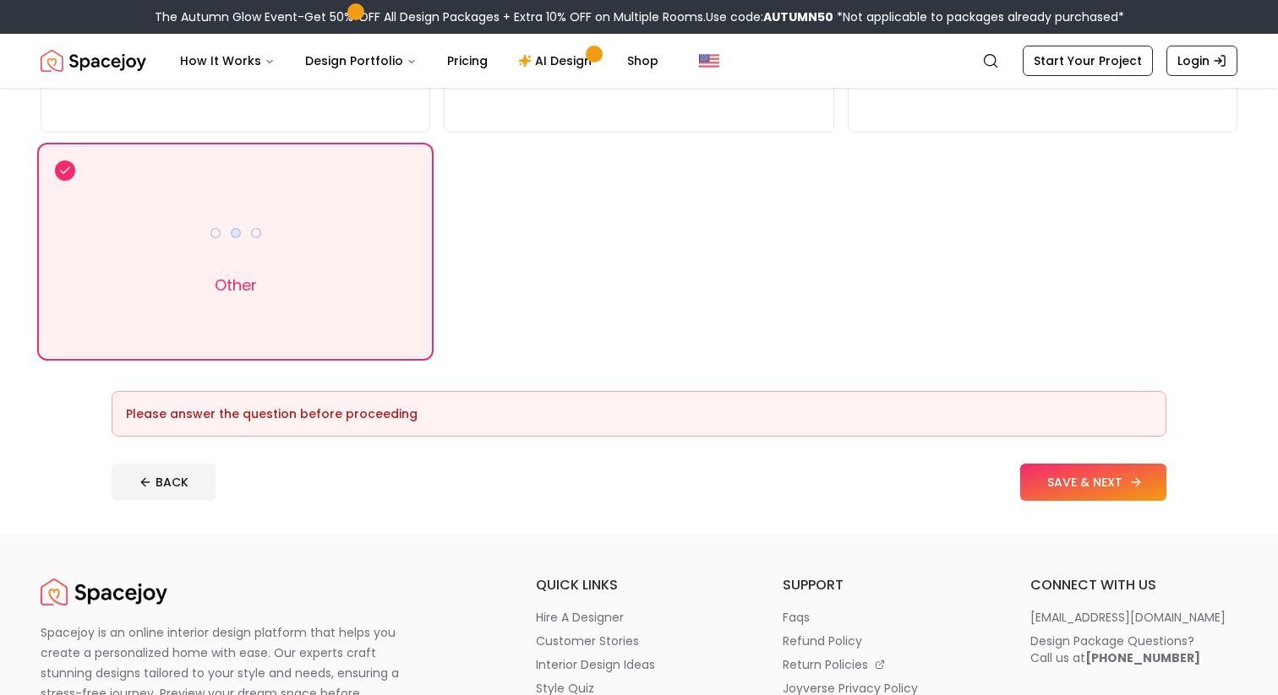
click at [1077, 482] on button "SAVE & NEXT" at bounding box center [1093, 482] width 146 height 37
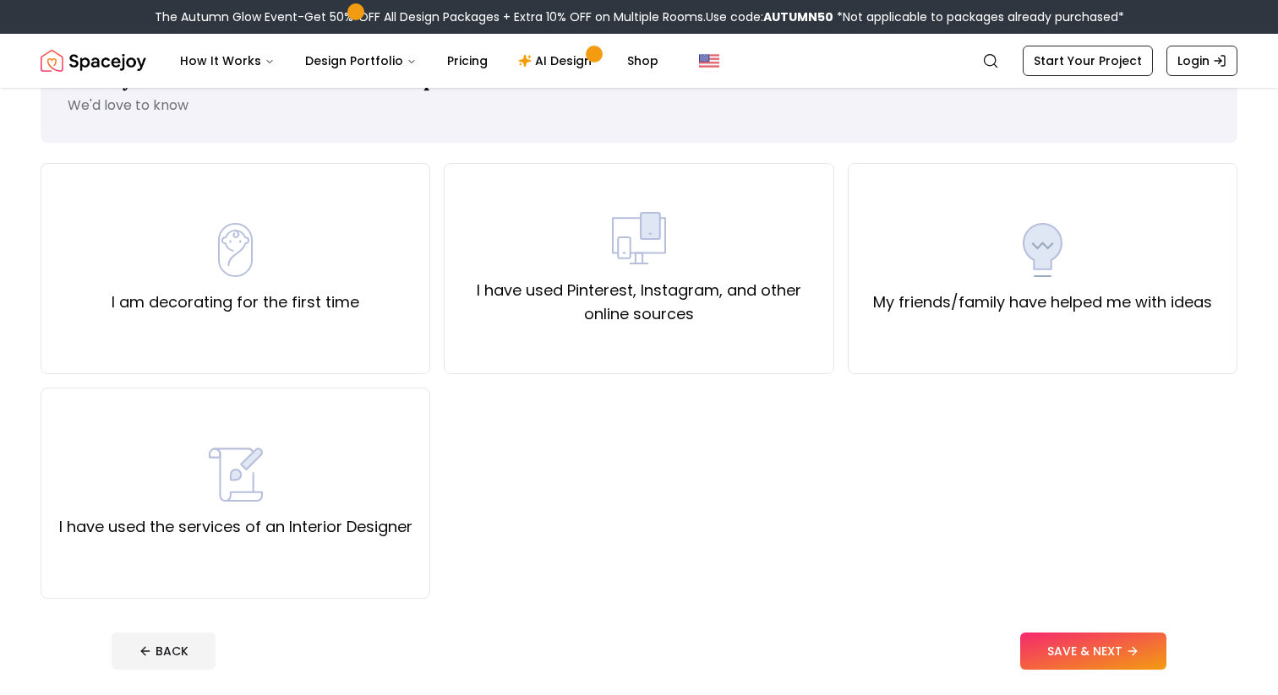
scroll to position [74, 0]
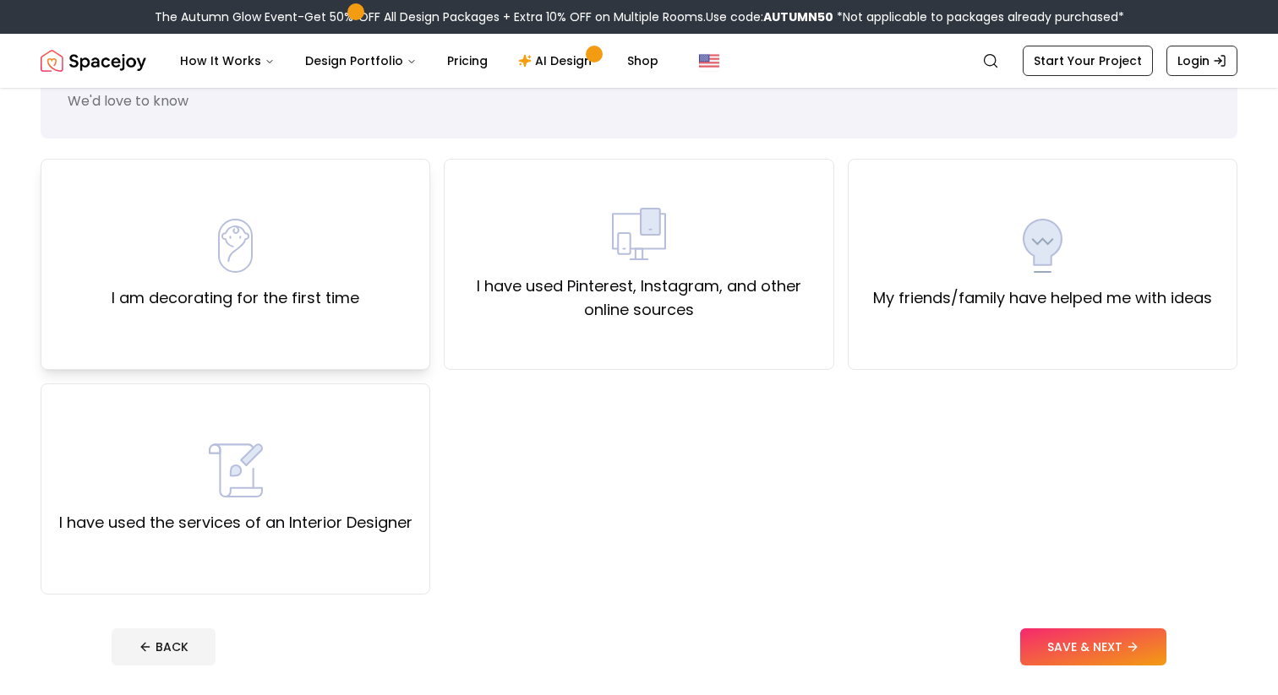
click at [430, 357] on div "I am decorating for the first time" at bounding box center [236, 264] width 390 height 211
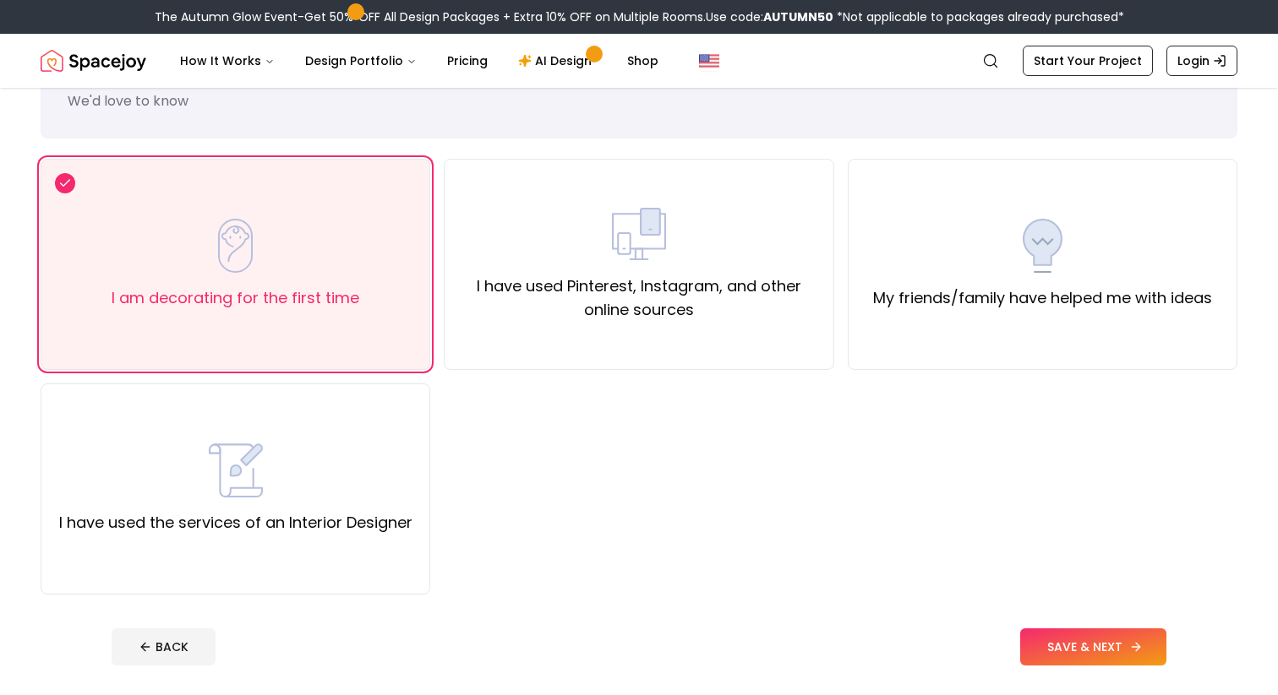
click at [1072, 651] on button "SAVE & NEXT" at bounding box center [1093, 647] width 146 height 37
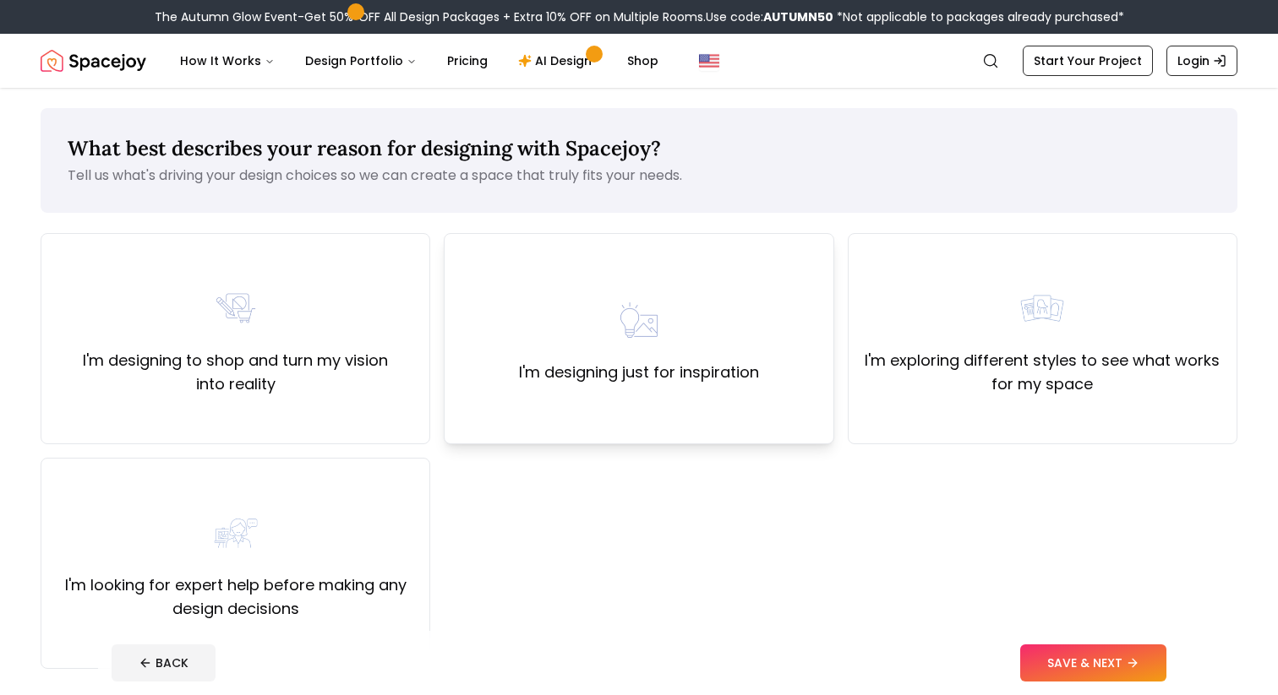
click at [561, 390] on div "I'm designing just for inspiration" at bounding box center [639, 338] width 390 height 211
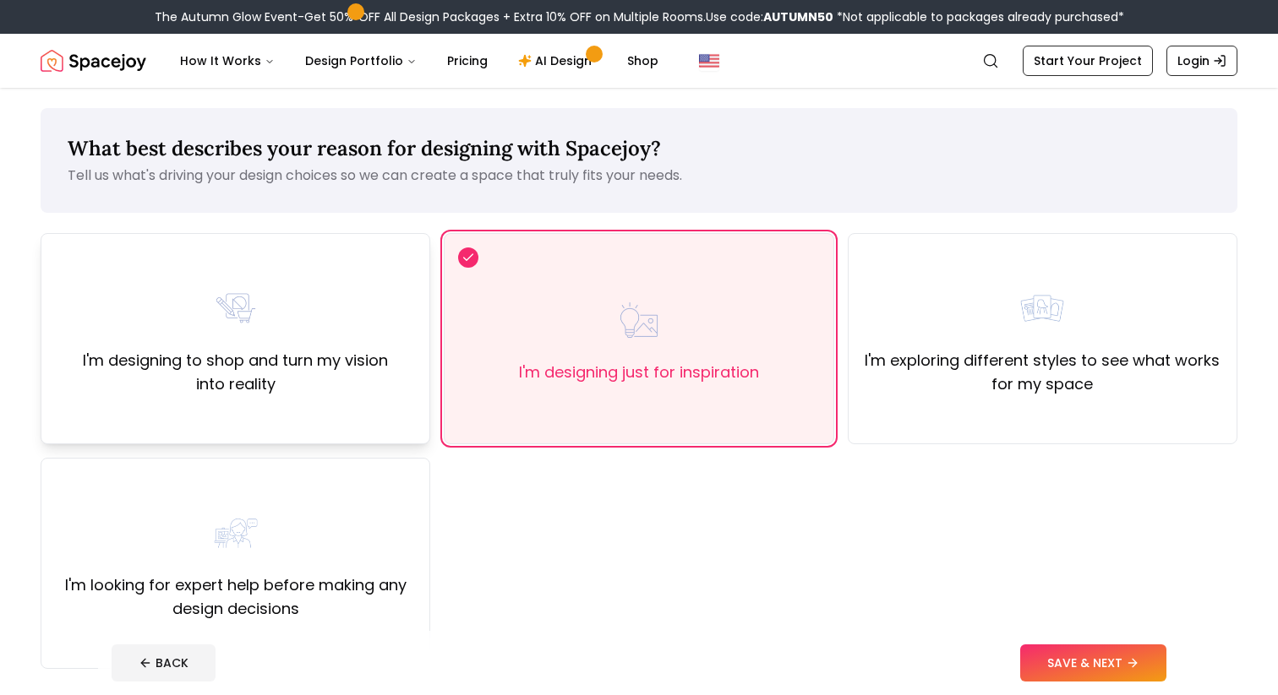
click at [334, 380] on label "I'm designing to shop and turn my vision into reality" at bounding box center [235, 372] width 361 height 47
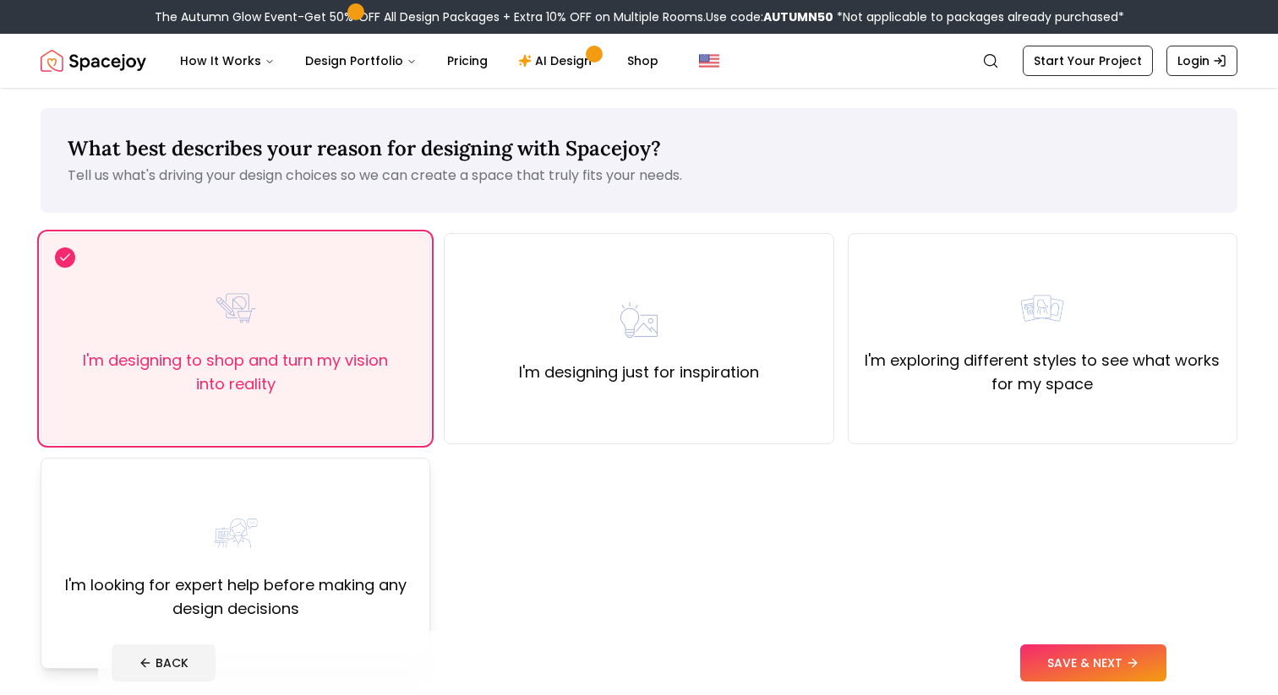
click at [342, 517] on div "I'm looking for expert help before making any design decisions" at bounding box center [235, 563] width 361 height 115
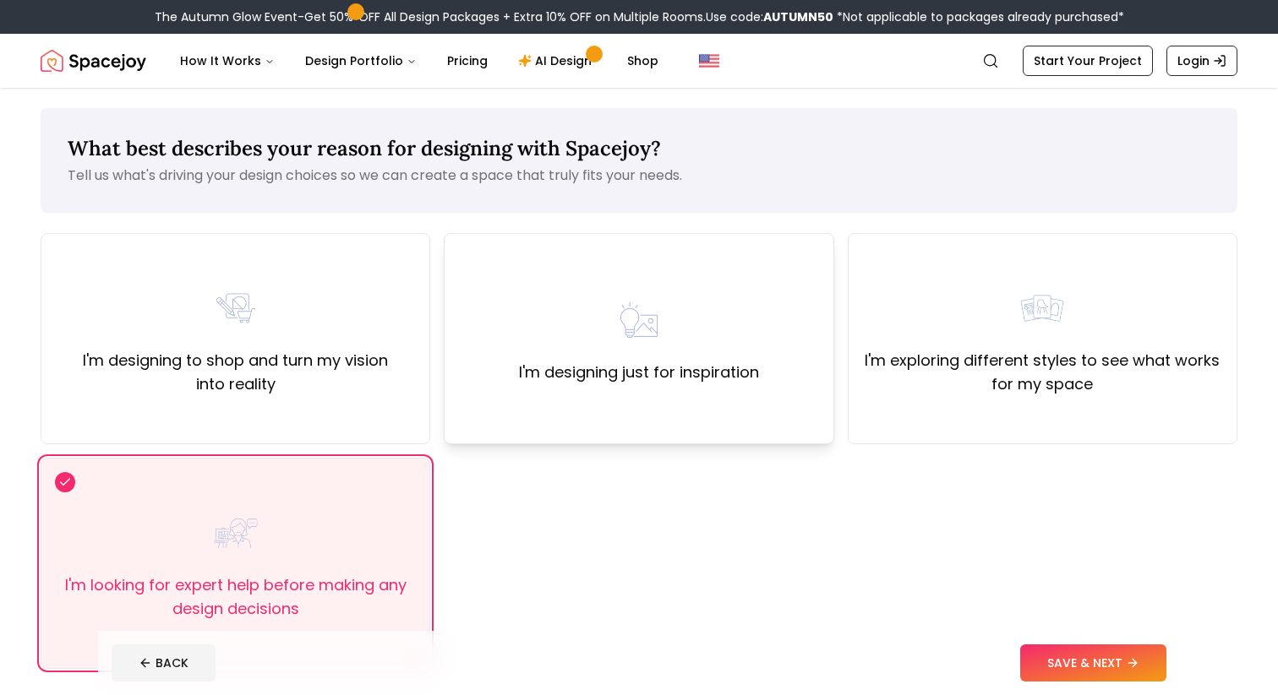
click at [537, 332] on div "I'm designing just for inspiration" at bounding box center [639, 338] width 240 height 91
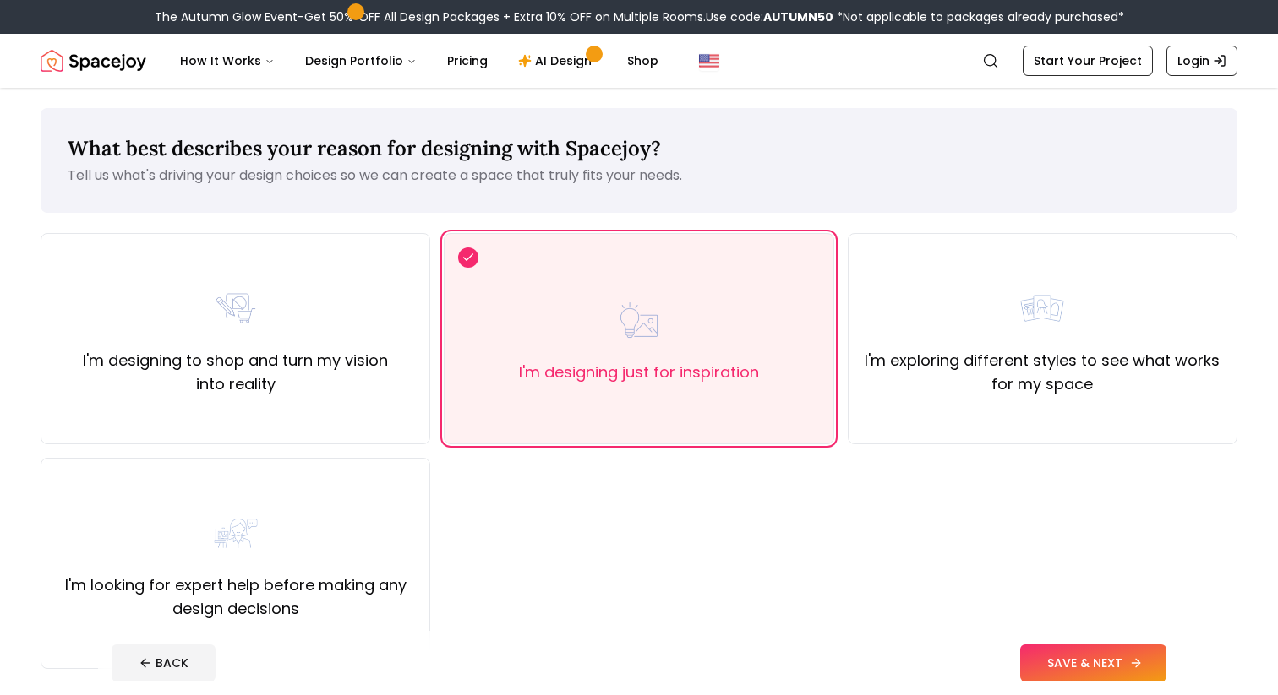
click at [1054, 662] on button "SAVE & NEXT" at bounding box center [1093, 663] width 146 height 37
